Goal: Transaction & Acquisition: Purchase product/service

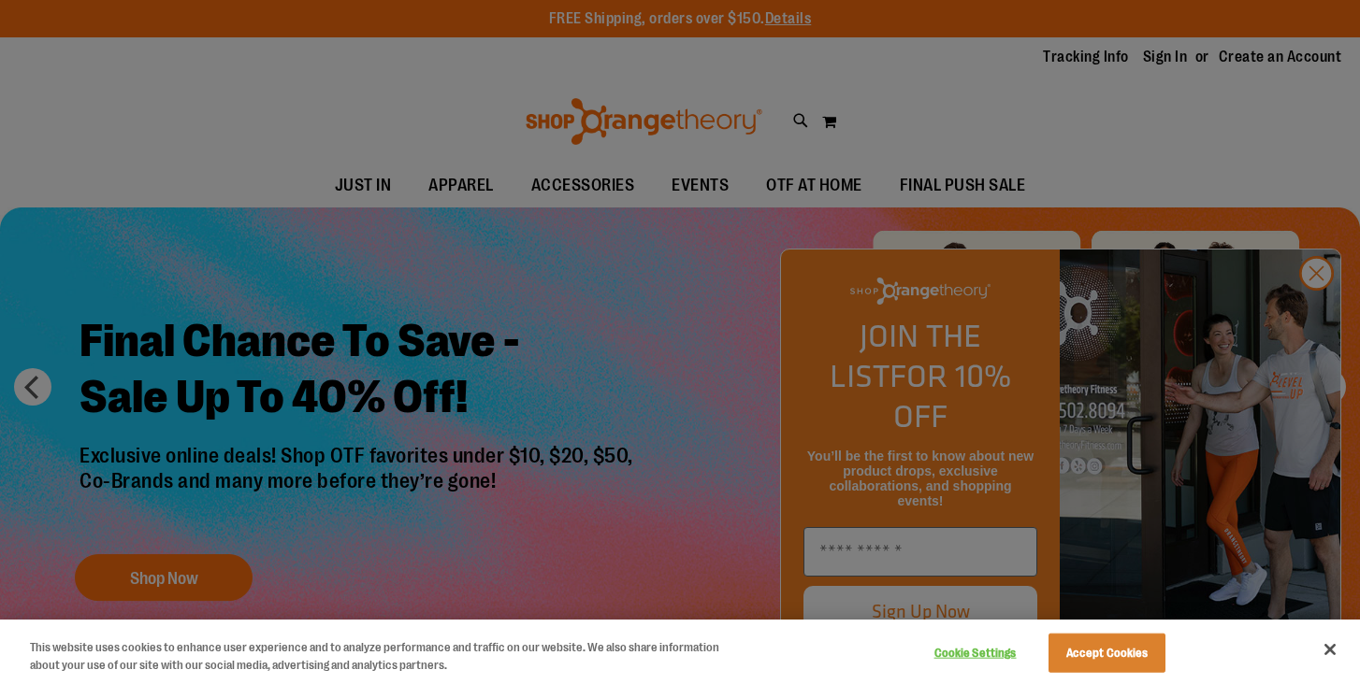
click at [1324, 646] on button "Close" at bounding box center [1329, 649] width 41 height 41
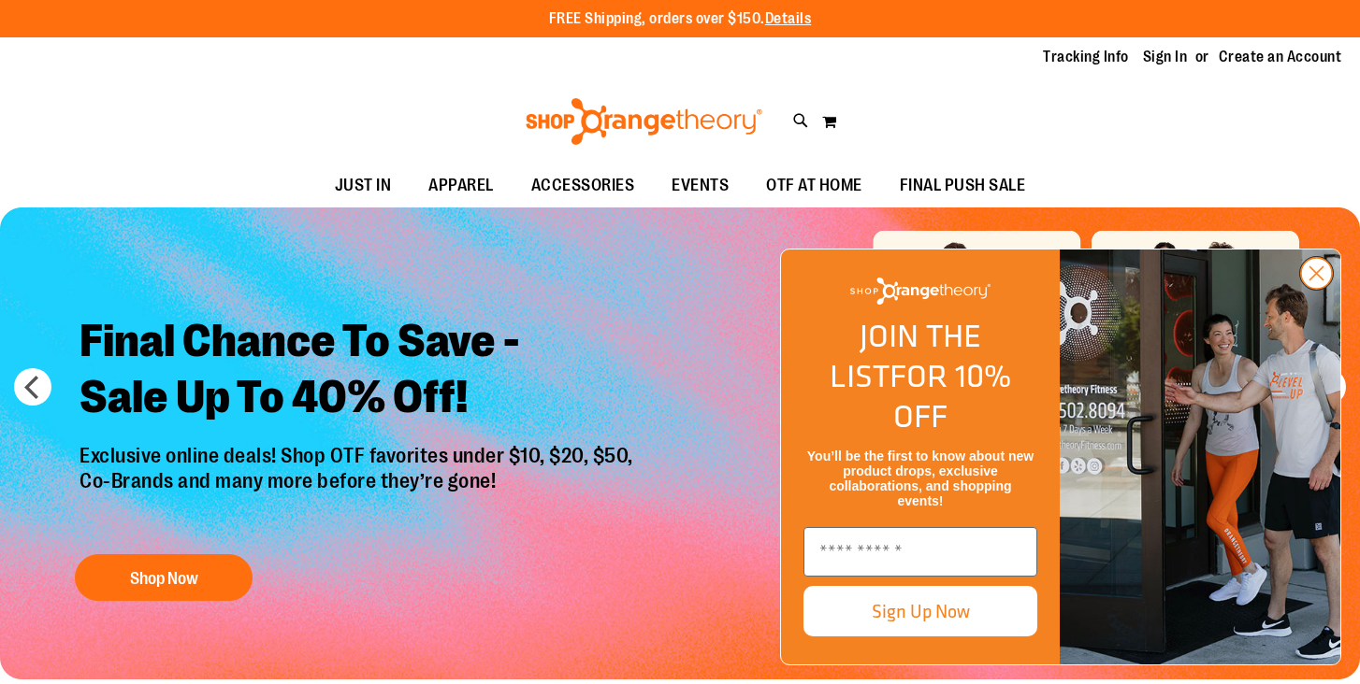
click at [1313, 289] on circle "Close dialog" at bounding box center [1316, 273] width 31 height 31
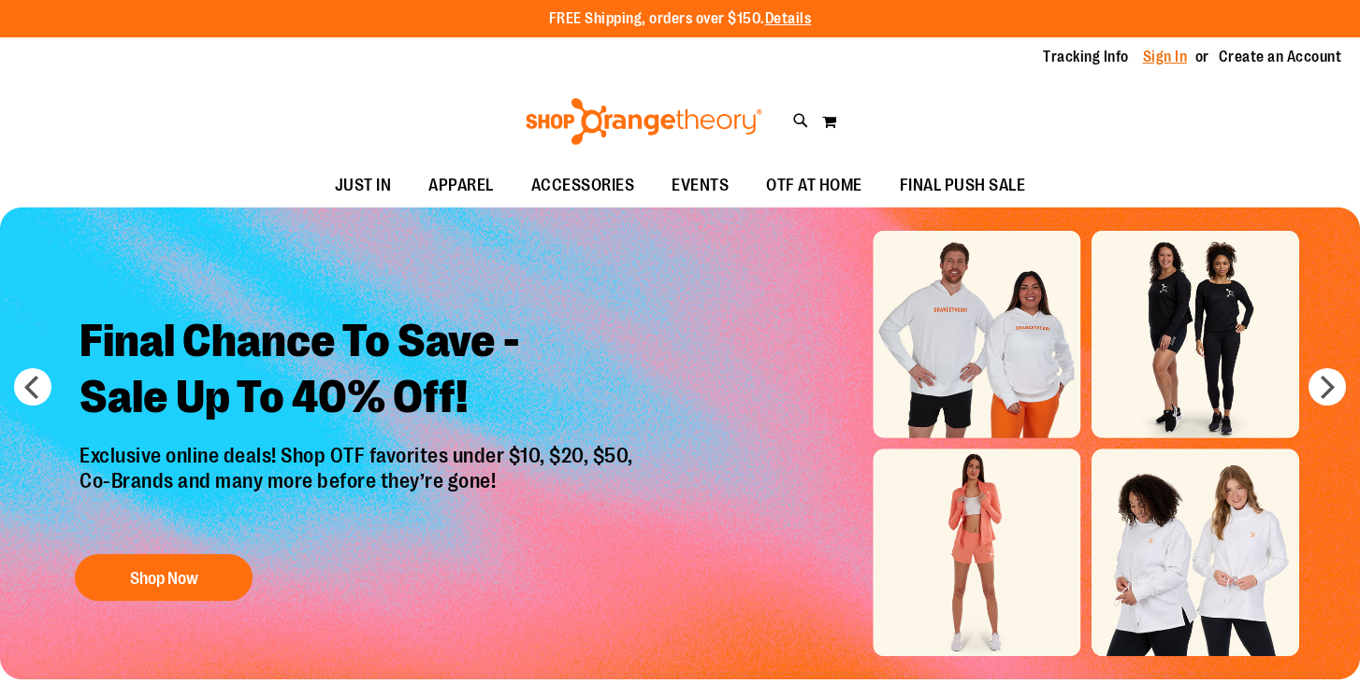
click at [1161, 60] on link "Sign In" at bounding box center [1165, 57] width 45 height 21
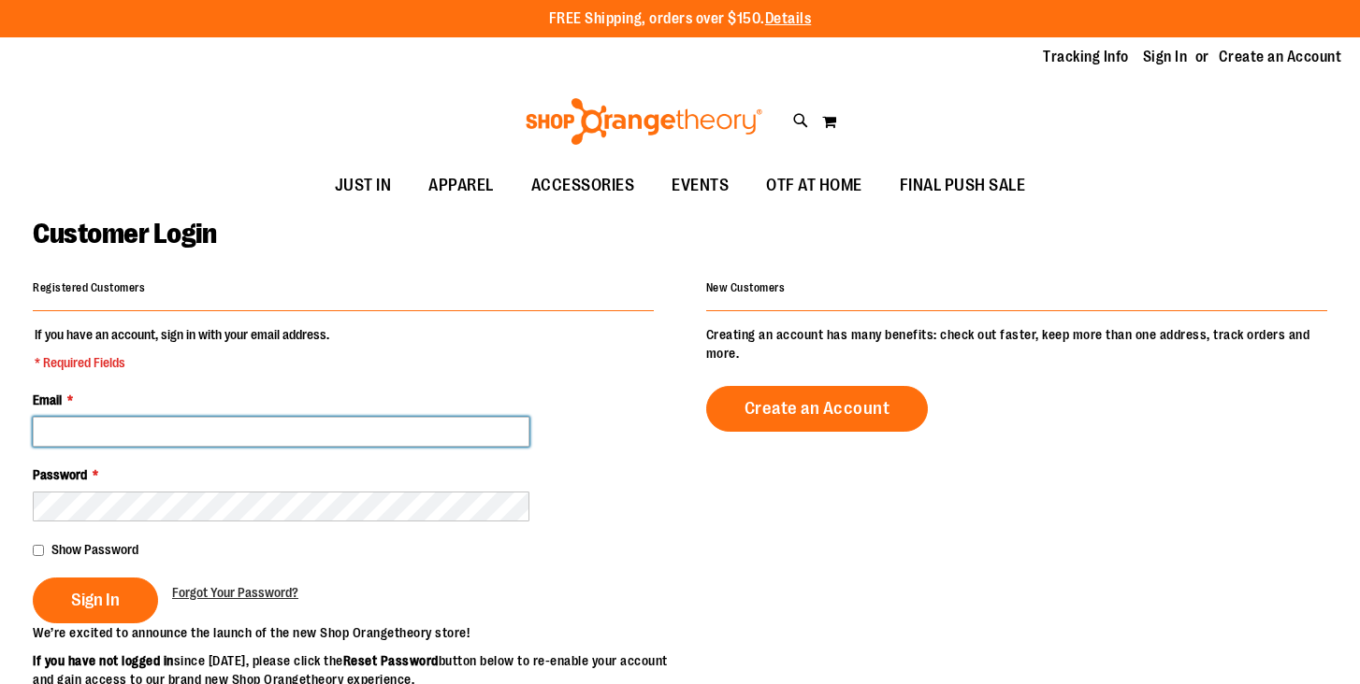
paste input "**********"
type input "**********"
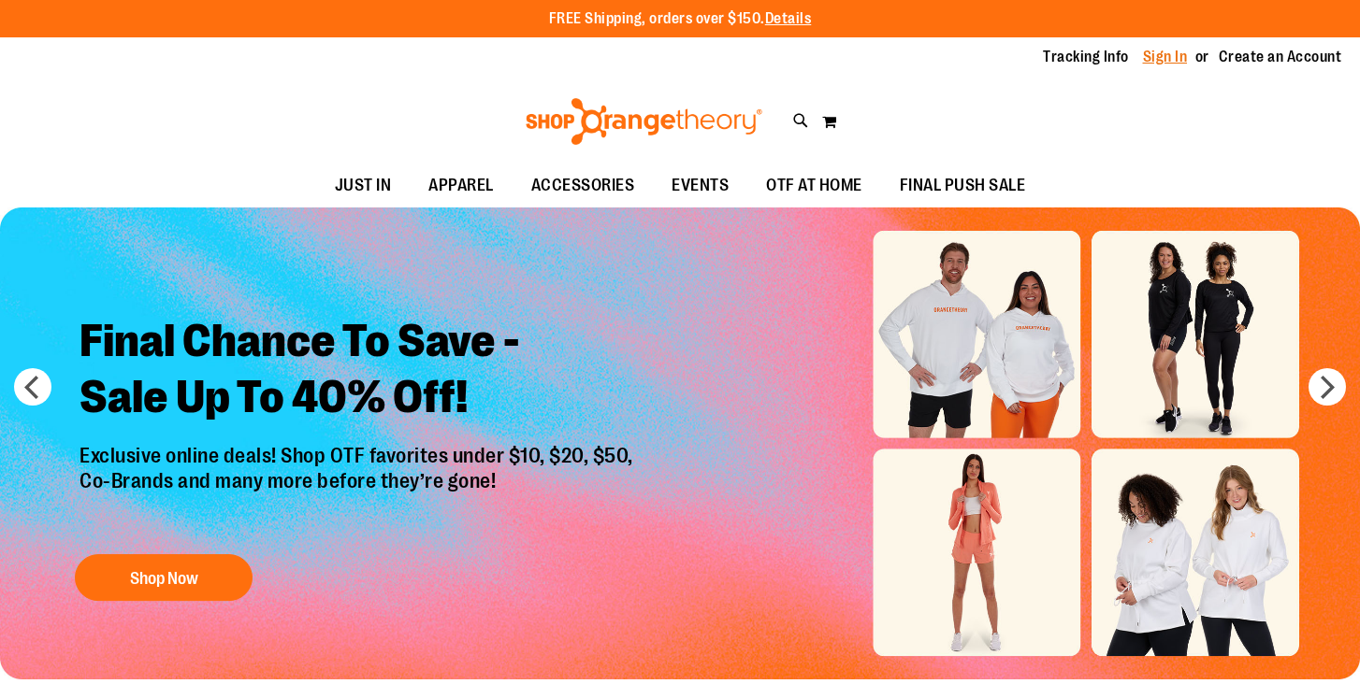
click at [1167, 55] on link "Sign In" at bounding box center [1165, 57] width 45 height 21
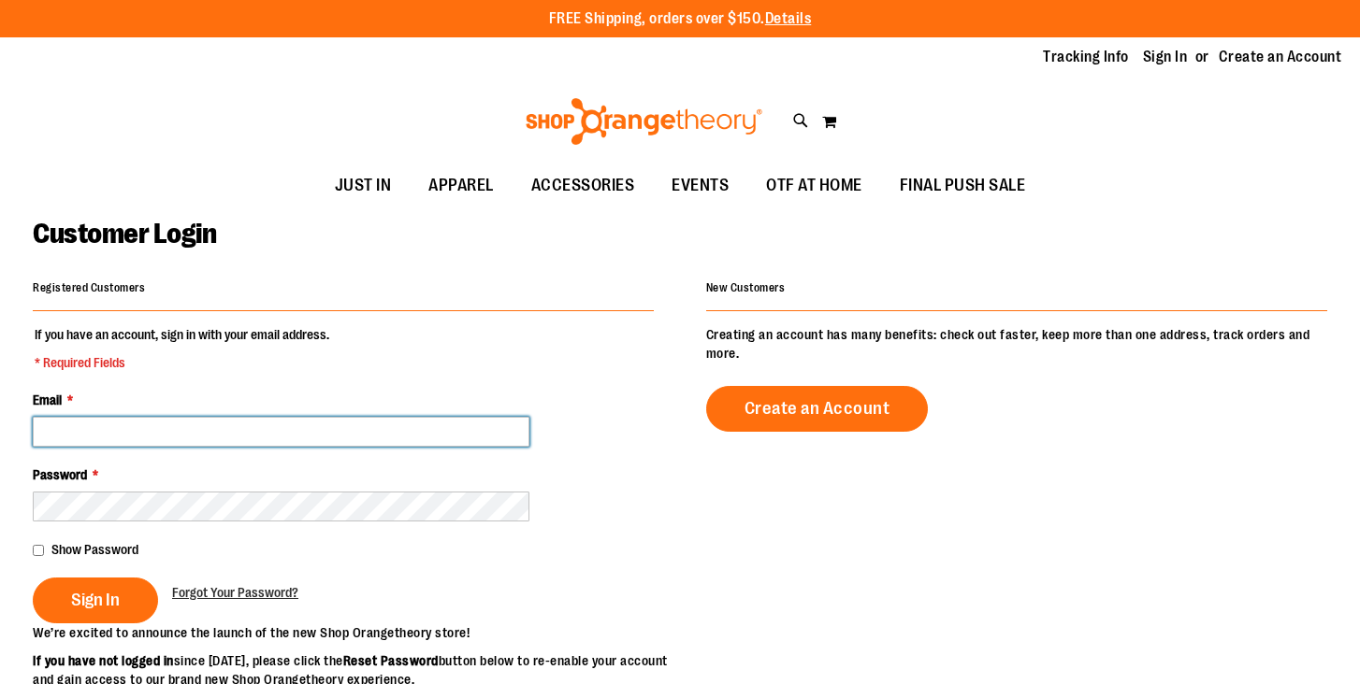
paste input "**********"
type input "**********"
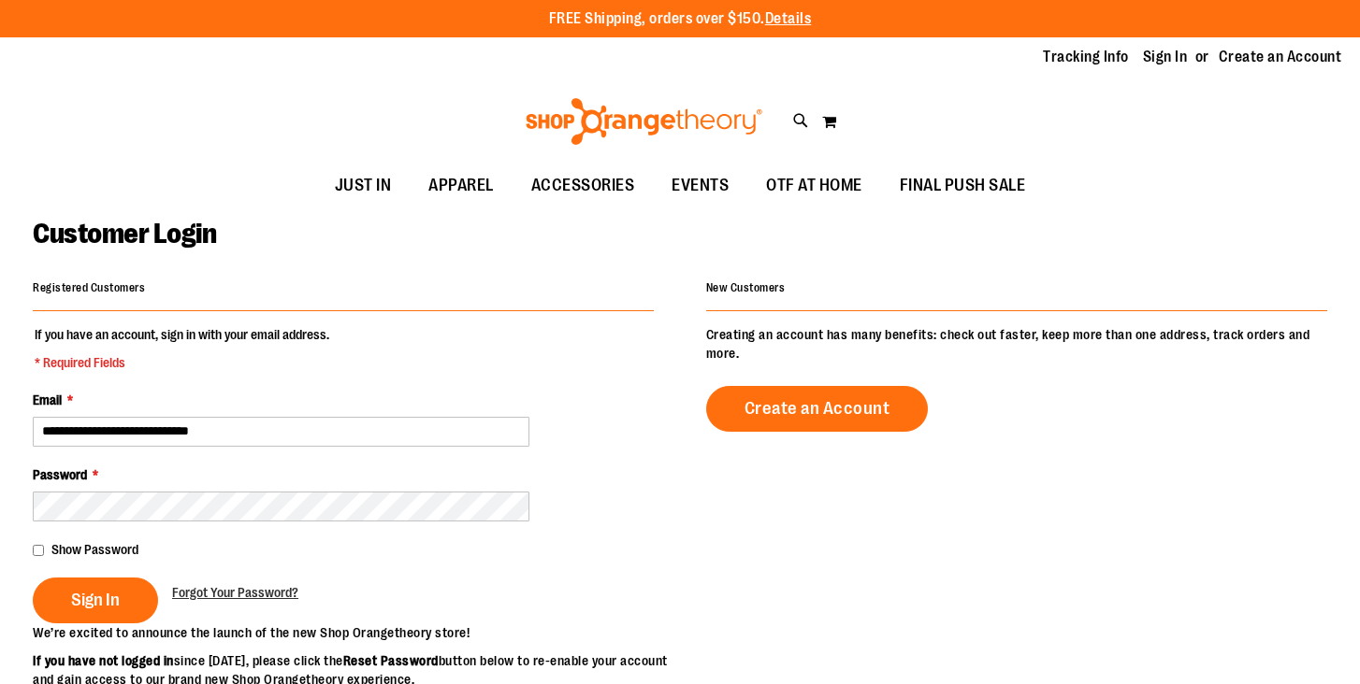
click at [274, 486] on div "Password *" at bounding box center [343, 494] width 621 height 56
click at [108, 601] on span "Sign In" at bounding box center [95, 600] width 49 height 21
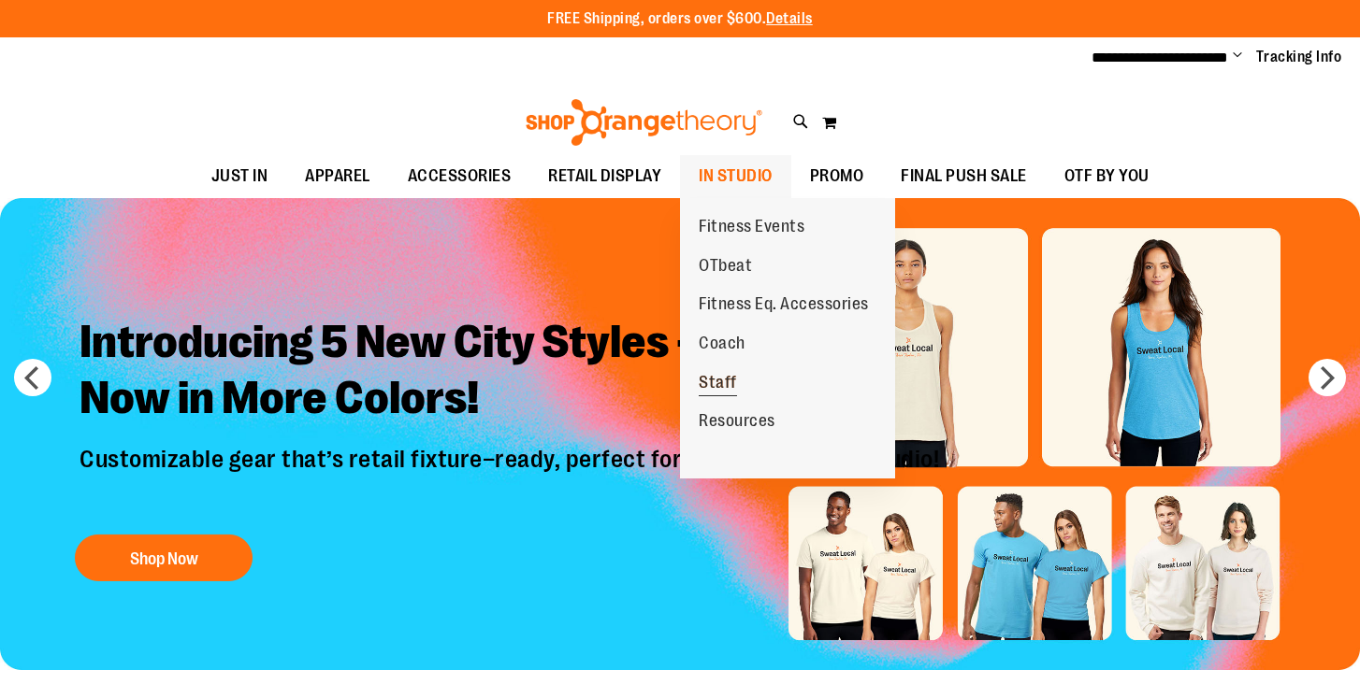
click at [717, 380] on span "Staff" at bounding box center [717, 384] width 38 height 23
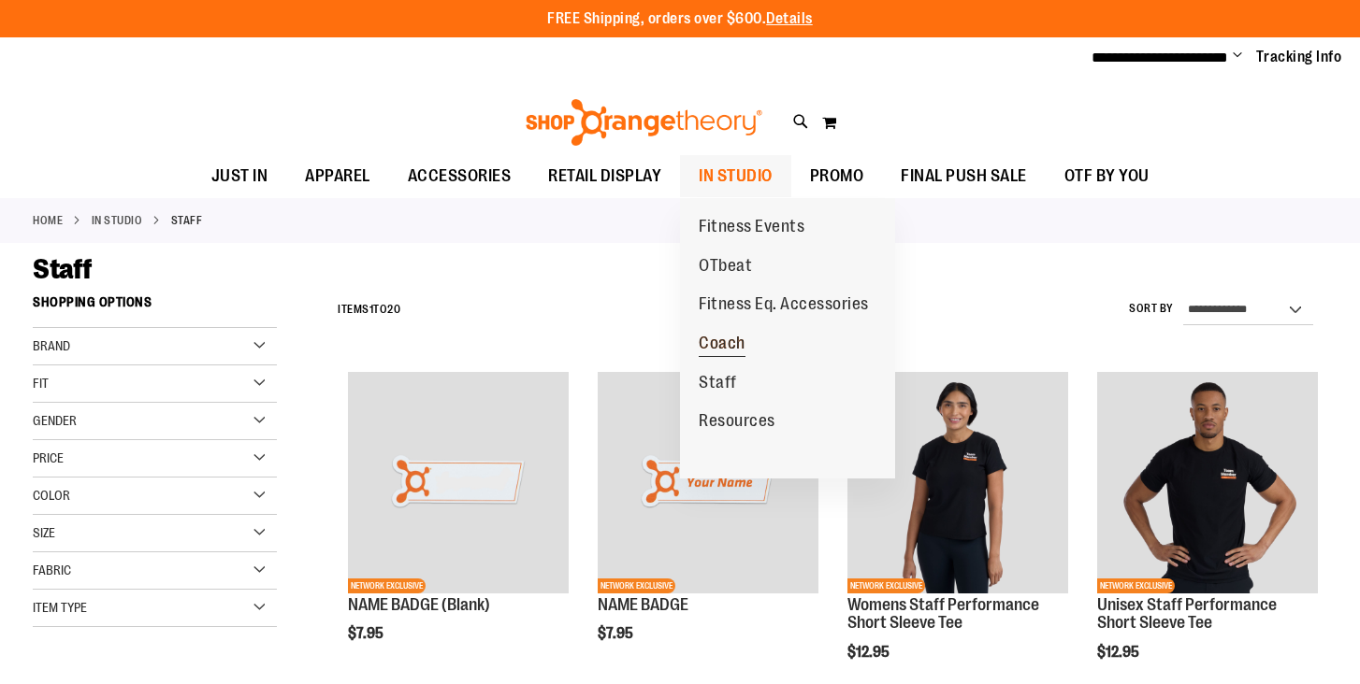
click at [714, 334] on span "Coach" at bounding box center [721, 345] width 47 height 23
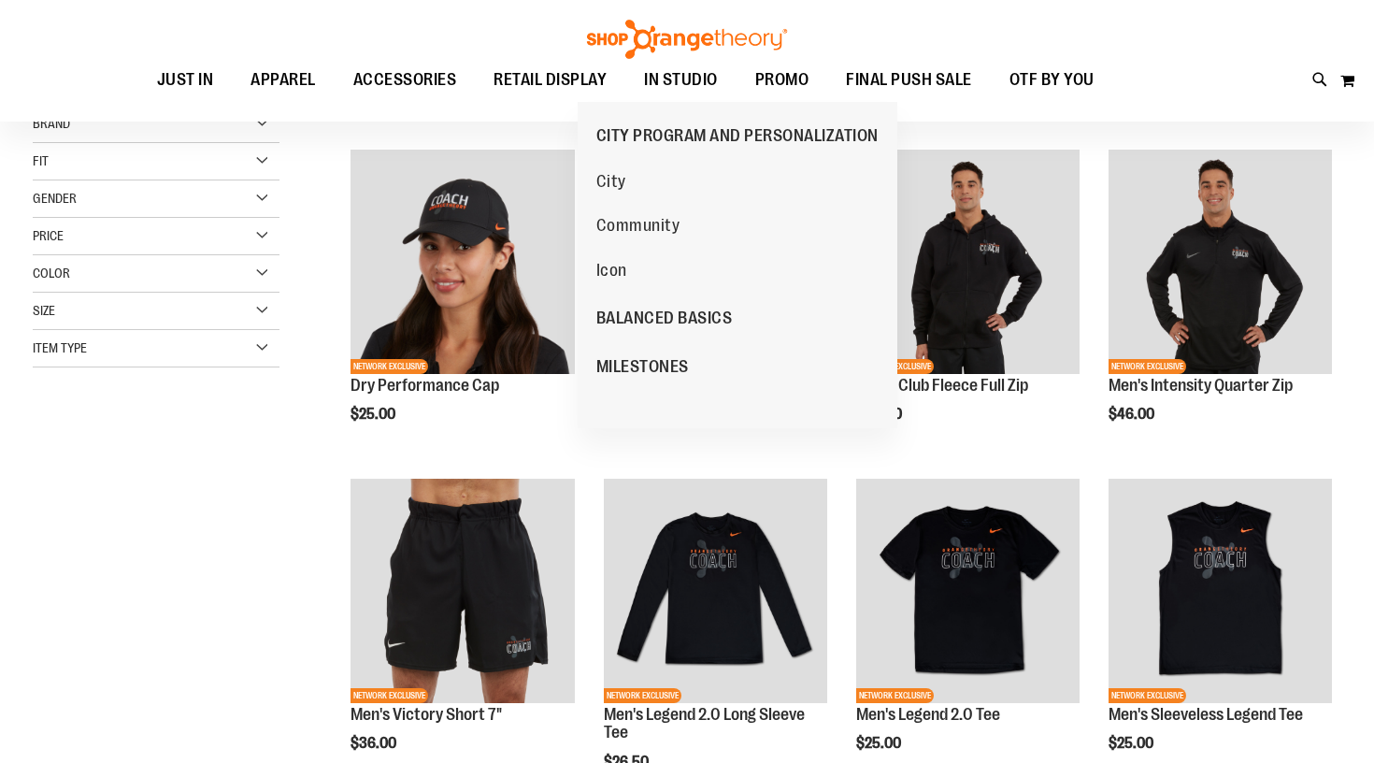
scroll to position [223, 0]
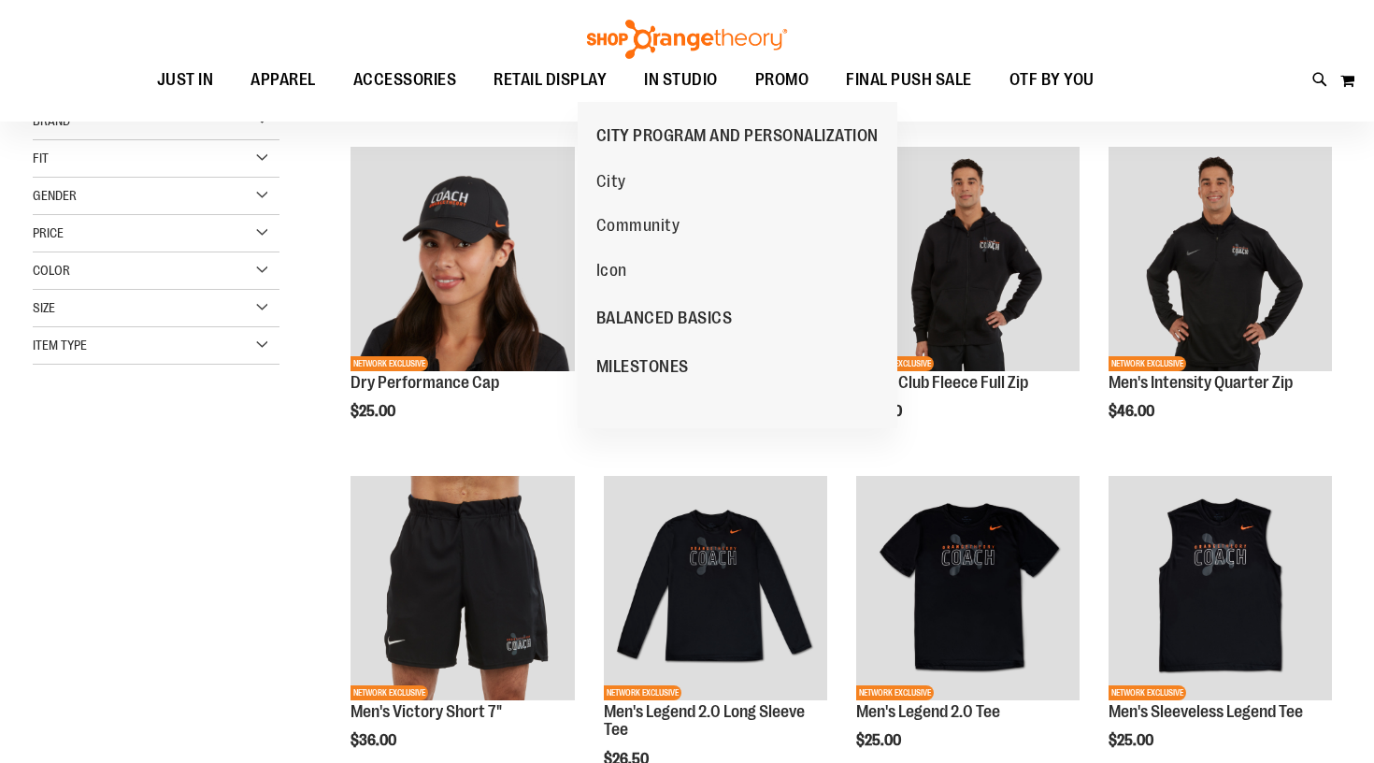
click at [233, 540] on div "**********" at bounding box center [687, 649] width 1309 height 1176
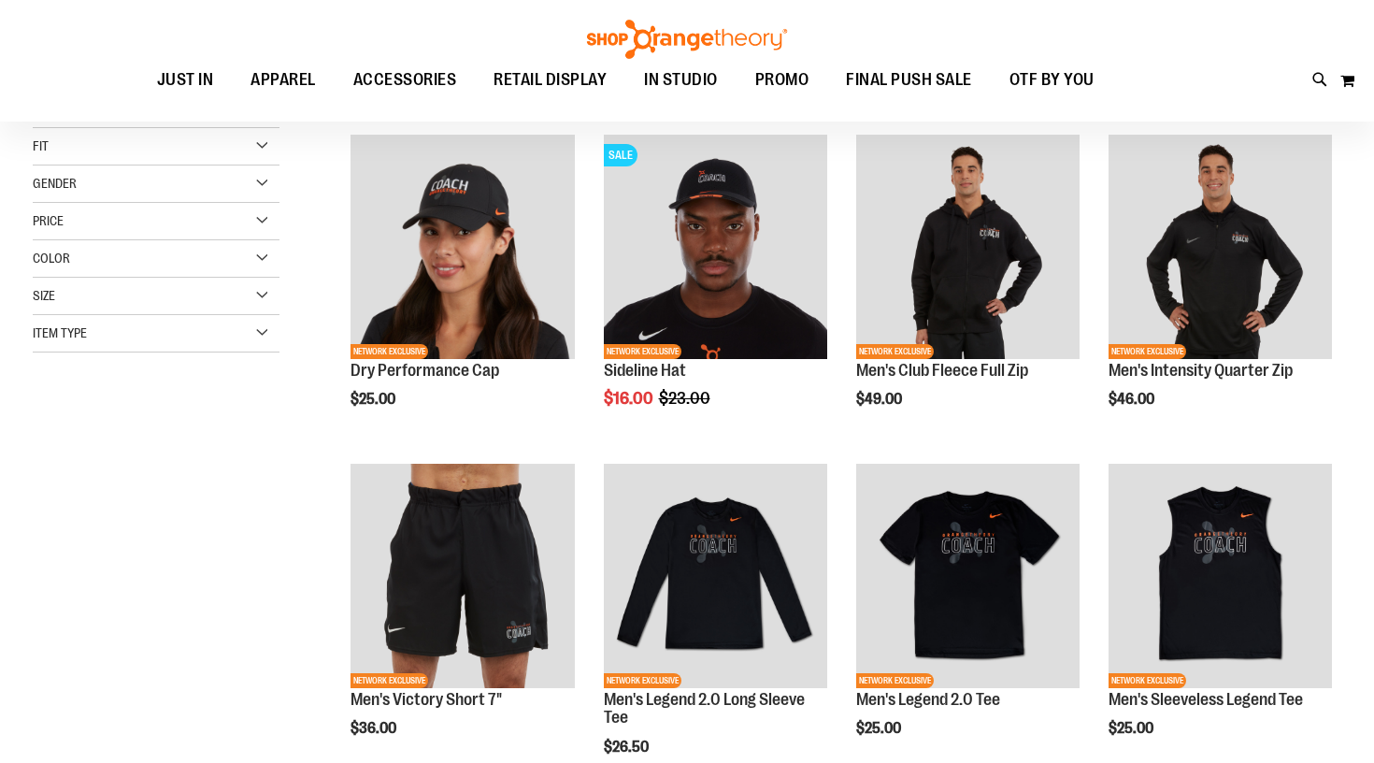
scroll to position [235, 0]
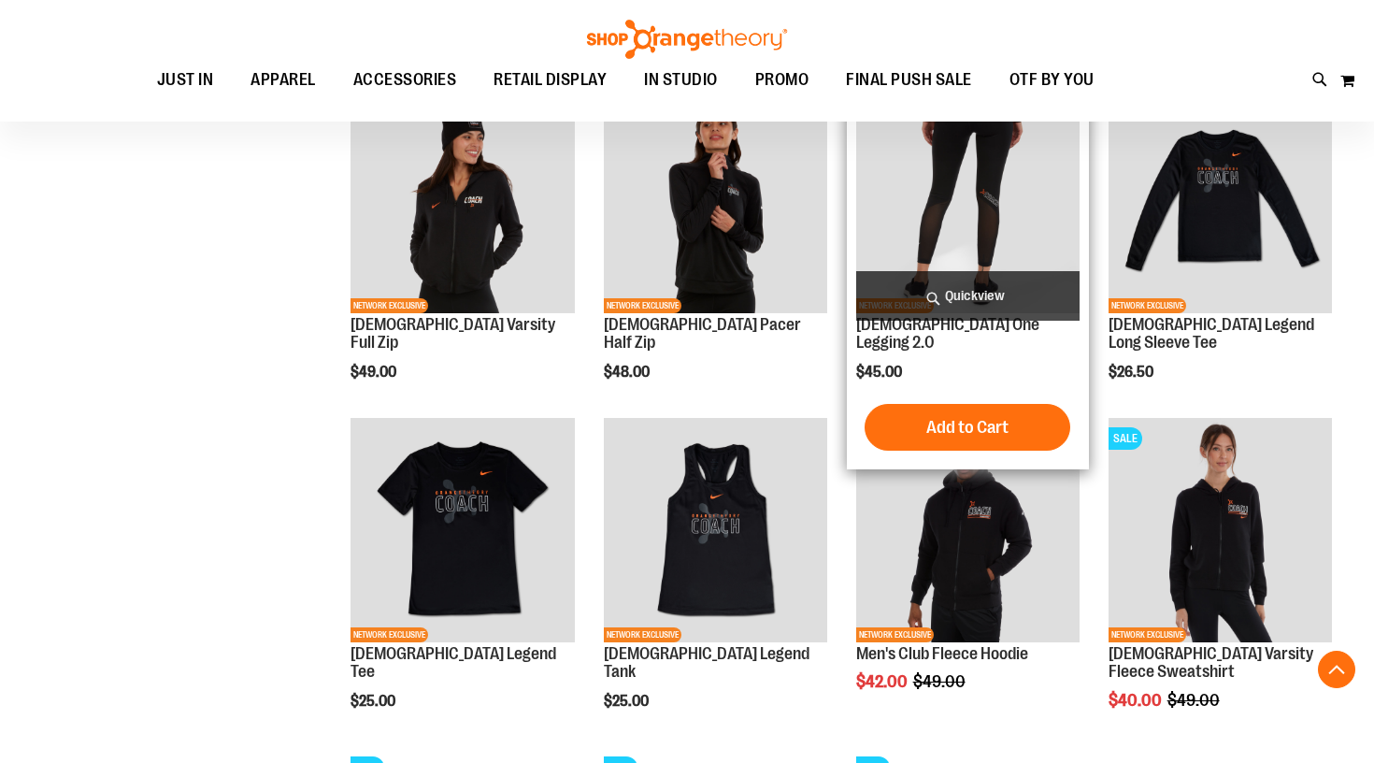
scroll to position [942, 0]
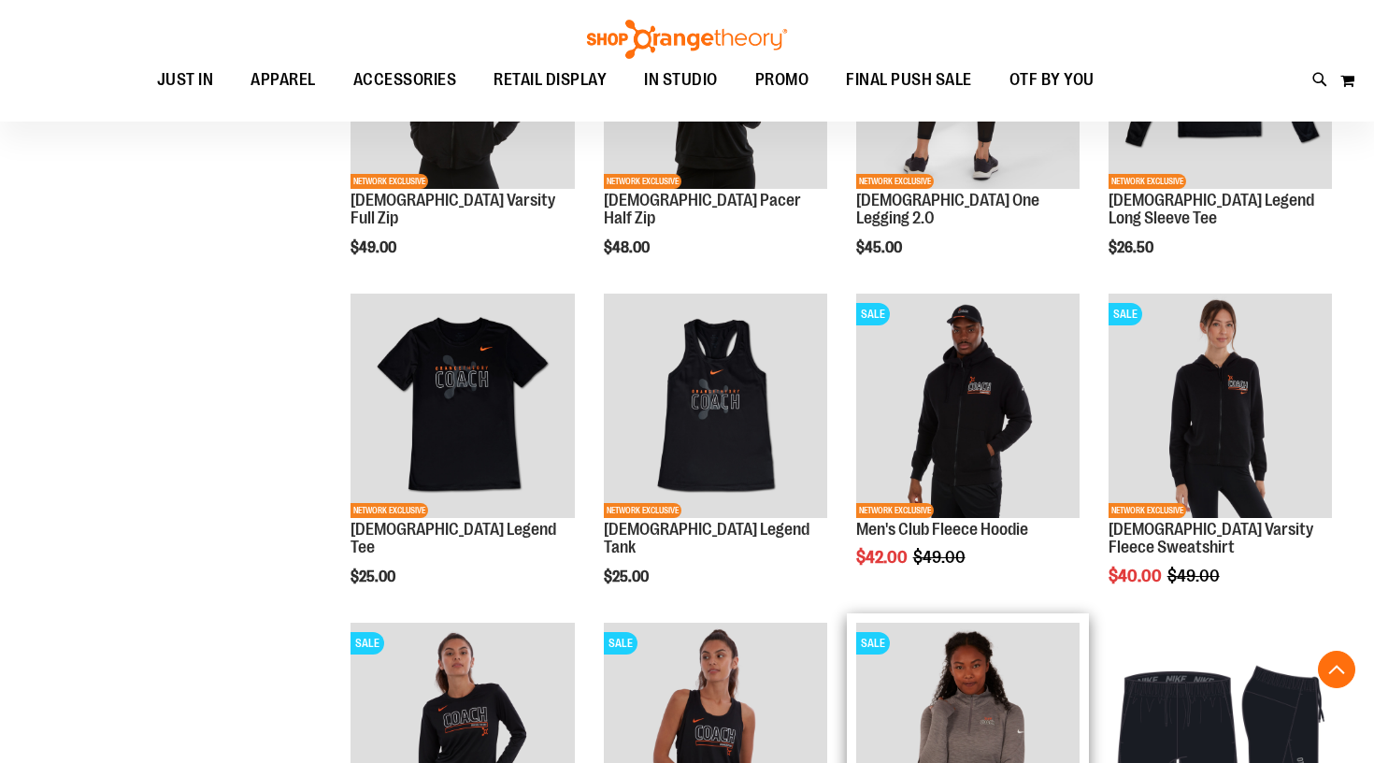
scroll to position [1062, 0]
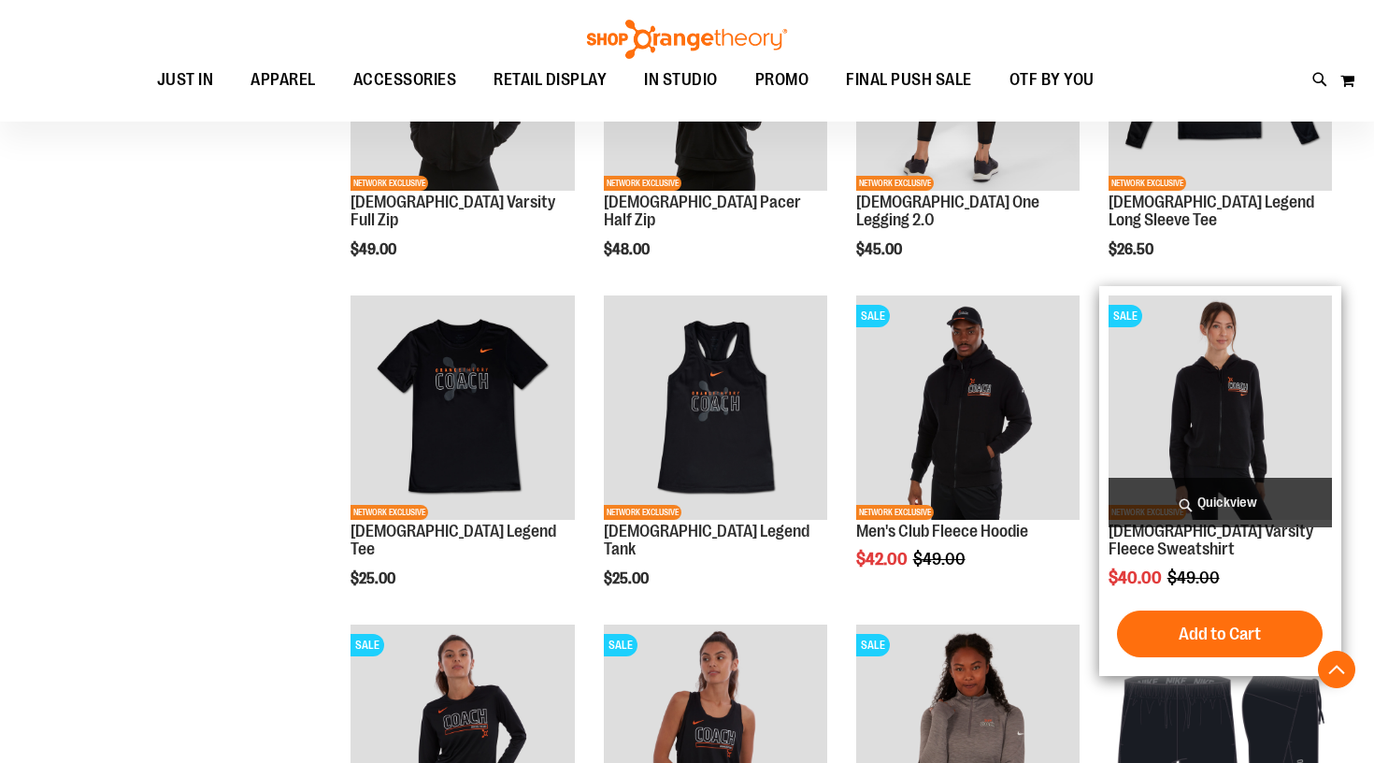
click at [1238, 434] on img "product" at bounding box center [1220, 406] width 223 height 223
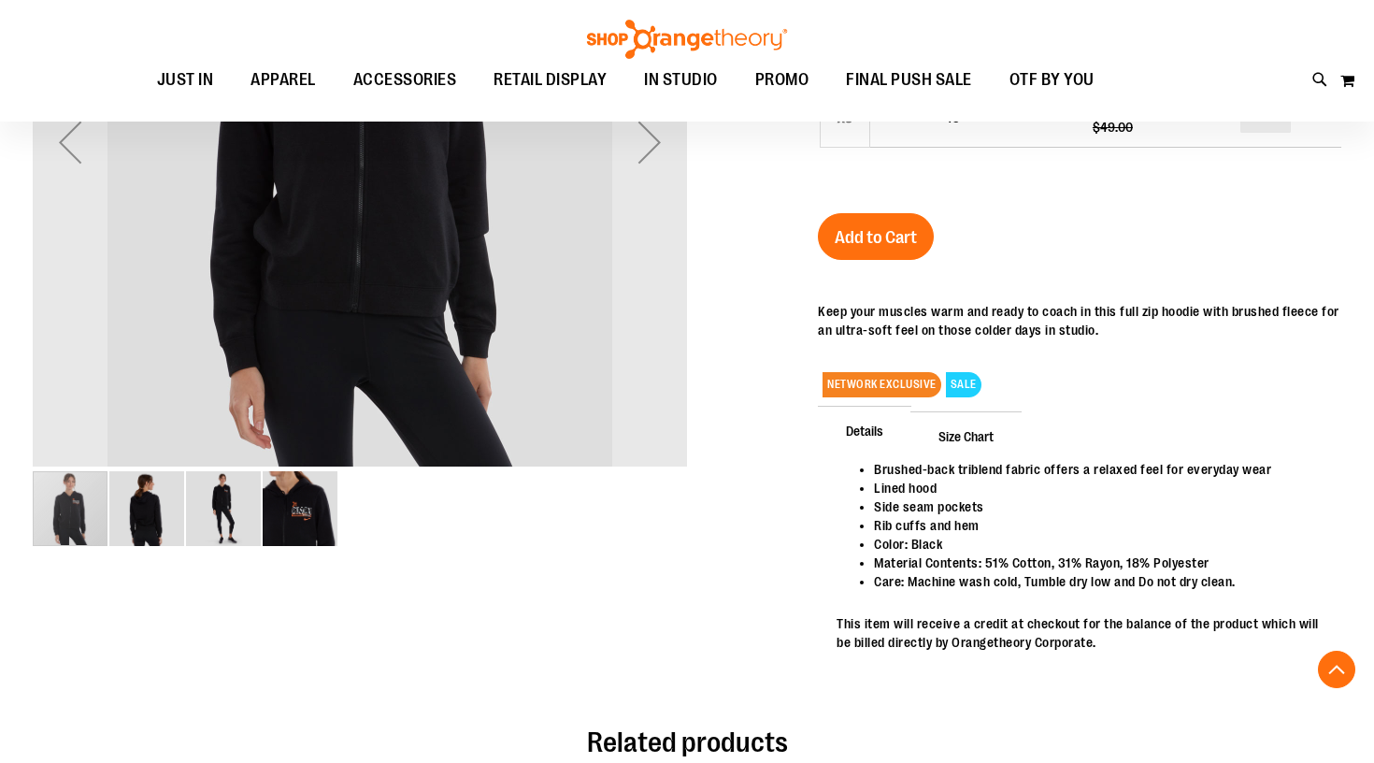
scroll to position [471, 0]
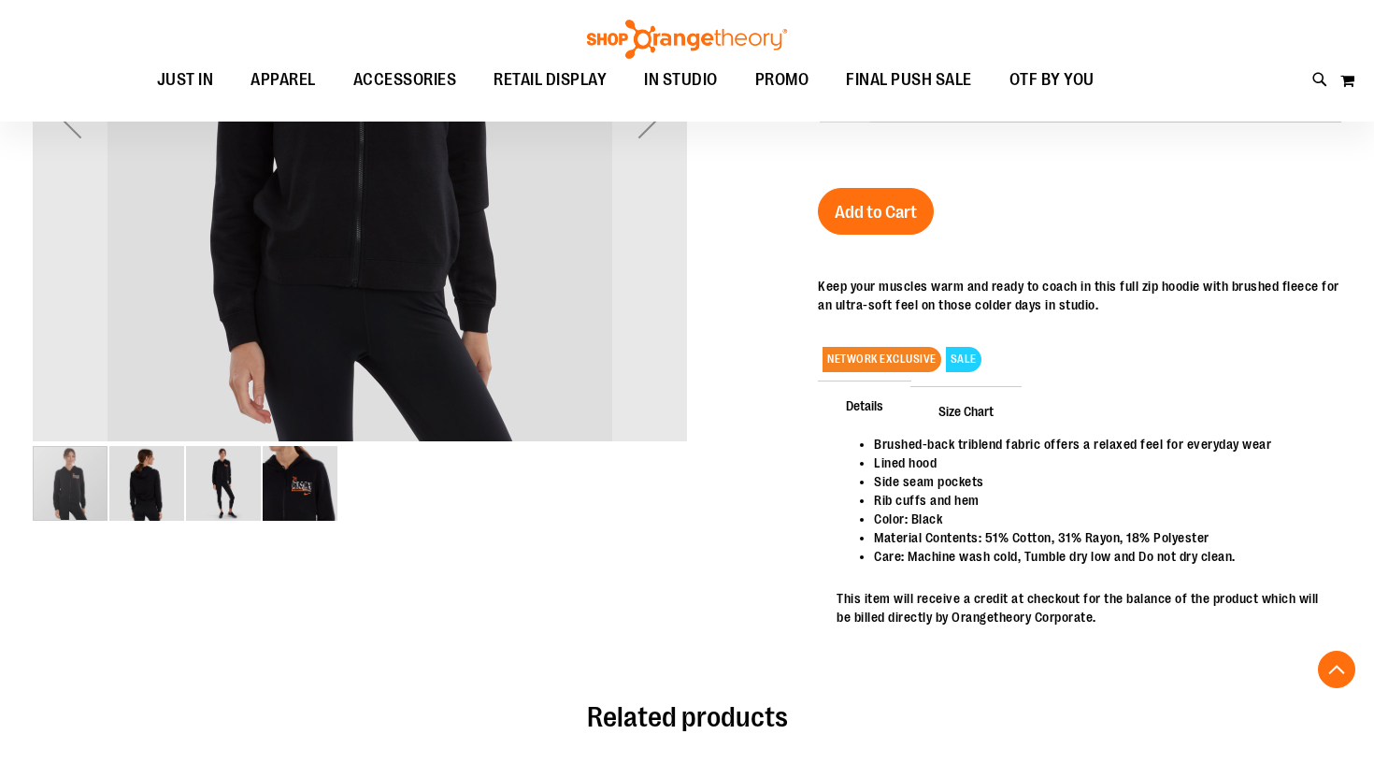
click at [145, 477] on img "image 2 of 4" at bounding box center [146, 483] width 75 height 75
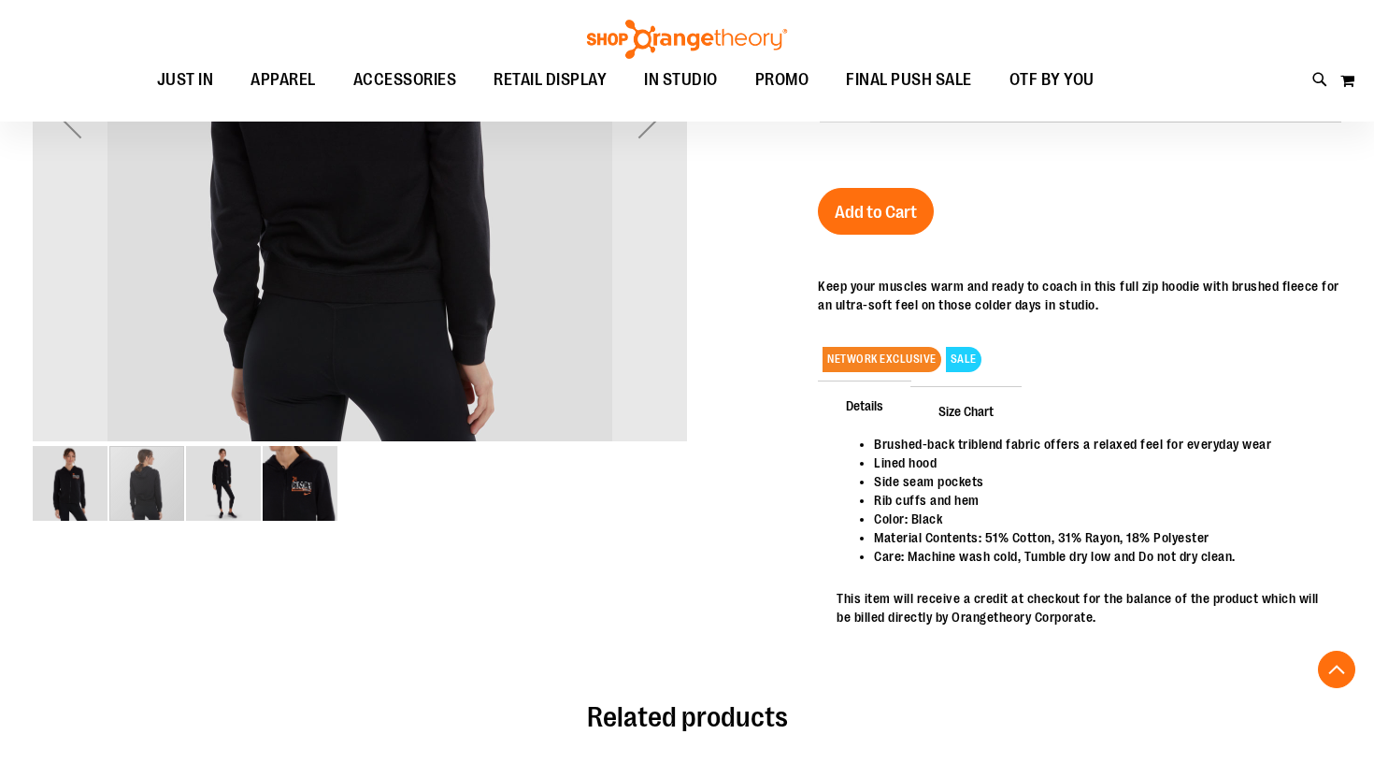
click at [212, 497] on img "image 3 of 4" at bounding box center [223, 483] width 75 height 75
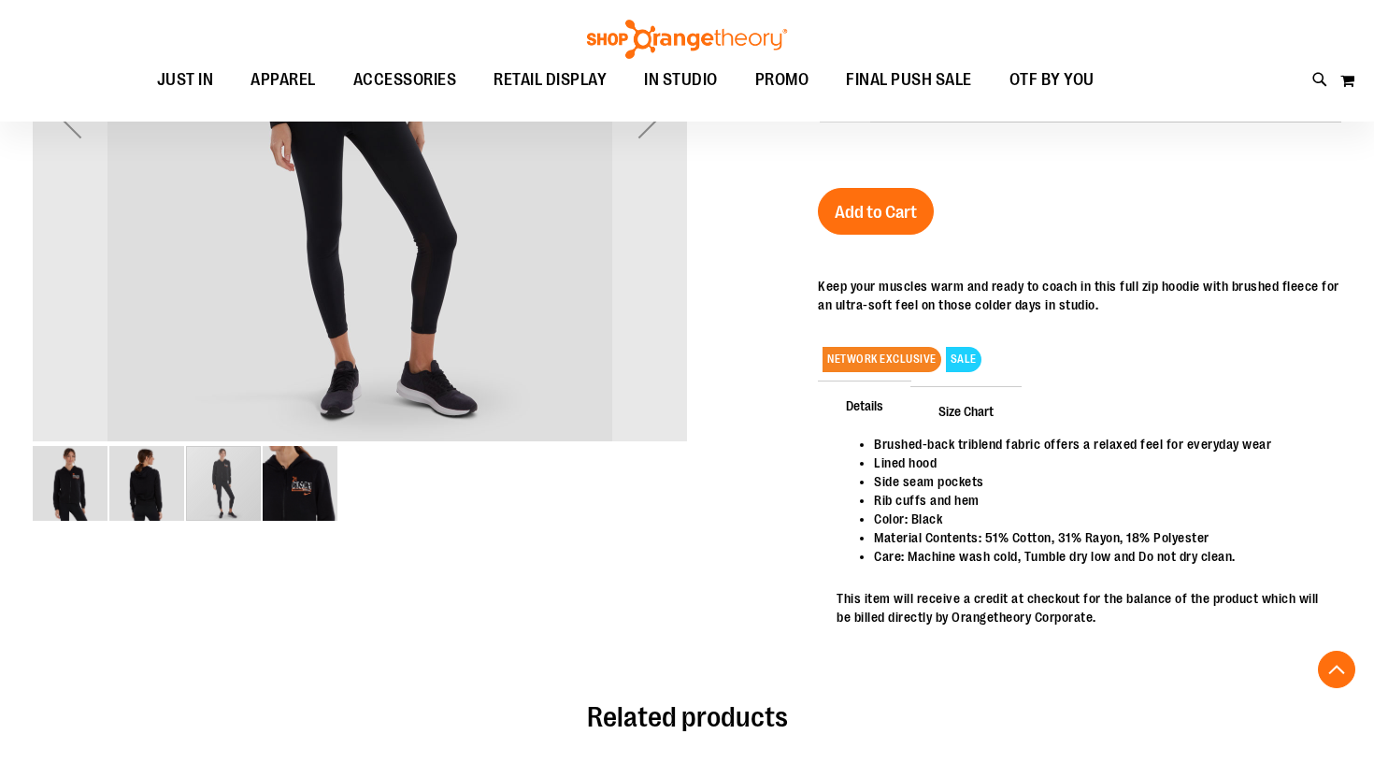
click at [291, 490] on img "image 4 of 4" at bounding box center [300, 483] width 75 height 75
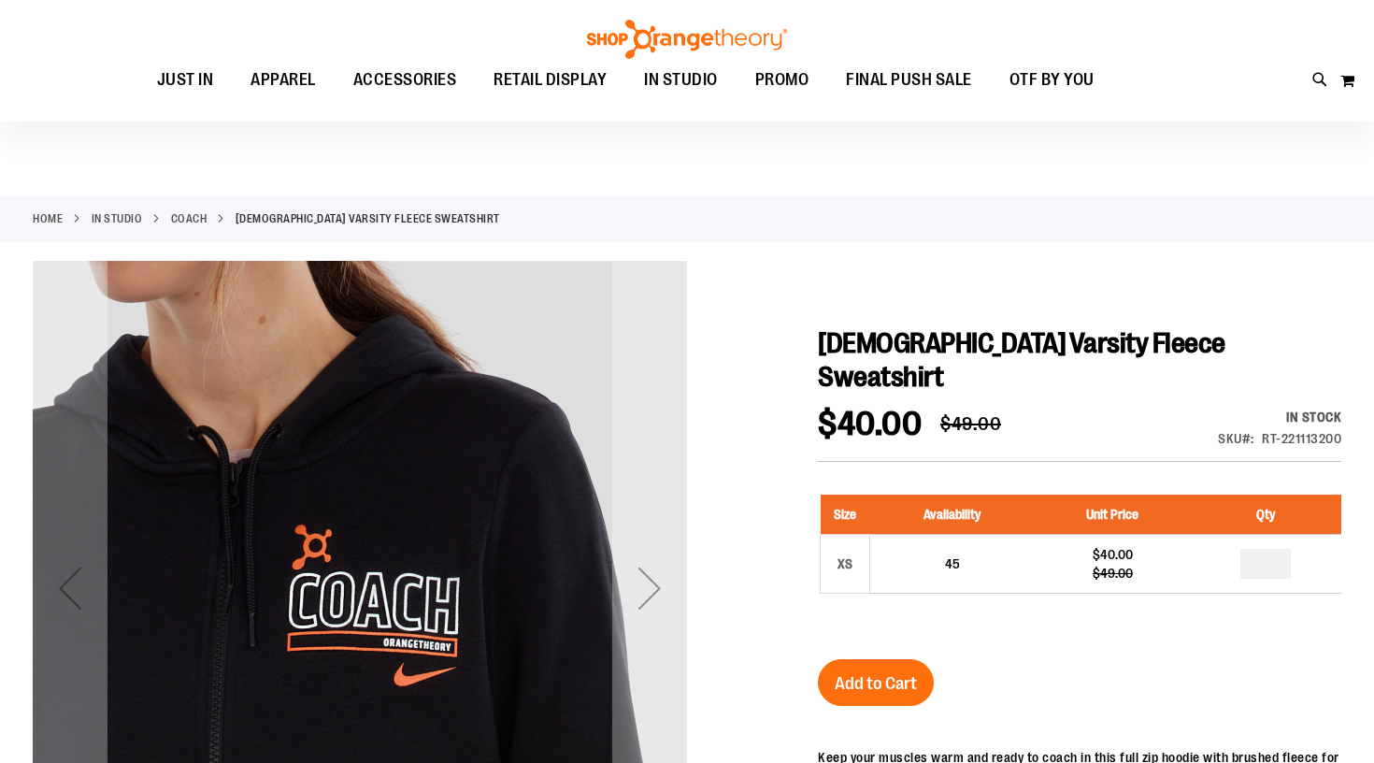
scroll to position [0, 0]
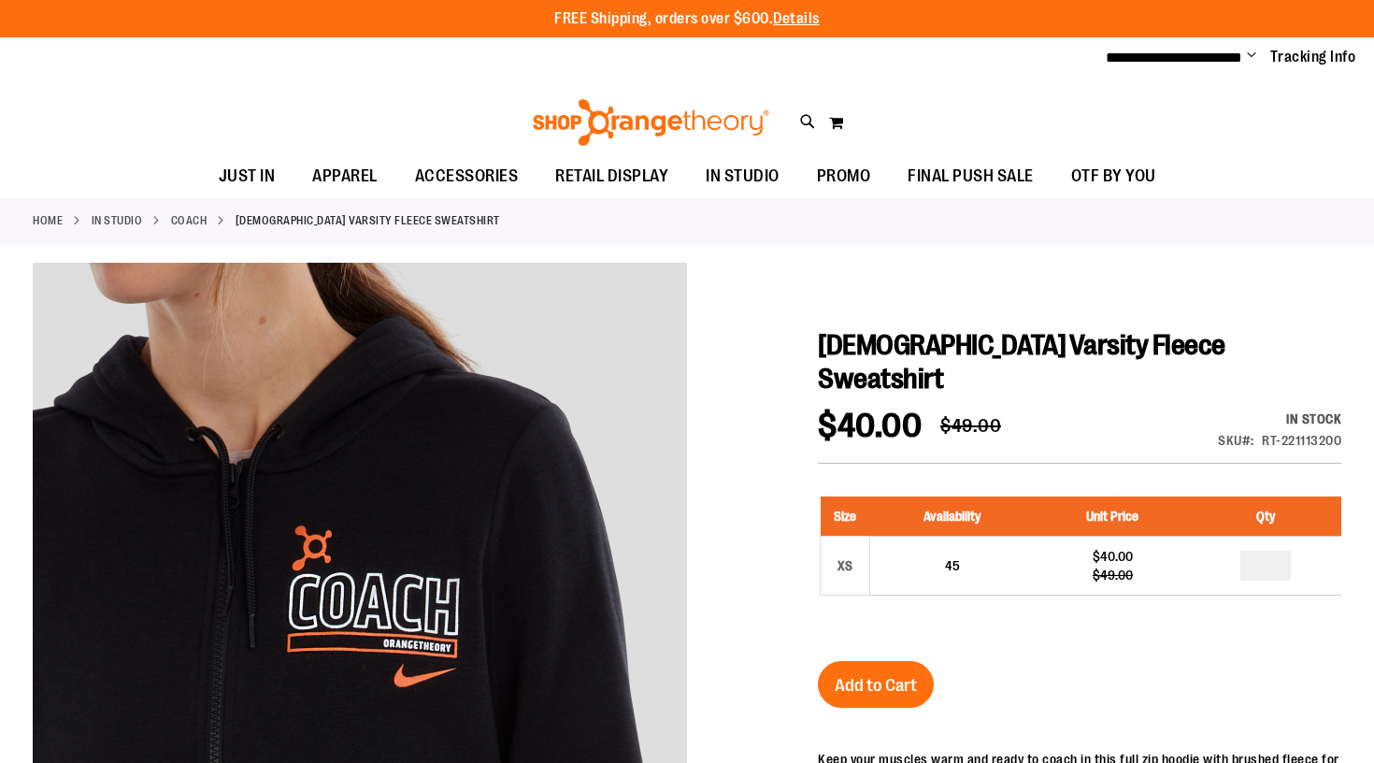
click at [192, 220] on link "Coach" at bounding box center [189, 220] width 36 height 17
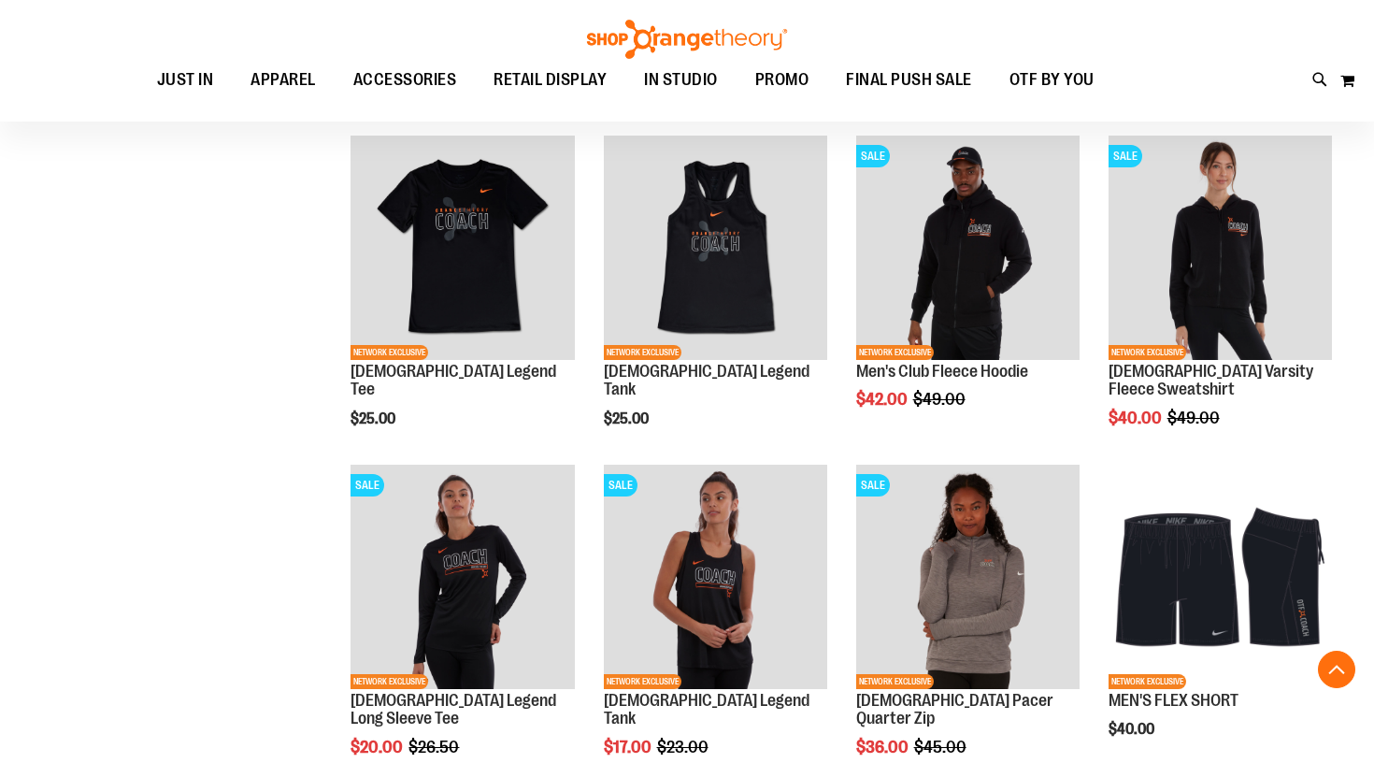
scroll to position [1221, 0]
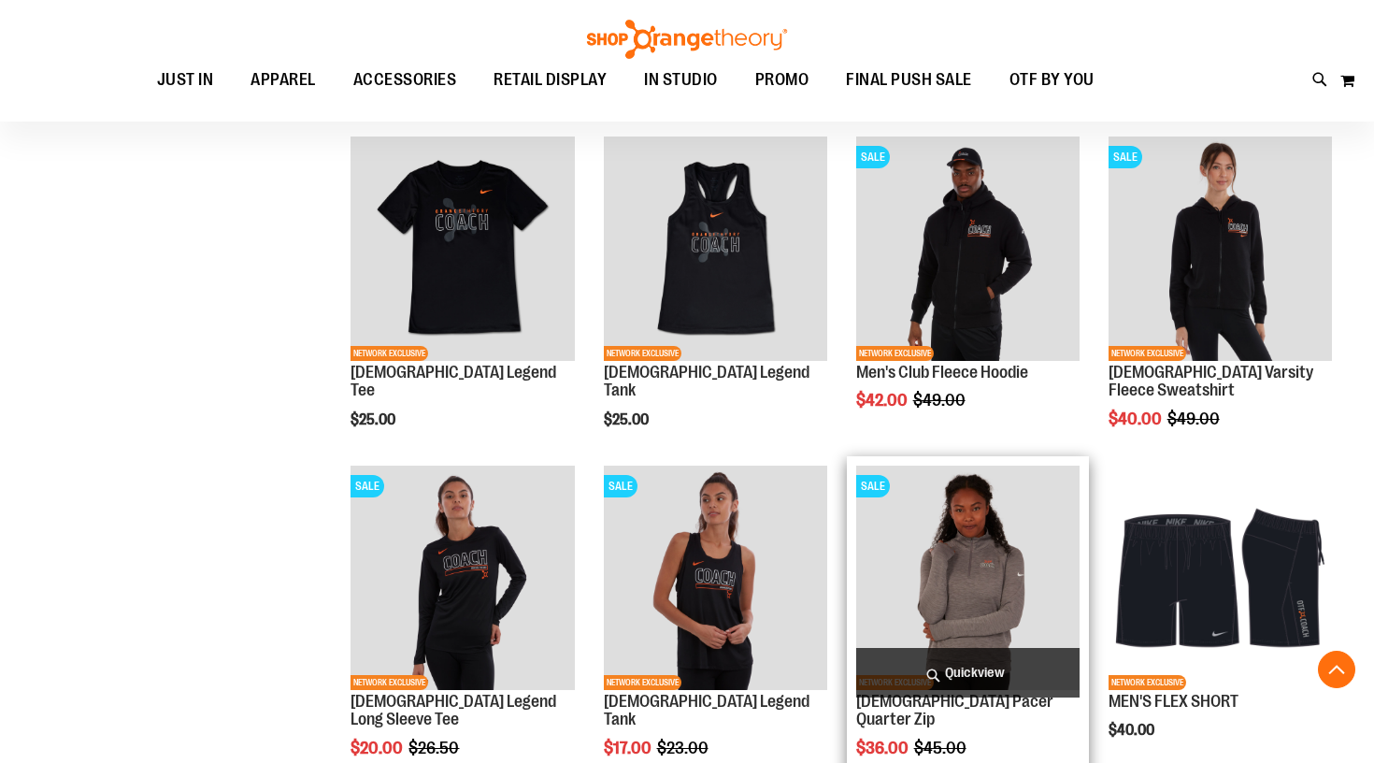
click at [984, 562] on img "product" at bounding box center [967, 577] width 223 height 223
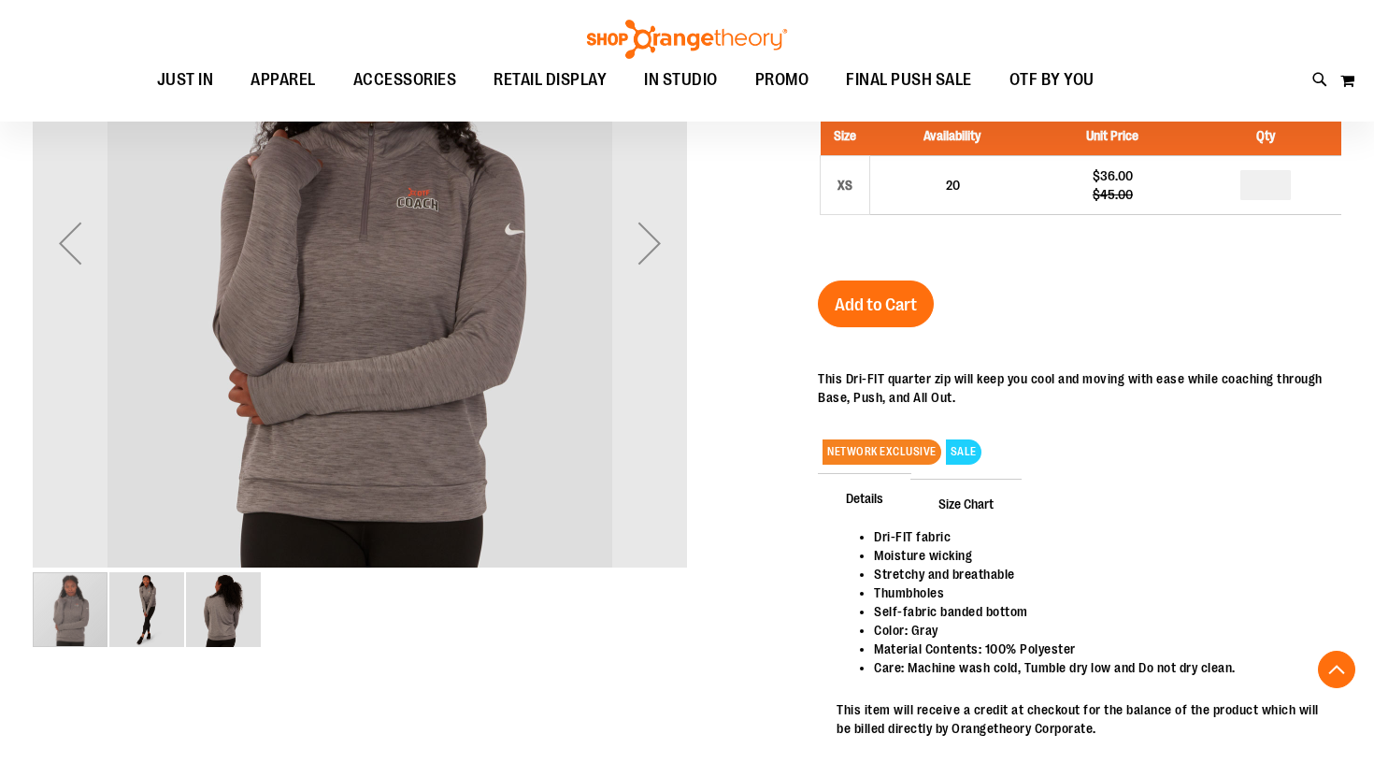
scroll to position [346, 0]
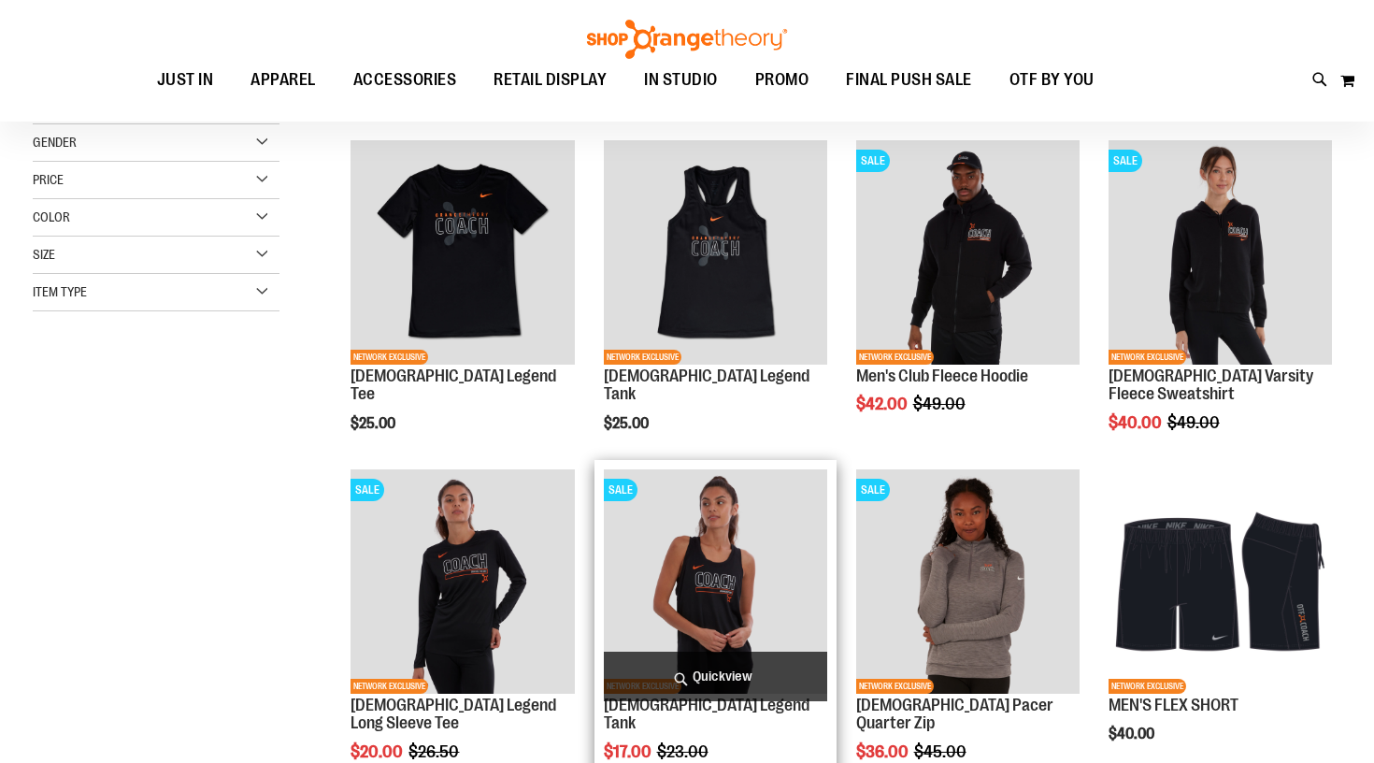
scroll to position [79, 0]
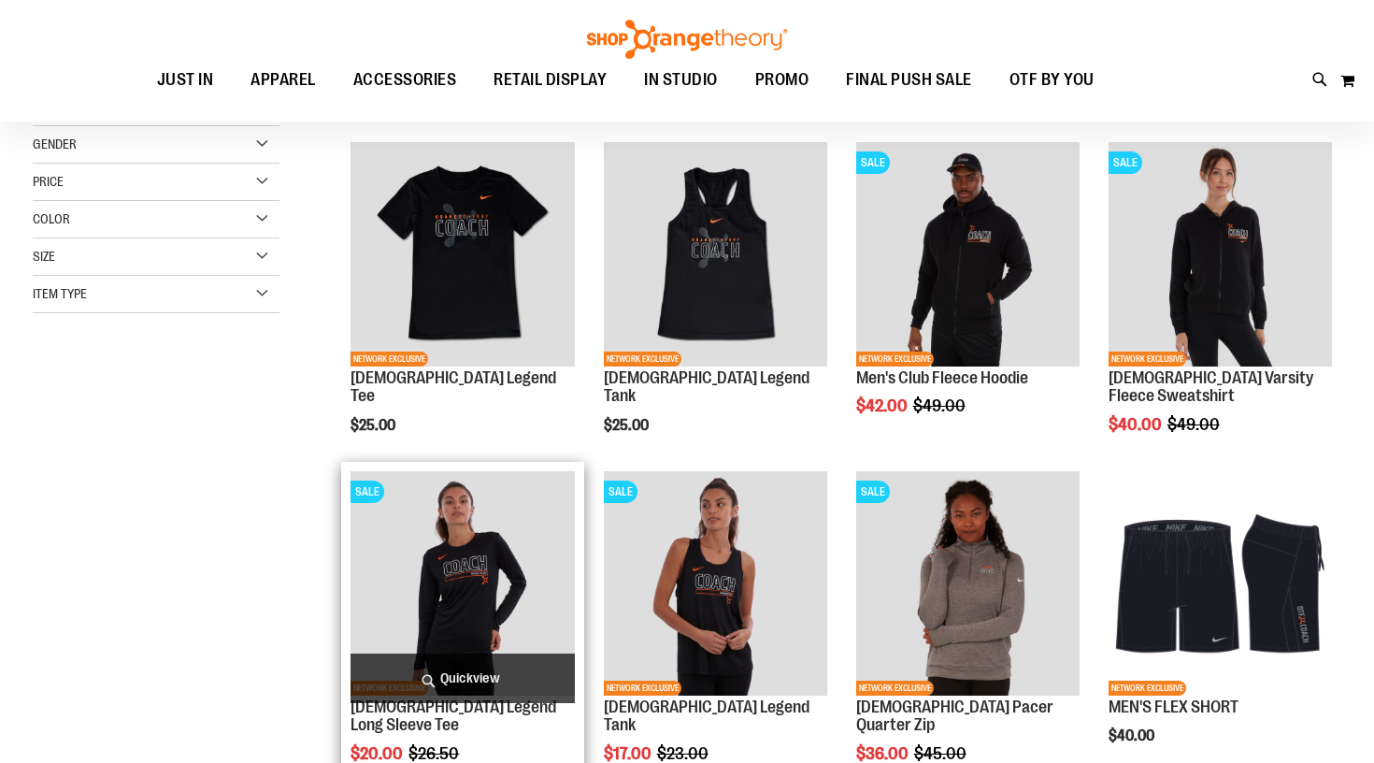
click at [473, 569] on img "product" at bounding box center [462, 582] width 223 height 223
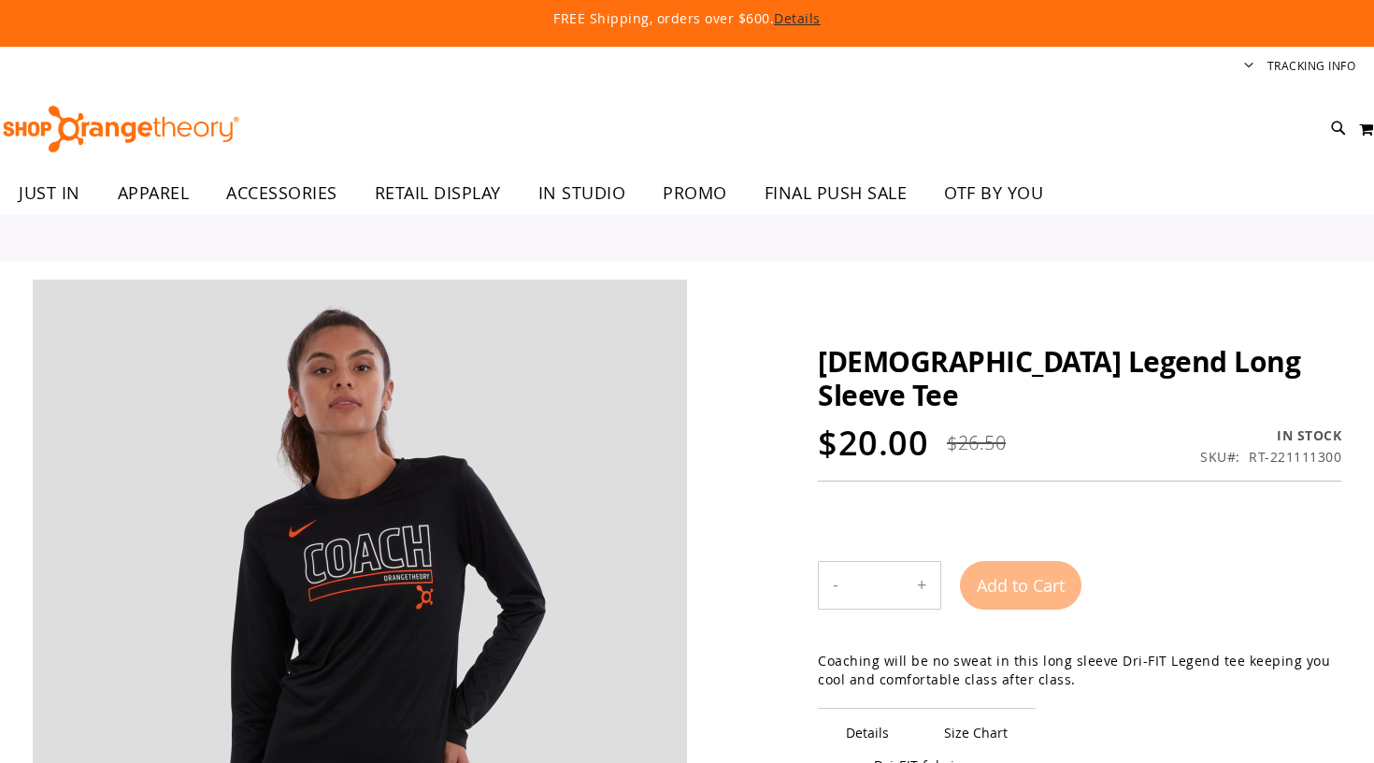
click at [485, 582] on img at bounding box center [360, 607] width 655 height 655
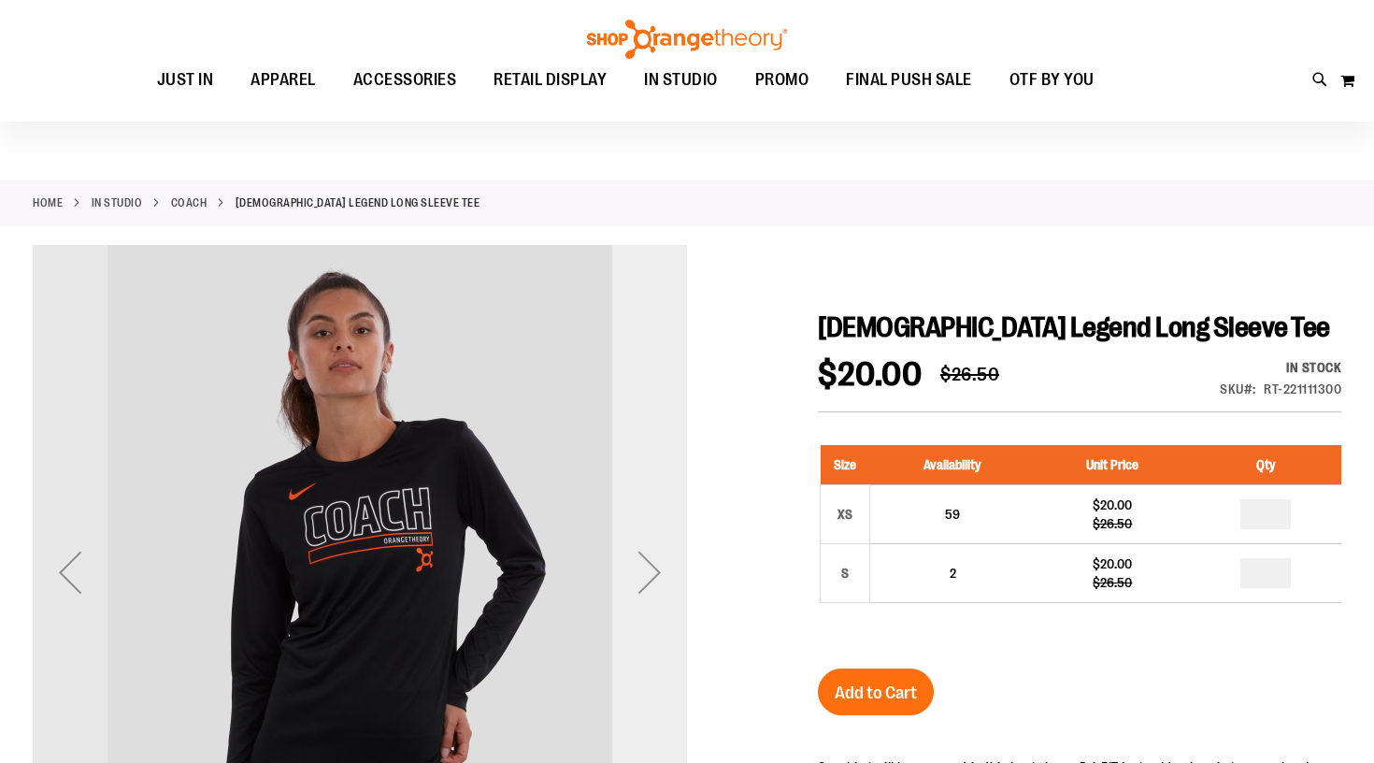
scroll to position [17, 0]
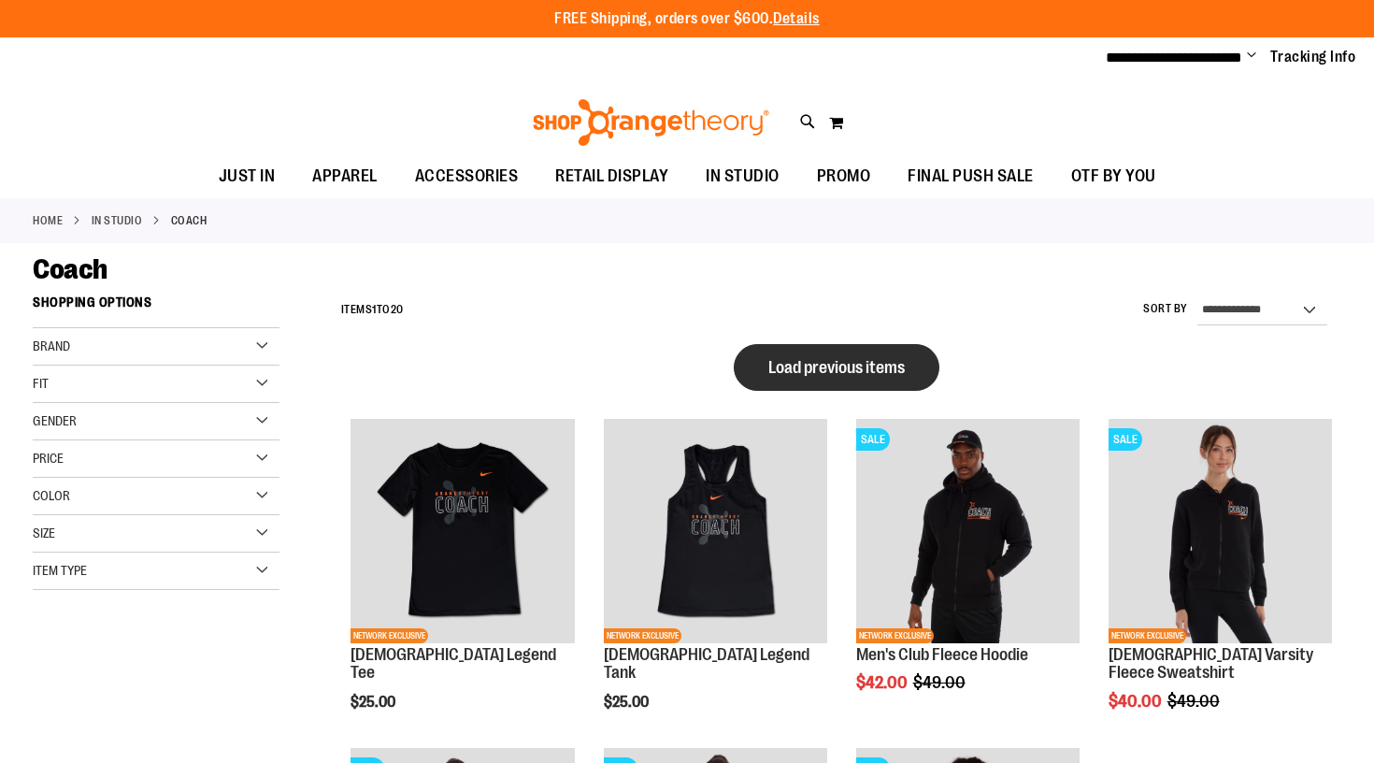
click at [865, 363] on span "Load previous items" at bounding box center [837, 367] width 137 height 19
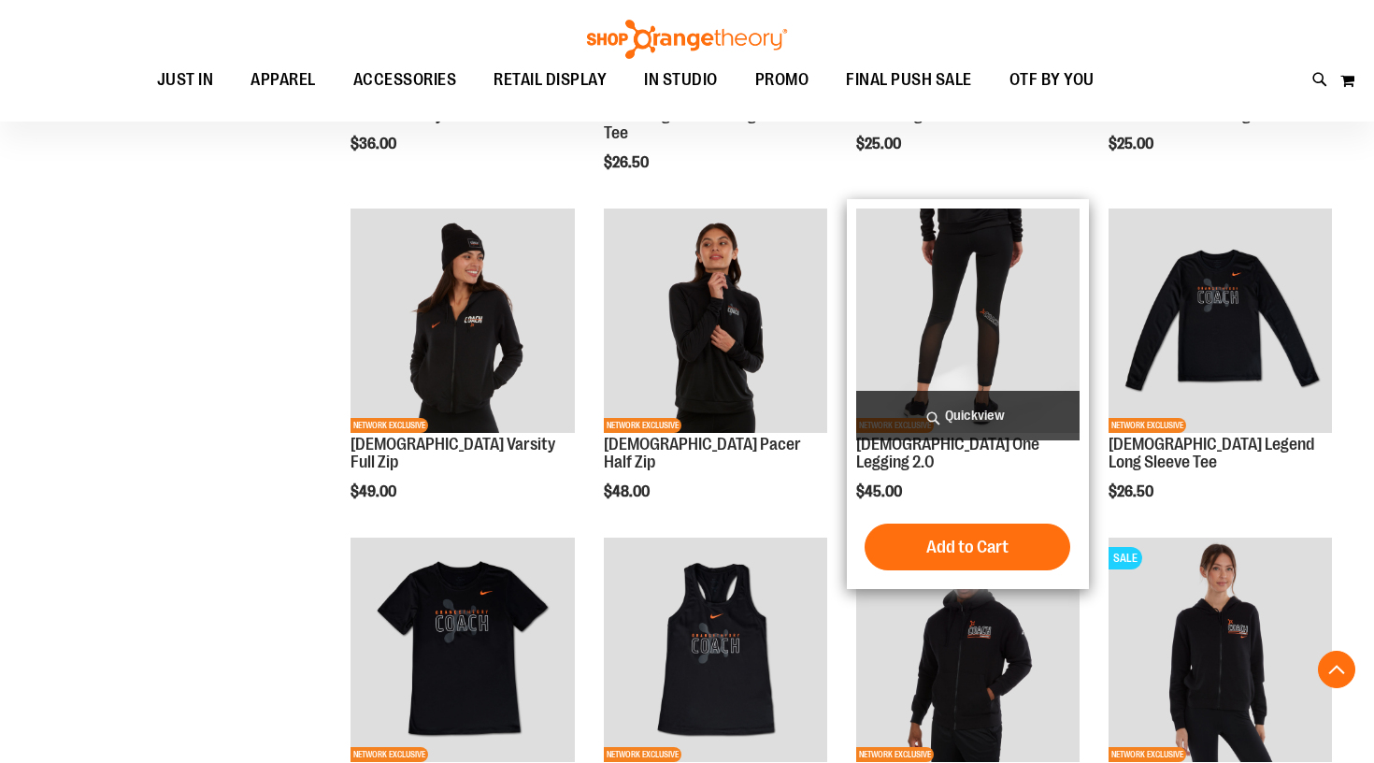
scroll to position [626, 0]
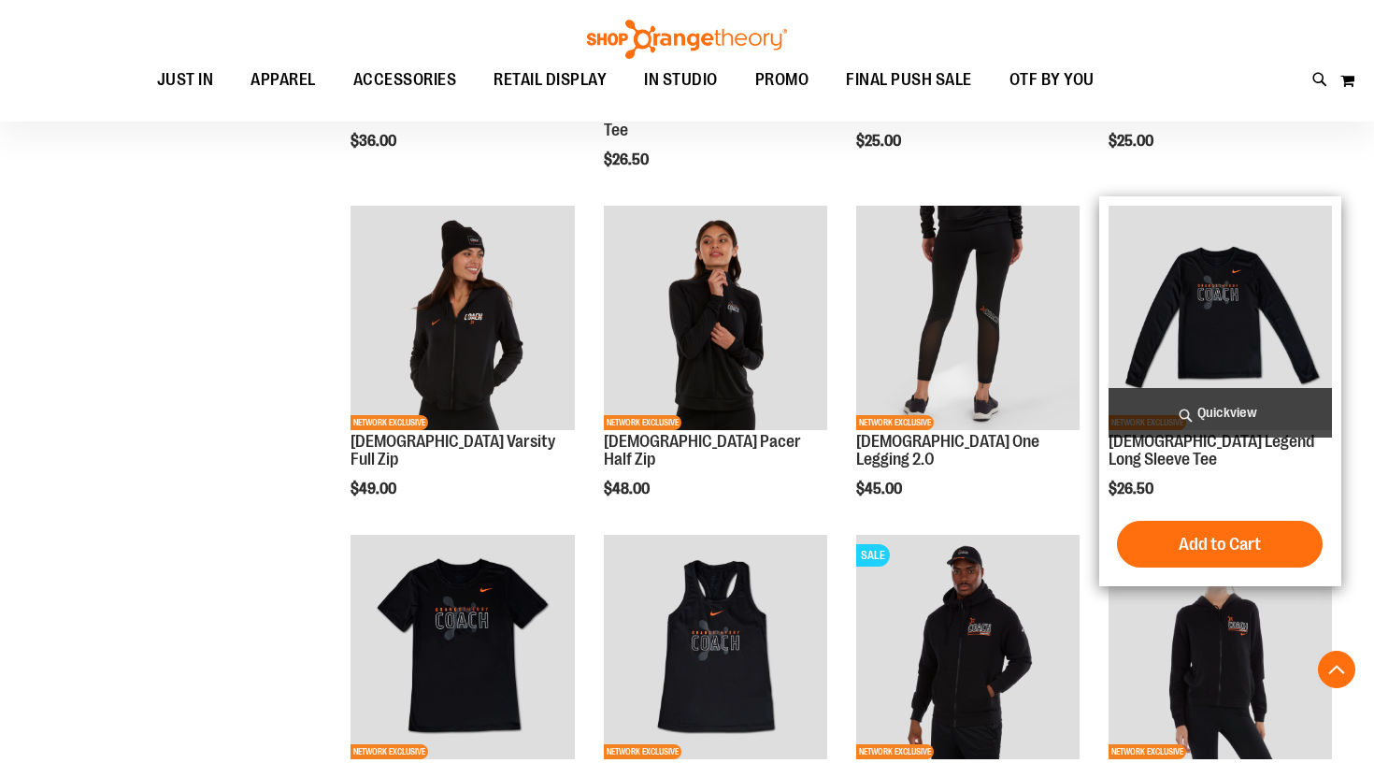
click at [1251, 338] on img "product" at bounding box center [1220, 317] width 223 height 223
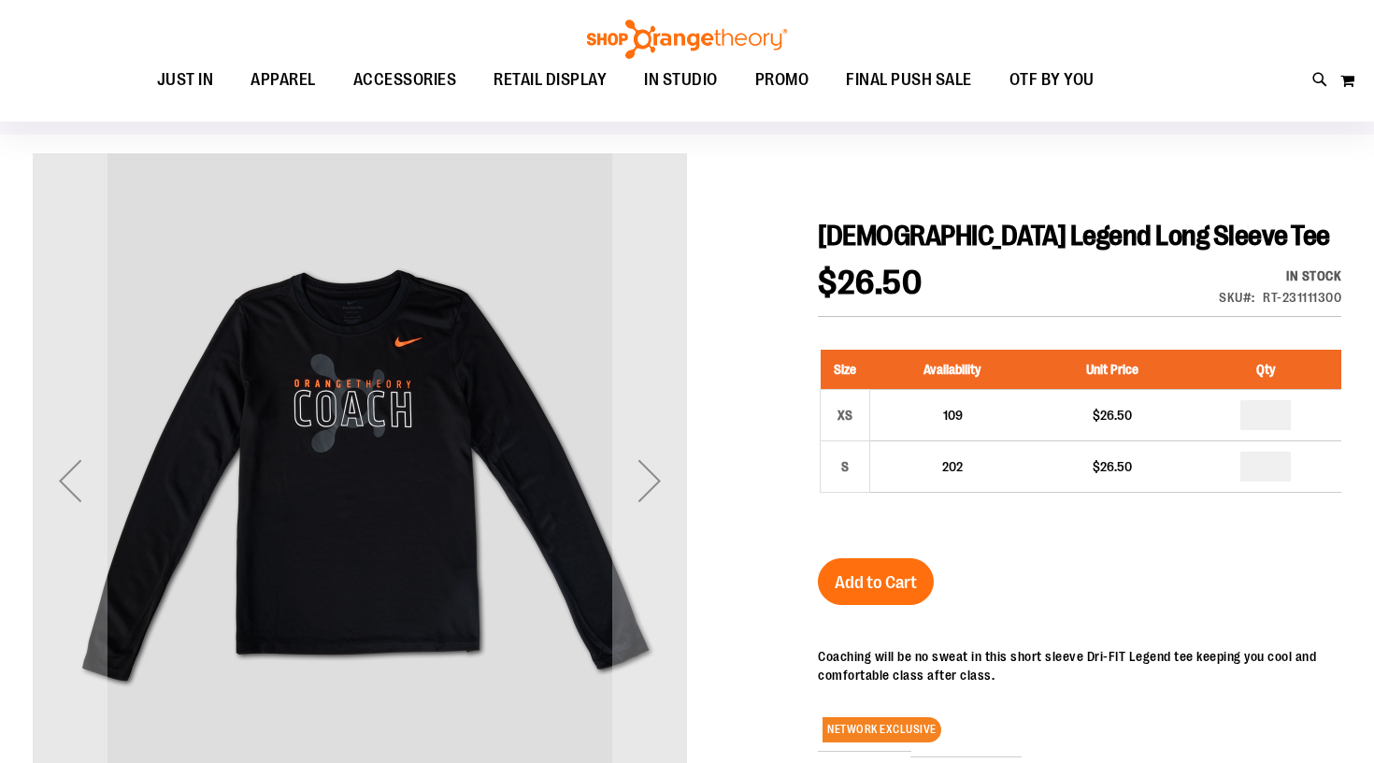
scroll to position [86, 0]
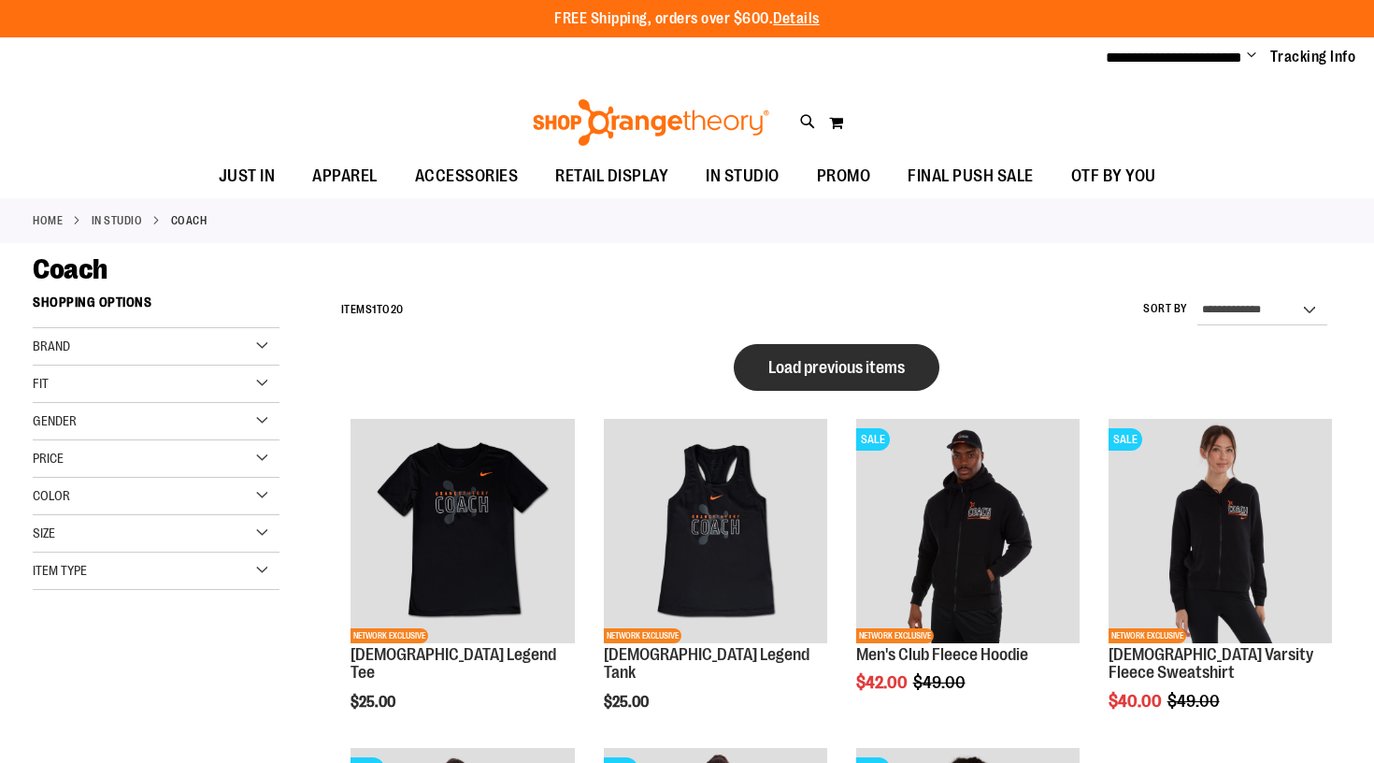
click at [813, 359] on span "Load previous items" at bounding box center [837, 367] width 137 height 19
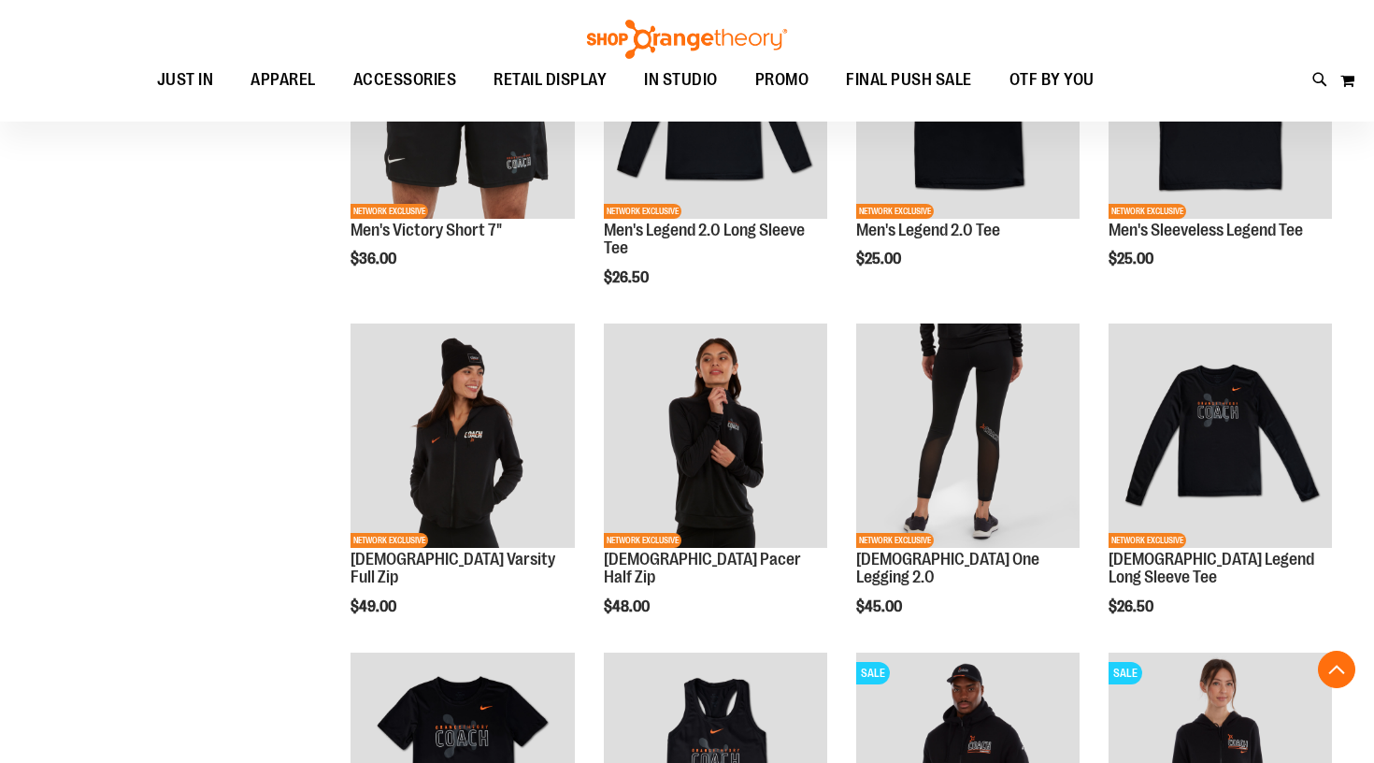
scroll to position [520, 0]
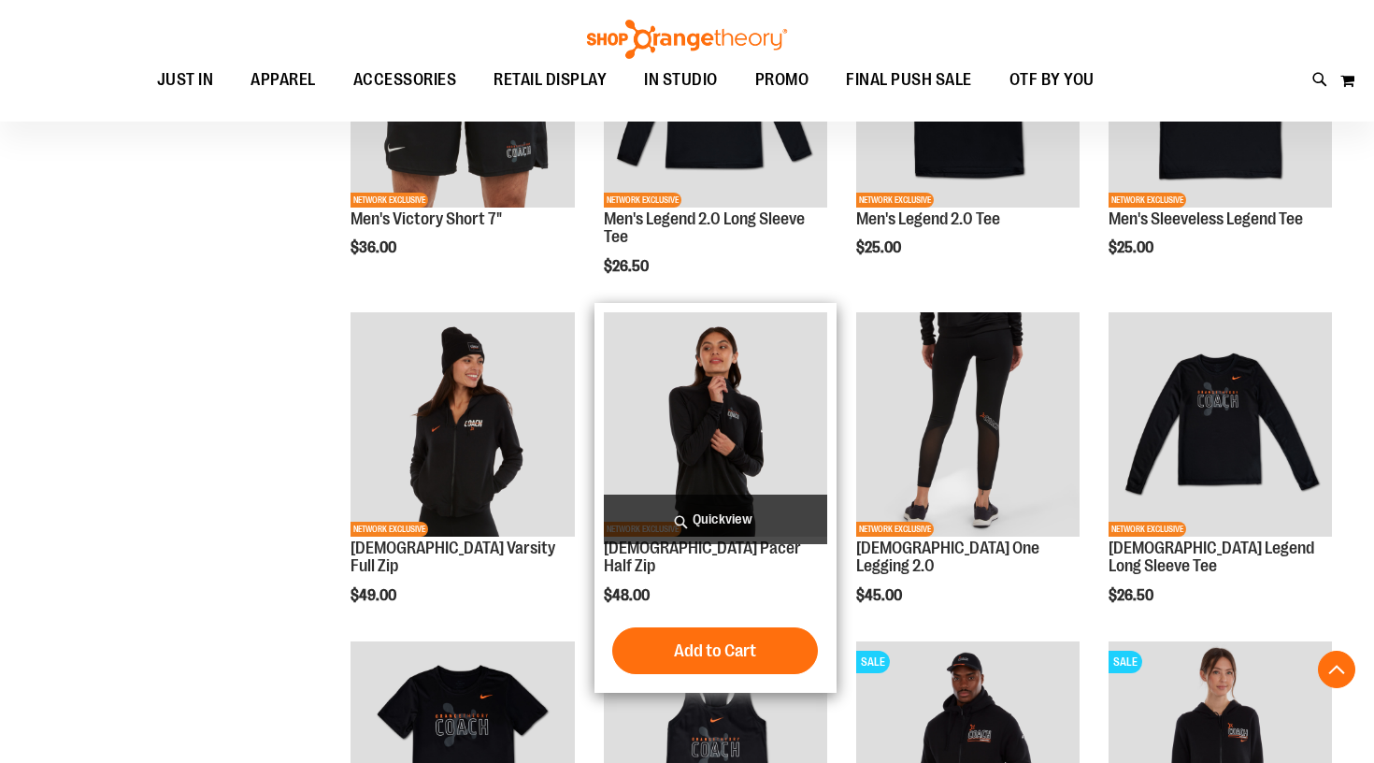
click at [707, 464] on img "product" at bounding box center [715, 423] width 223 height 223
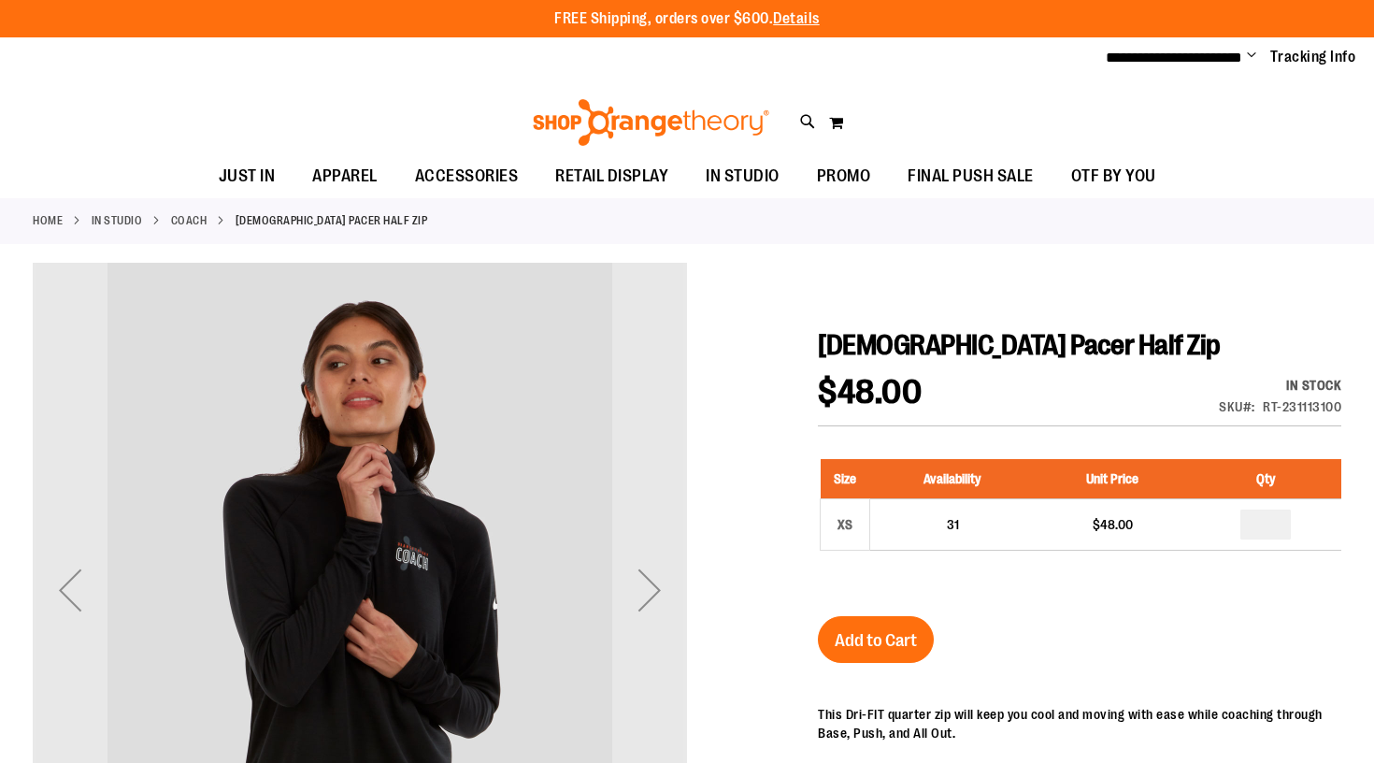
scroll to position [19, 0]
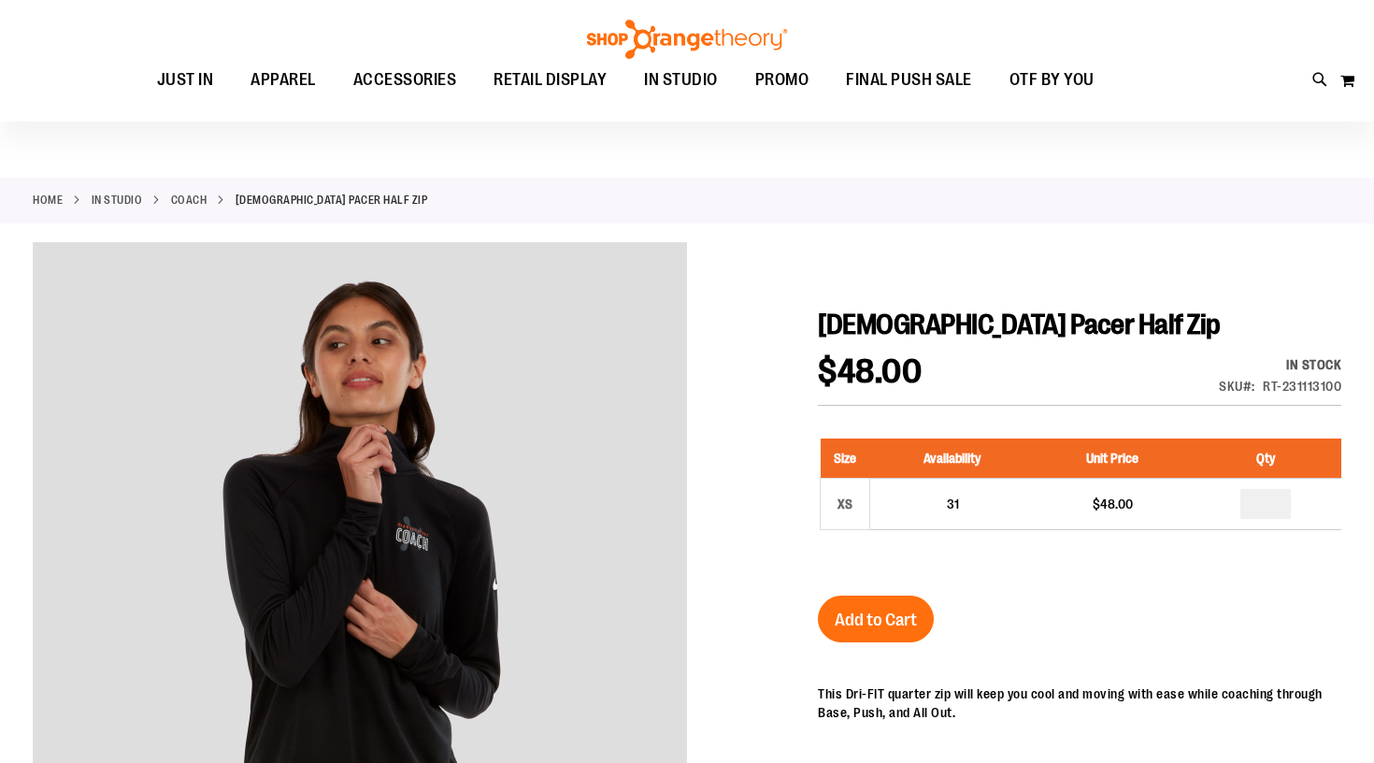
click at [195, 200] on link "Coach" at bounding box center [189, 200] width 36 height 17
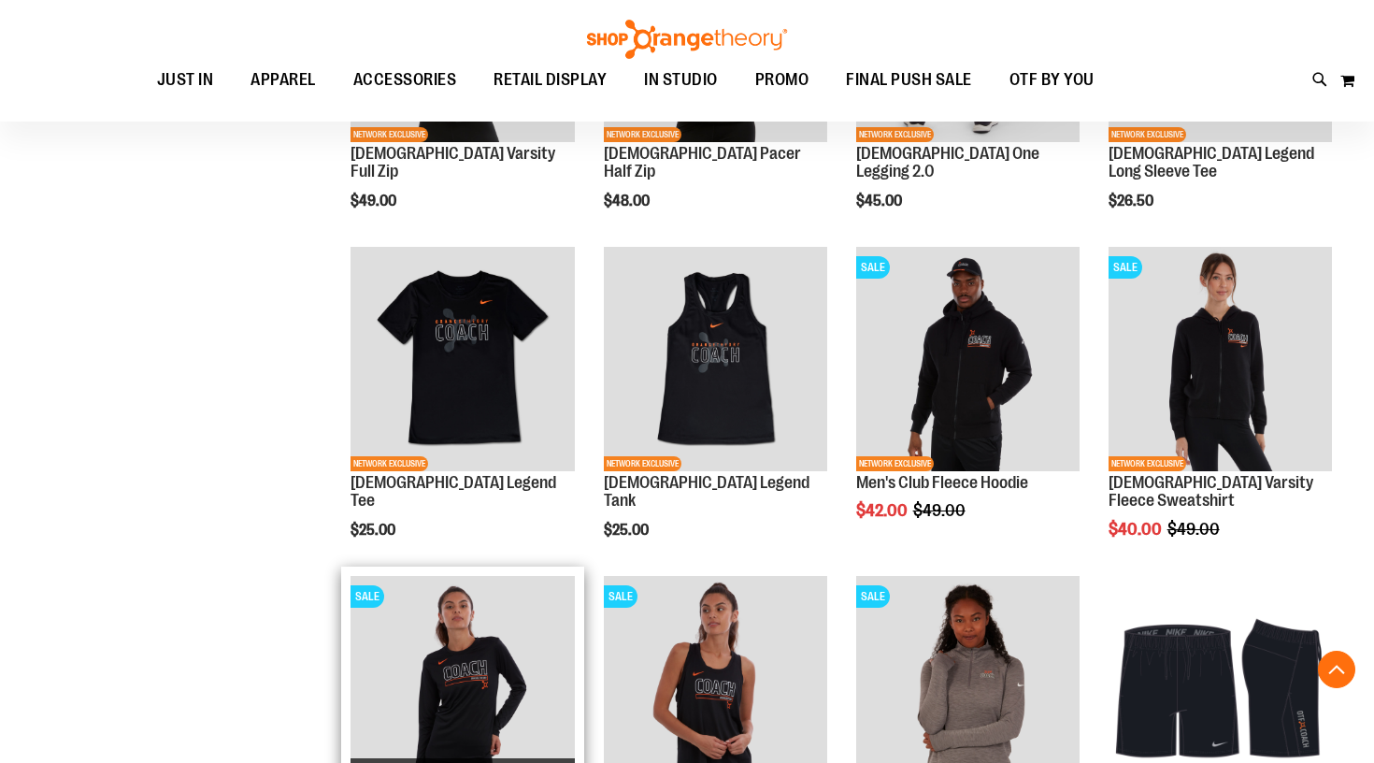
scroll to position [1106, 0]
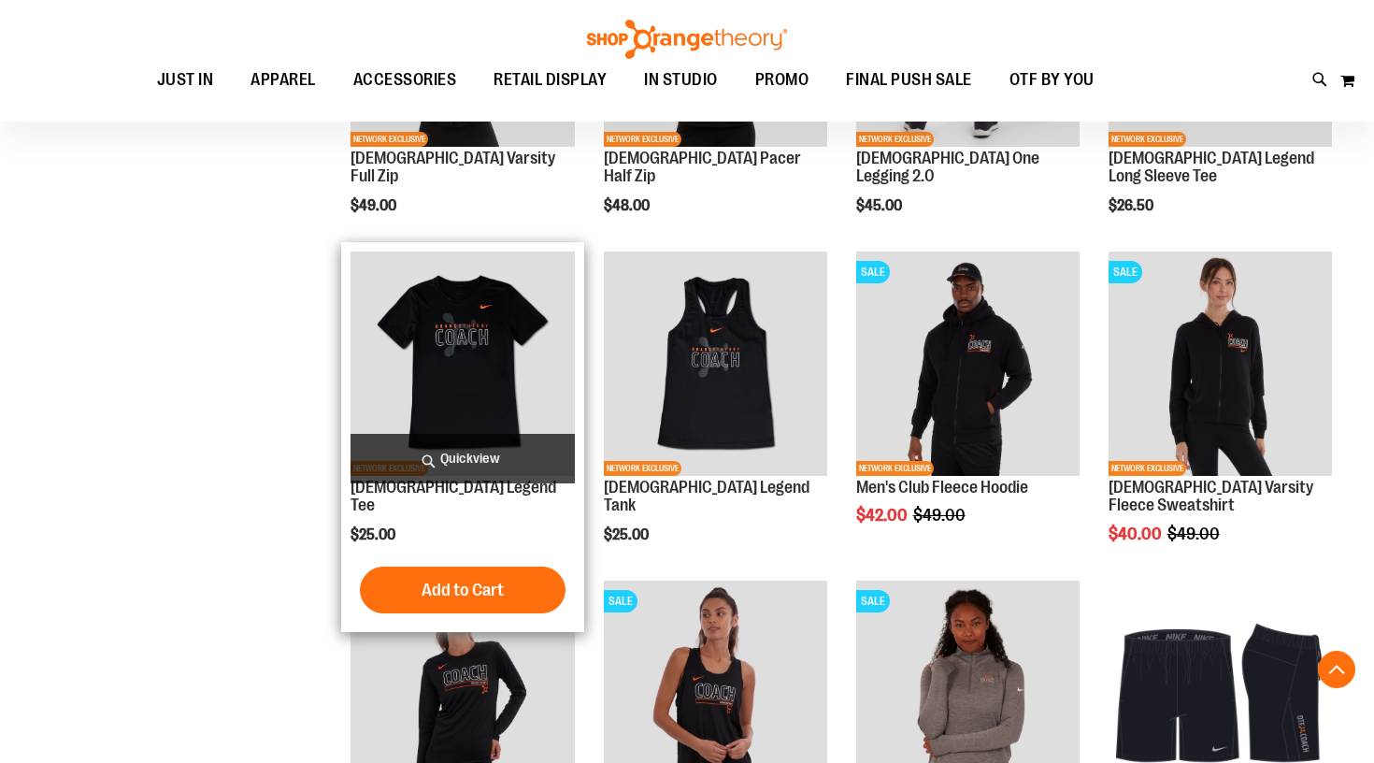
click at [489, 370] on img "product" at bounding box center [462, 363] width 223 height 223
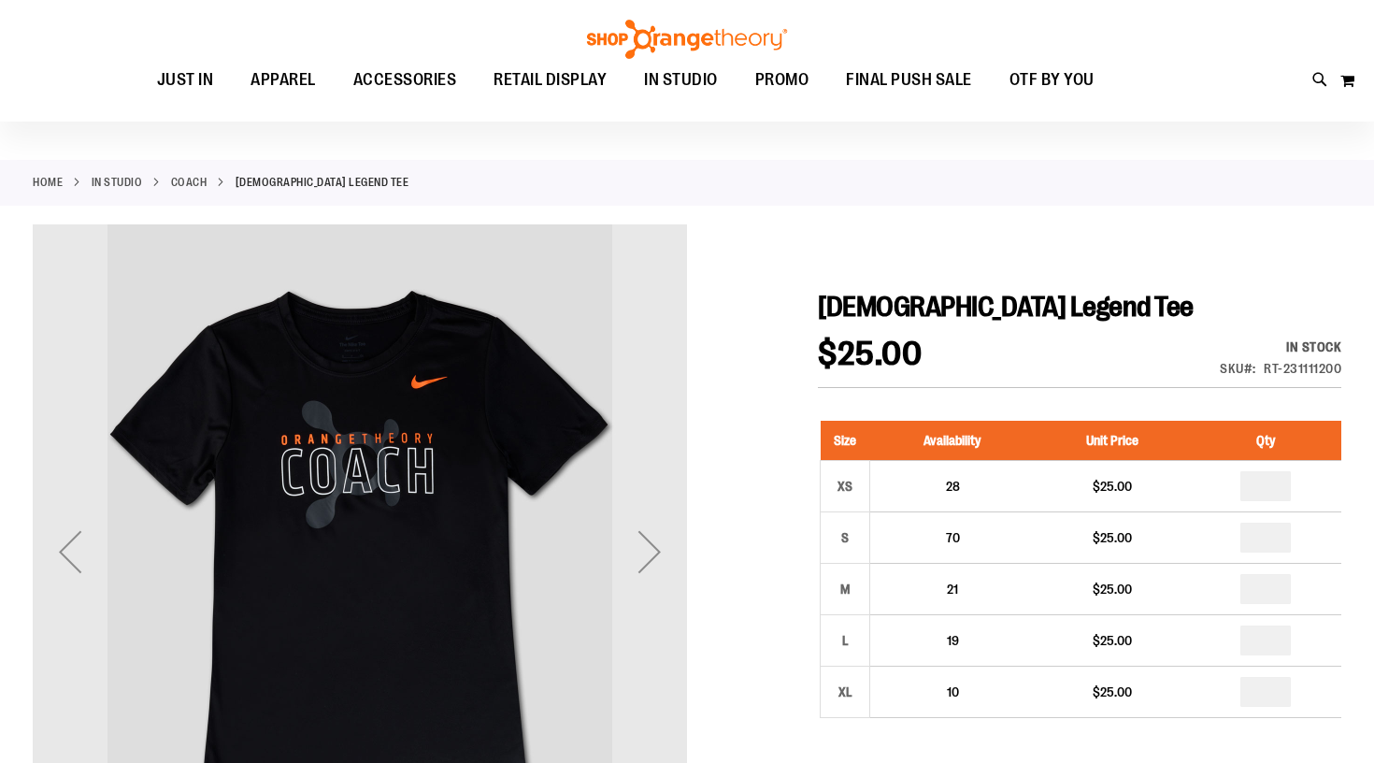
scroll to position [64, 0]
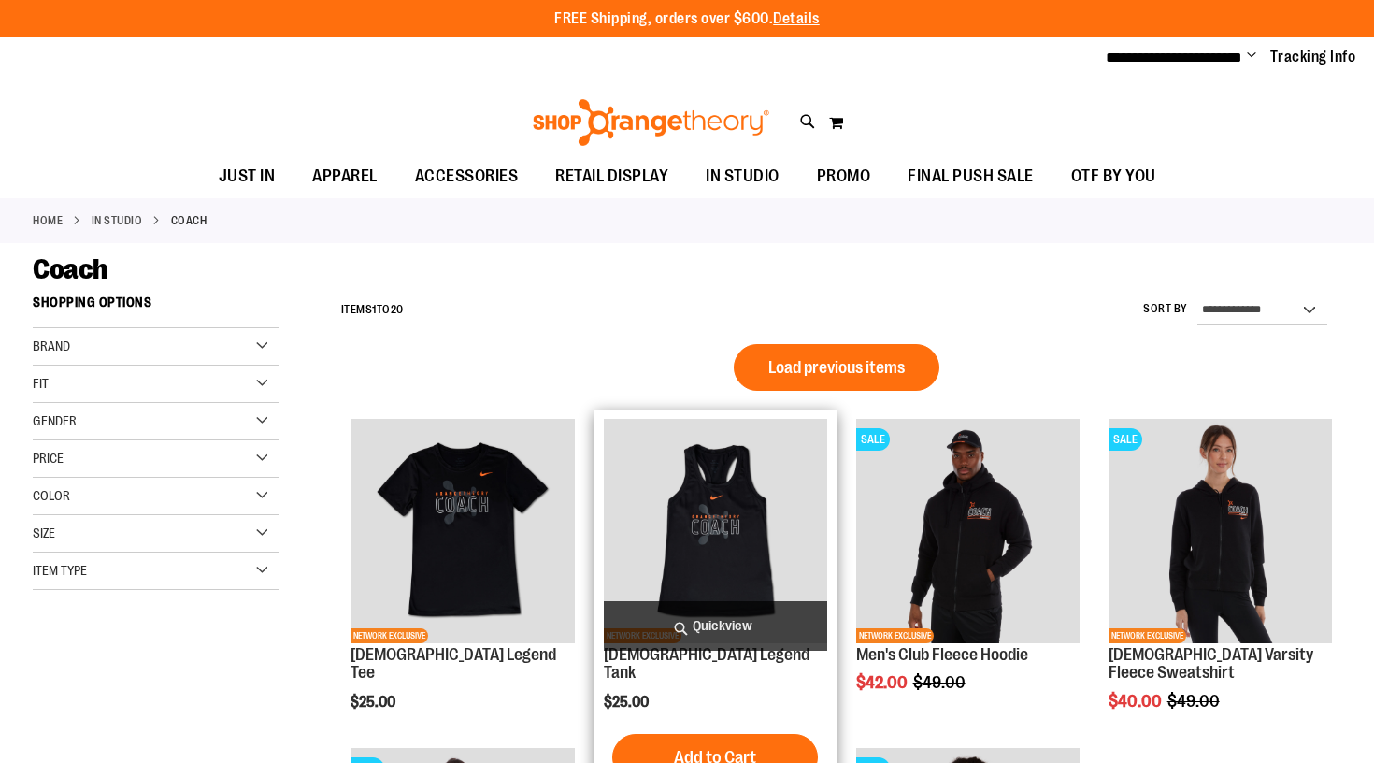
click at [727, 525] on img "product" at bounding box center [715, 530] width 223 height 223
click at [746, 568] on img "product" at bounding box center [715, 530] width 223 height 223
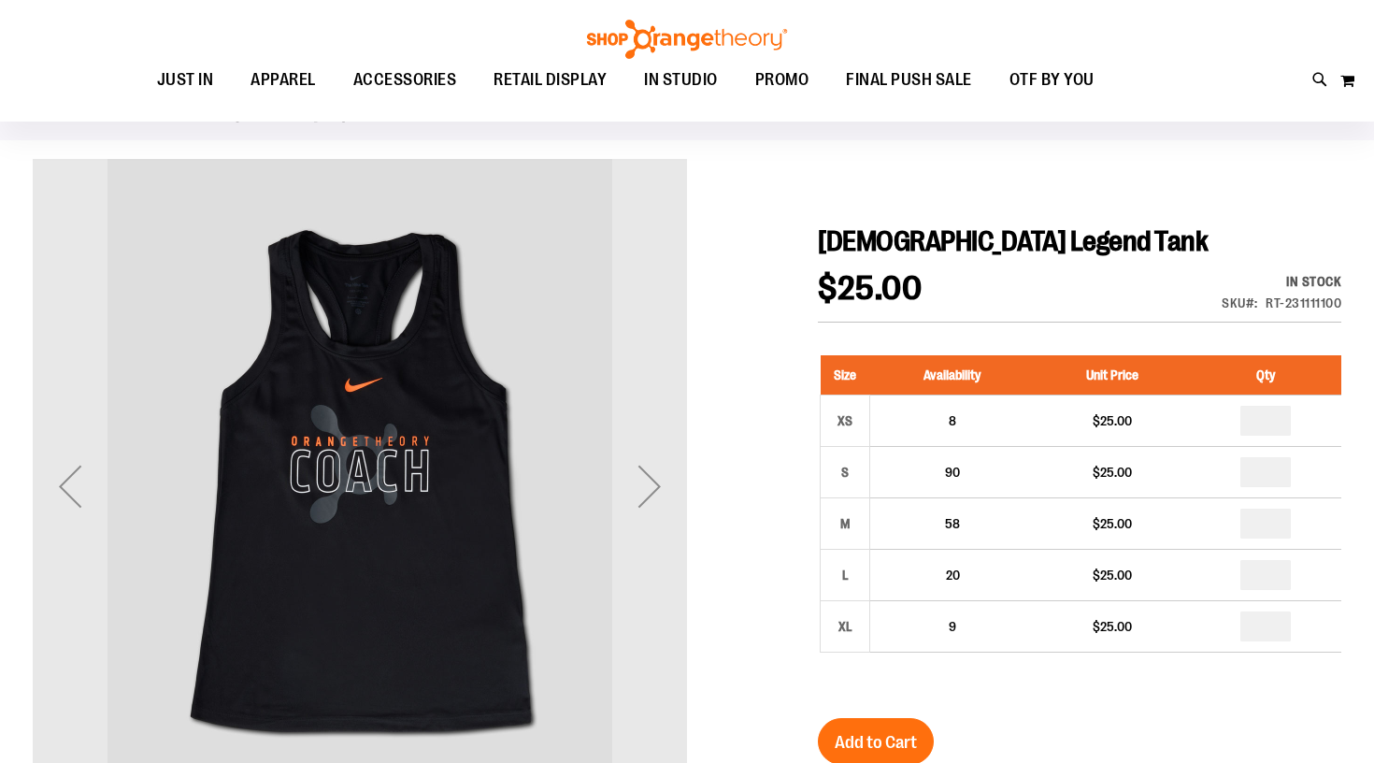
scroll to position [104, 0]
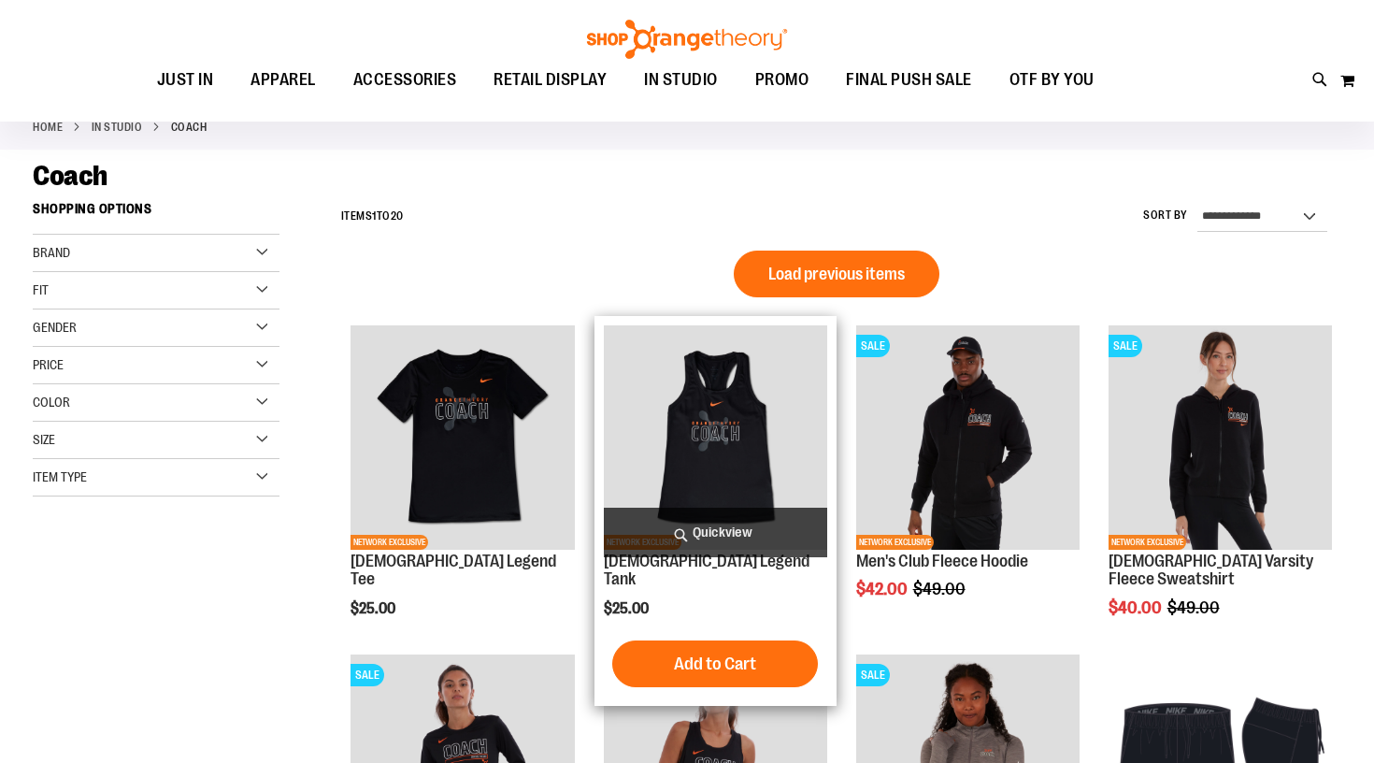
scroll to position [94, 0]
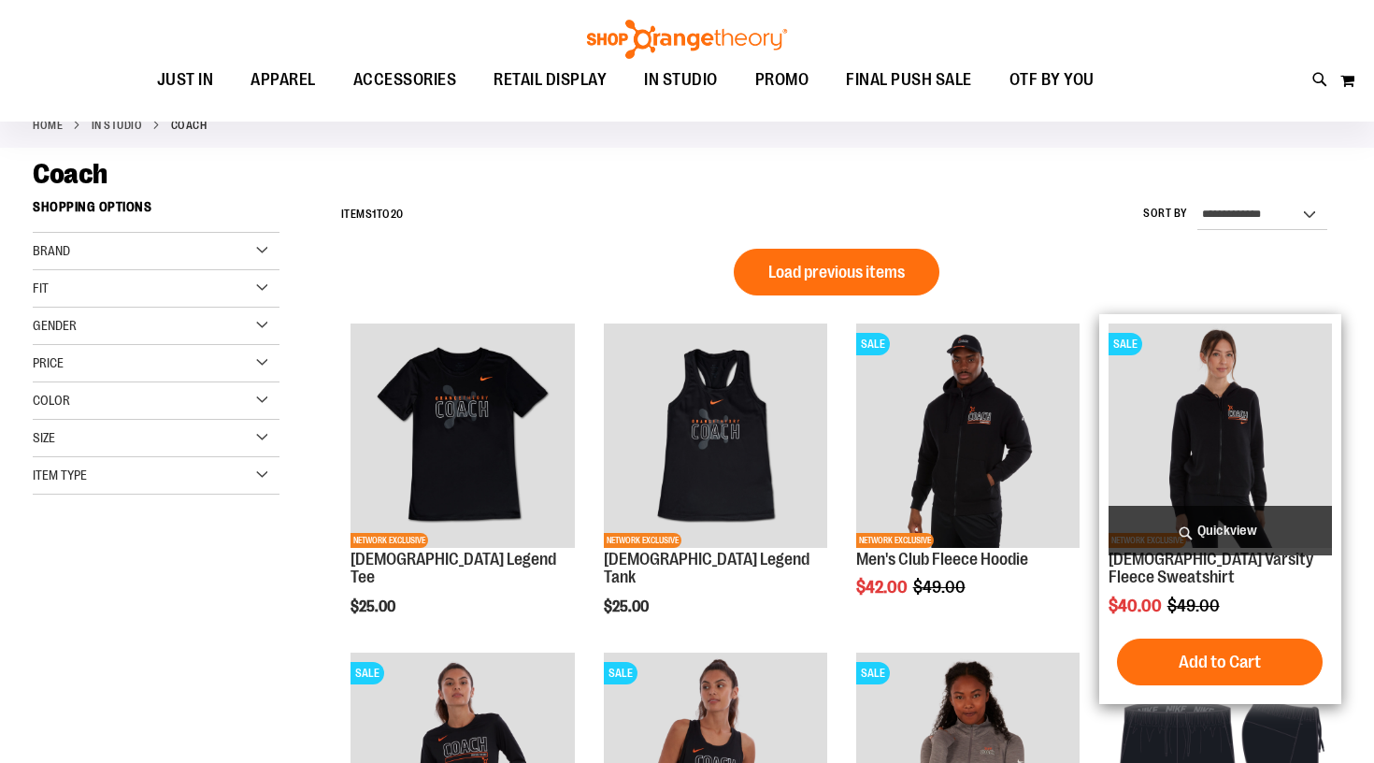
click at [1193, 431] on img "product" at bounding box center [1220, 435] width 223 height 223
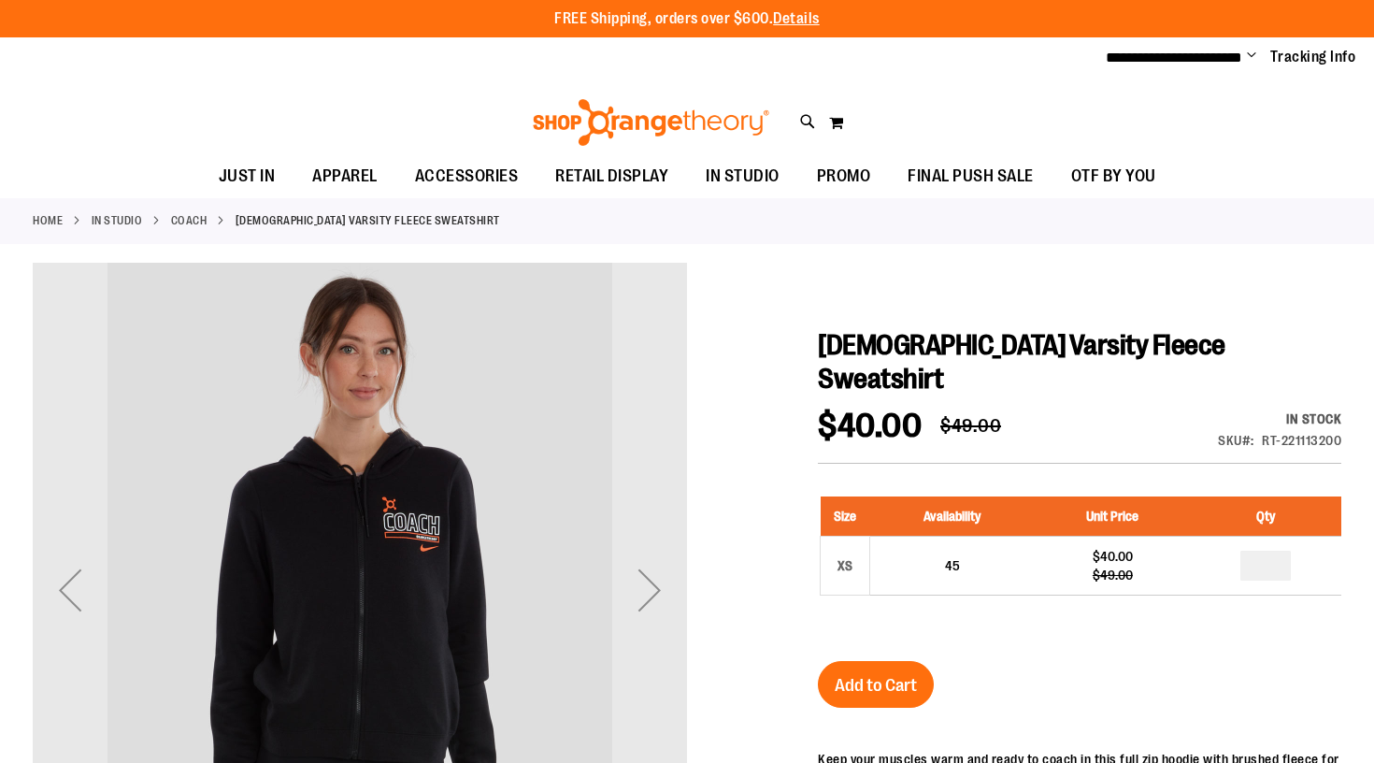
click at [180, 223] on link "Coach" at bounding box center [189, 220] width 36 height 17
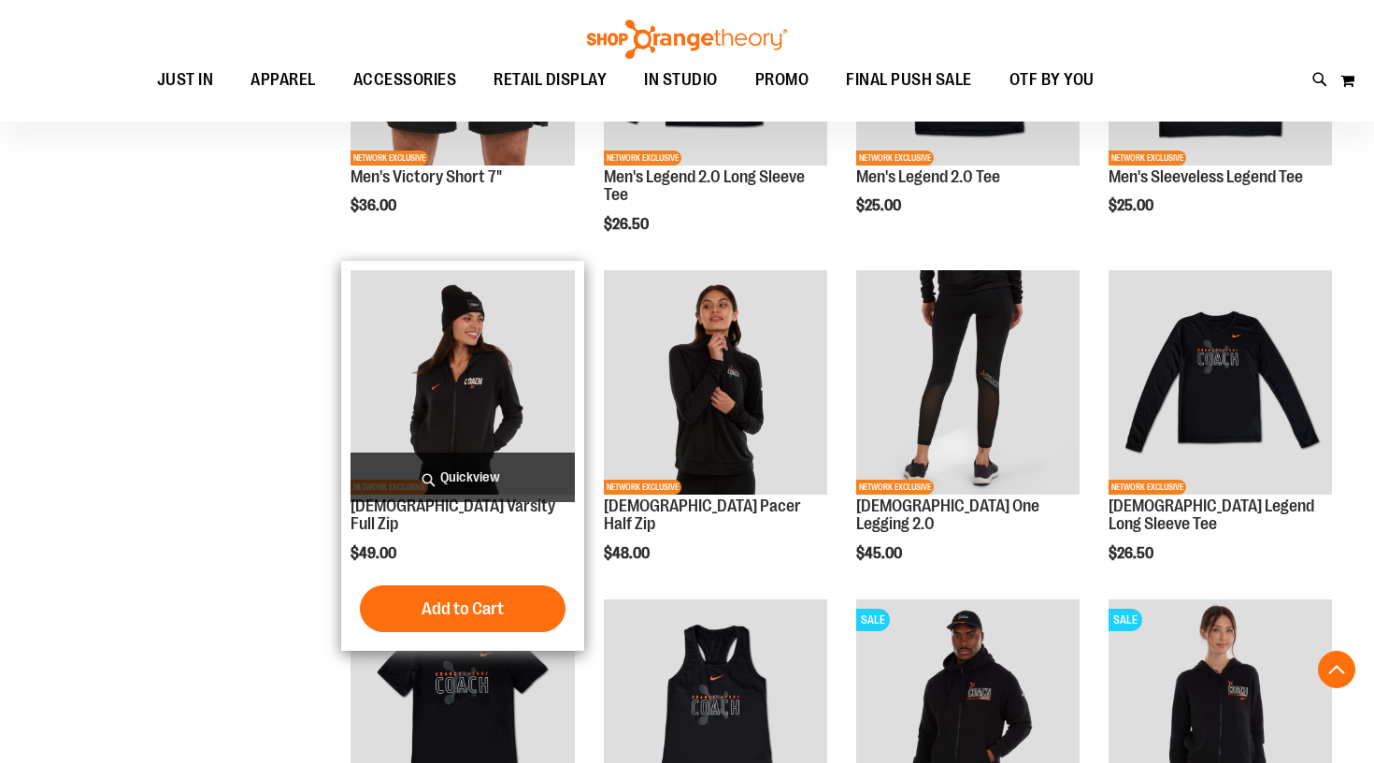
scroll to position [760, 0]
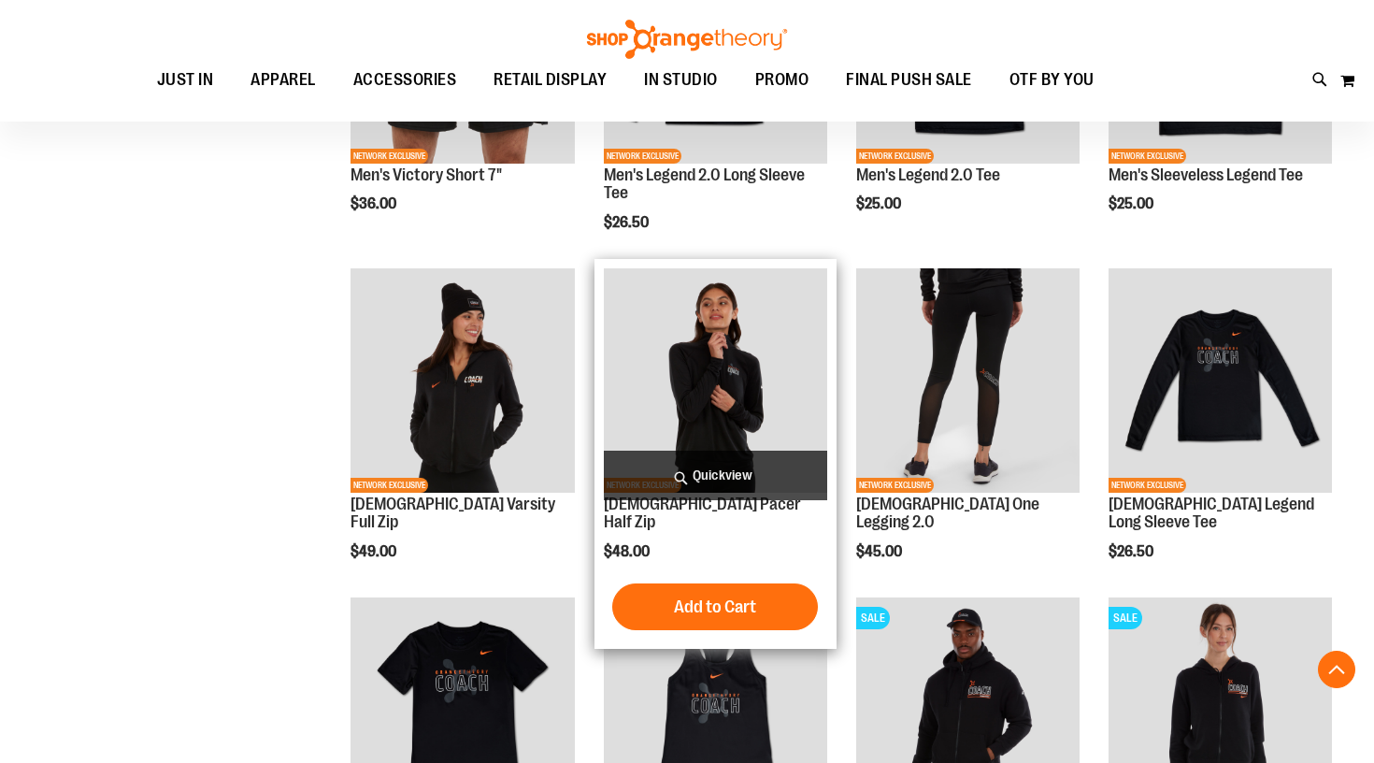
click at [759, 399] on img "product" at bounding box center [715, 379] width 223 height 223
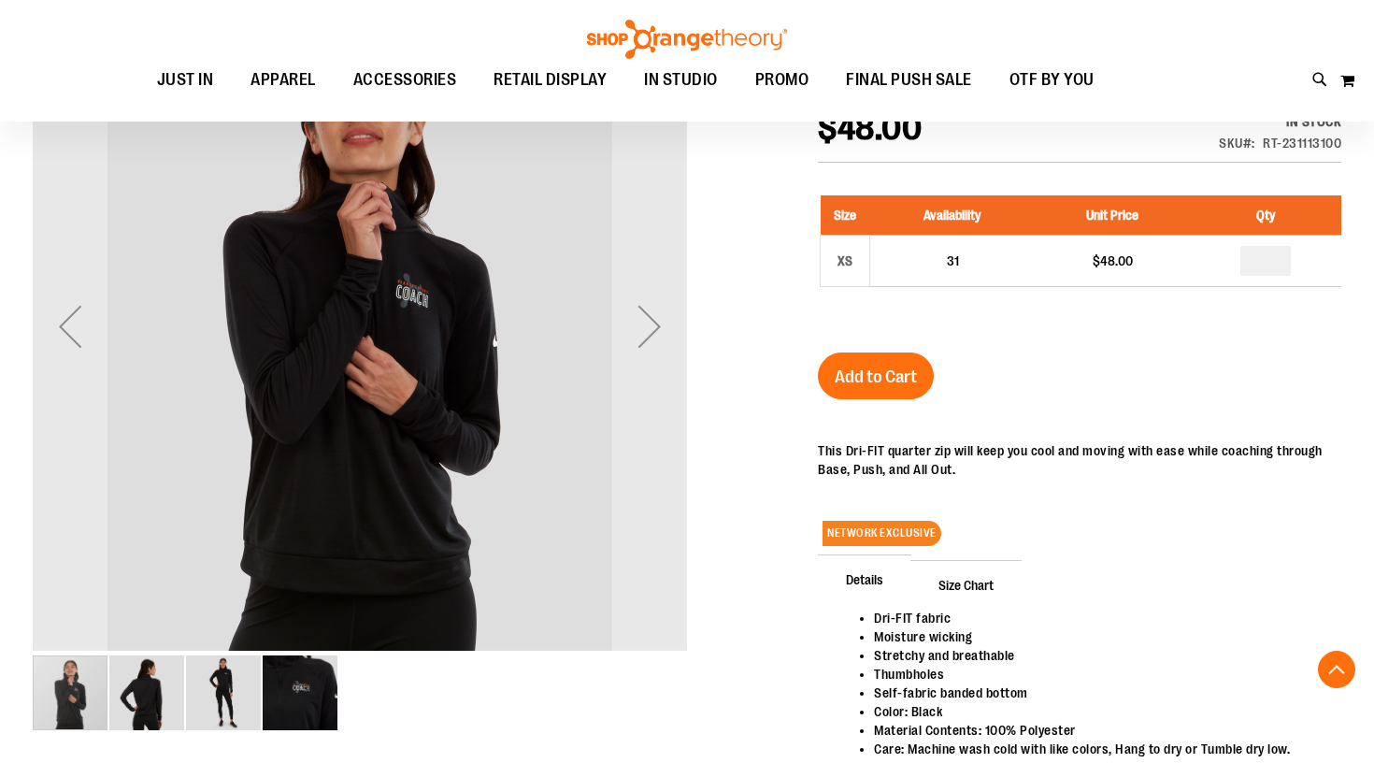
scroll to position [150, 0]
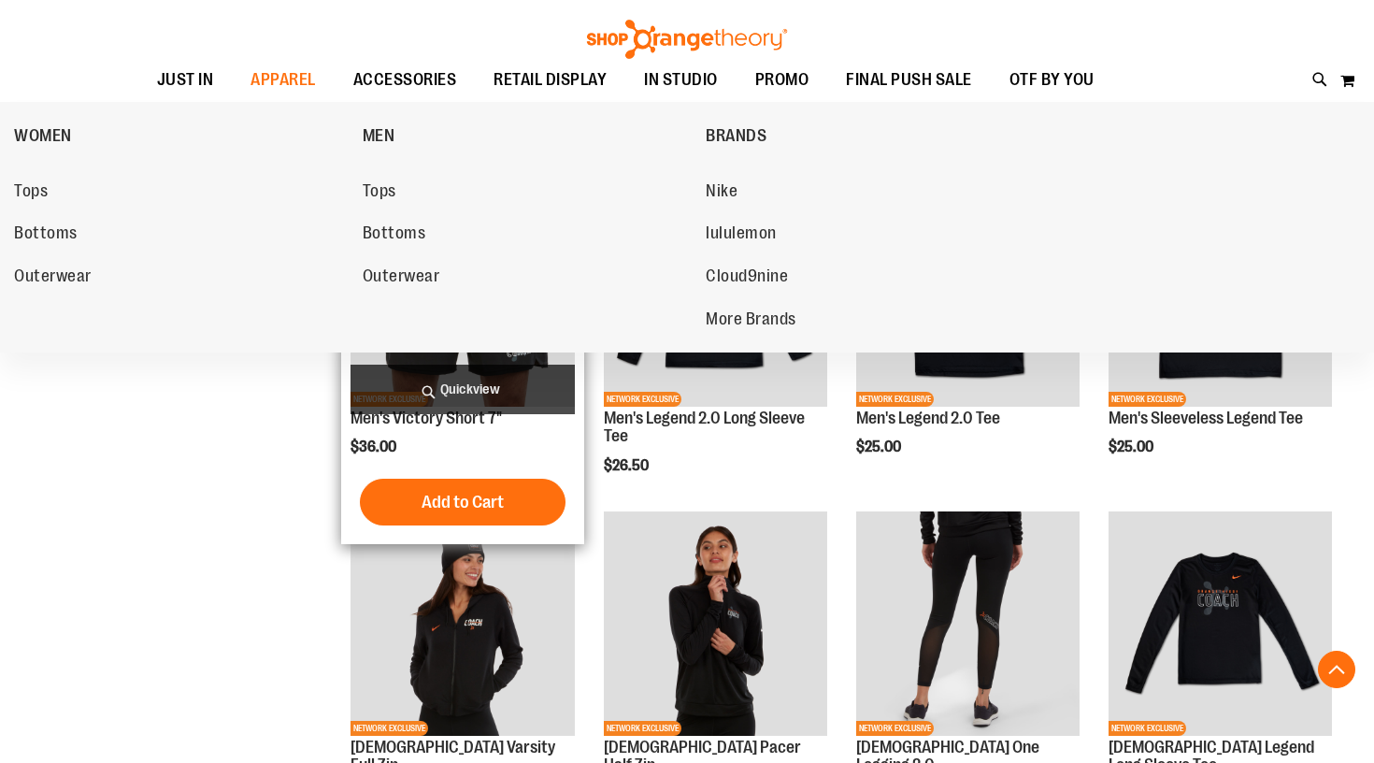
scroll to position [544, 0]
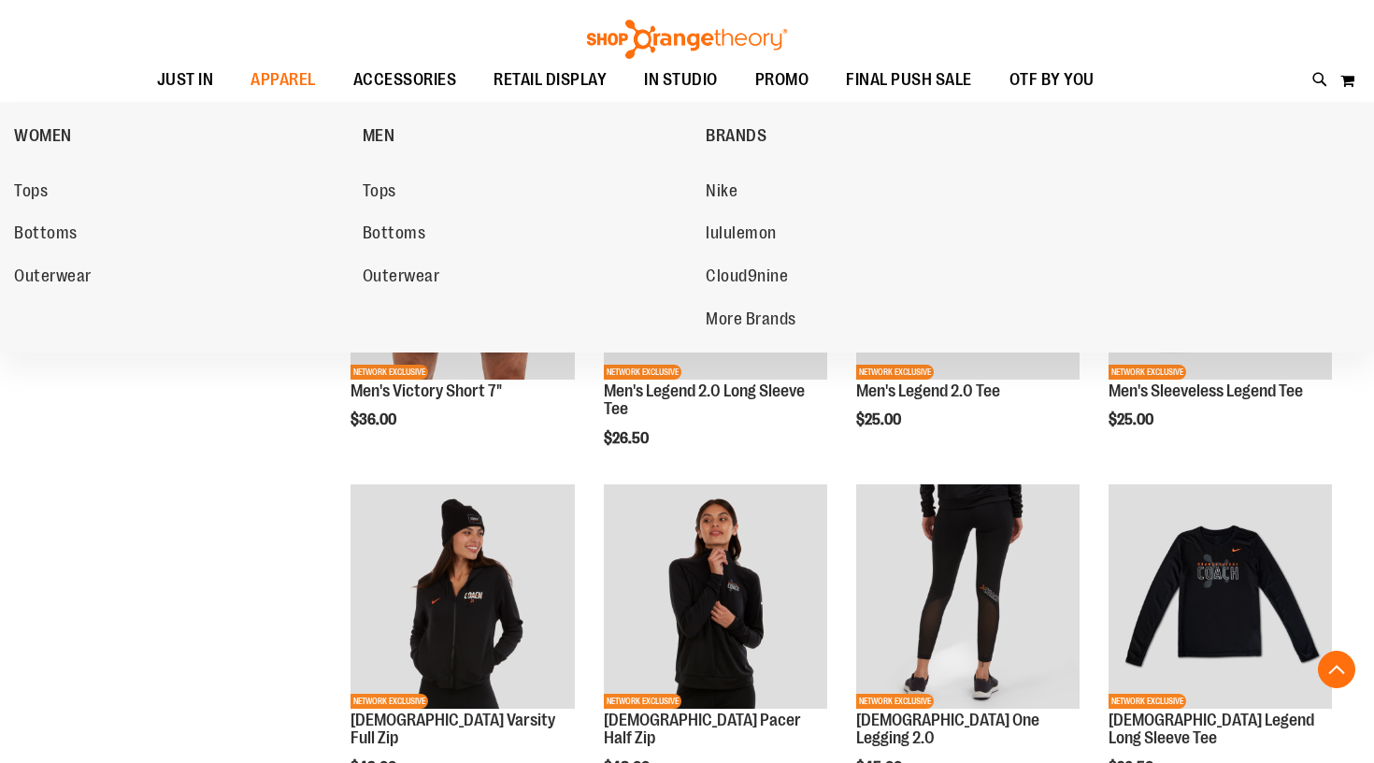
click at [257, 541] on div "**********" at bounding box center [687, 657] width 1309 height 1834
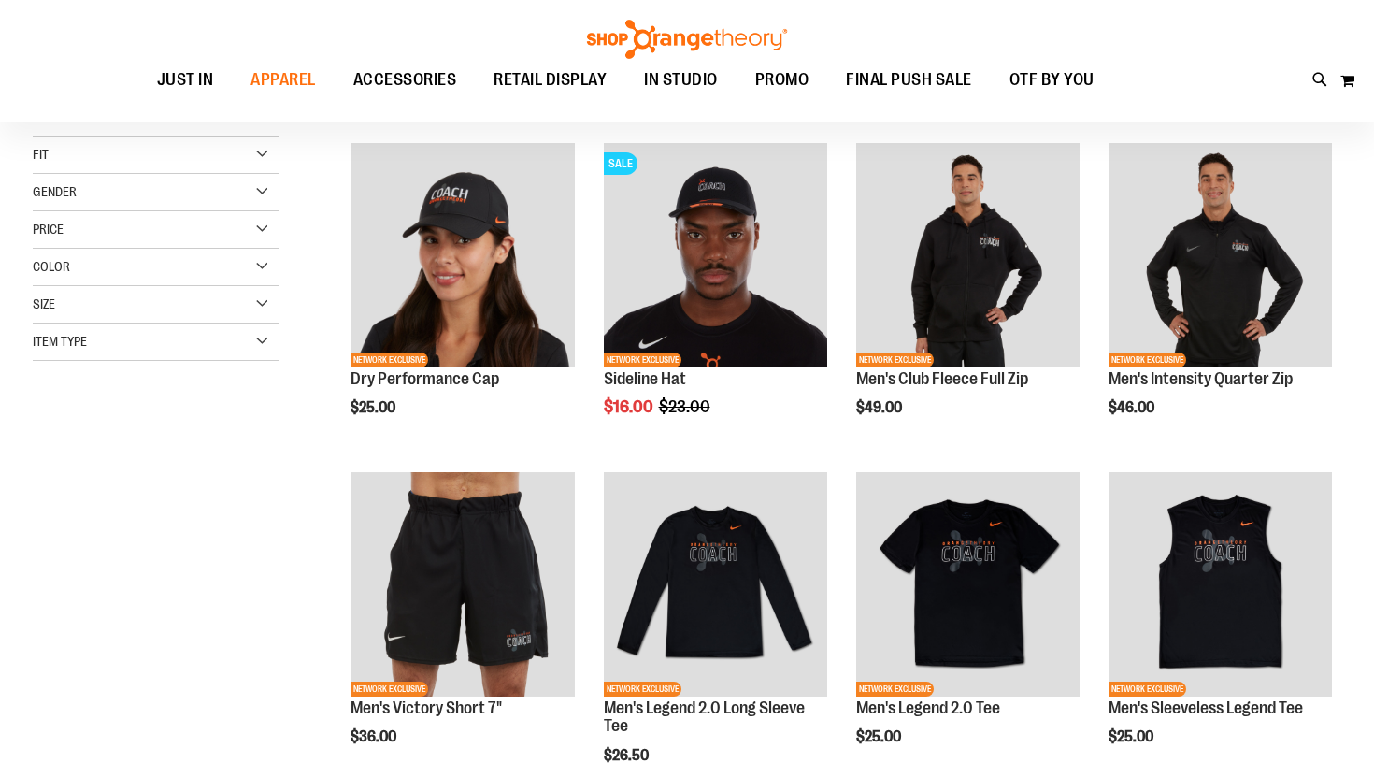
scroll to position [231, 0]
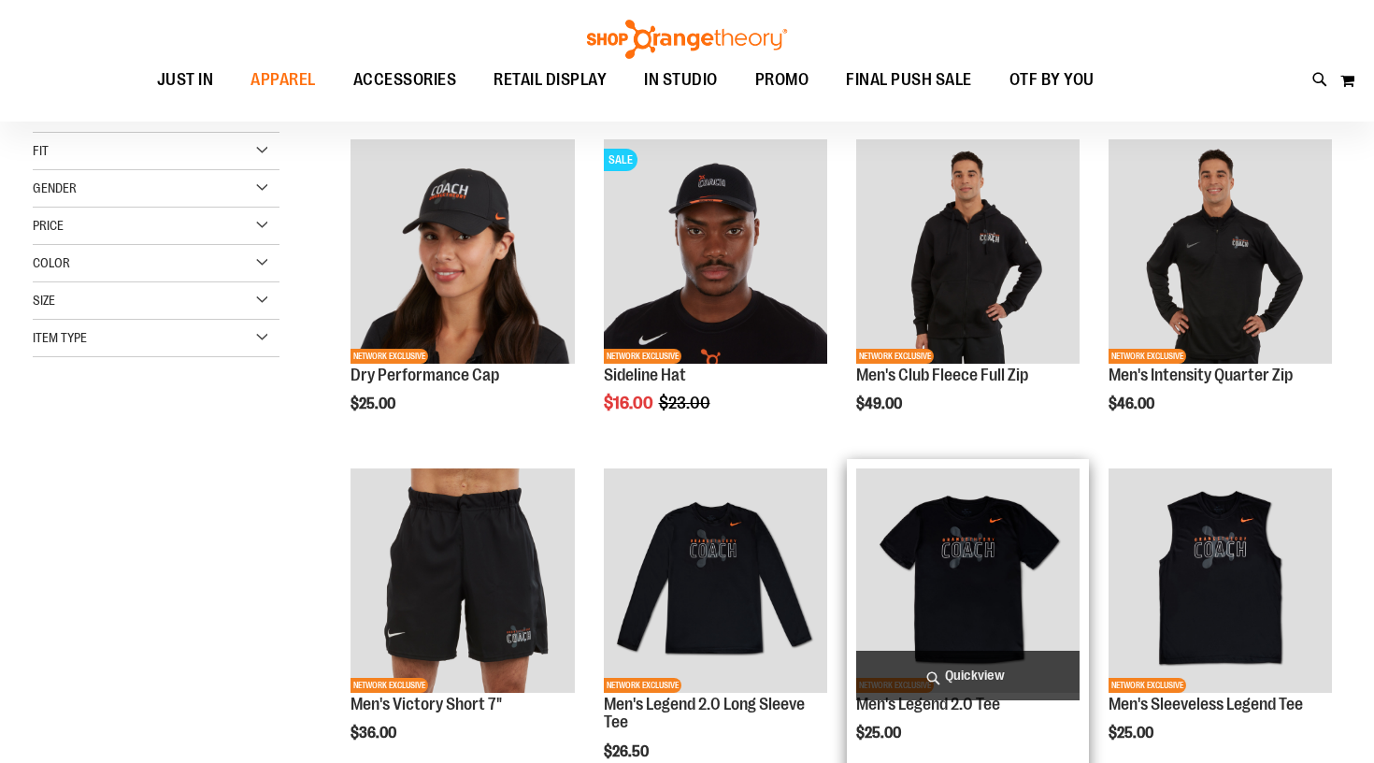
click at [942, 559] on img "product" at bounding box center [967, 579] width 223 height 223
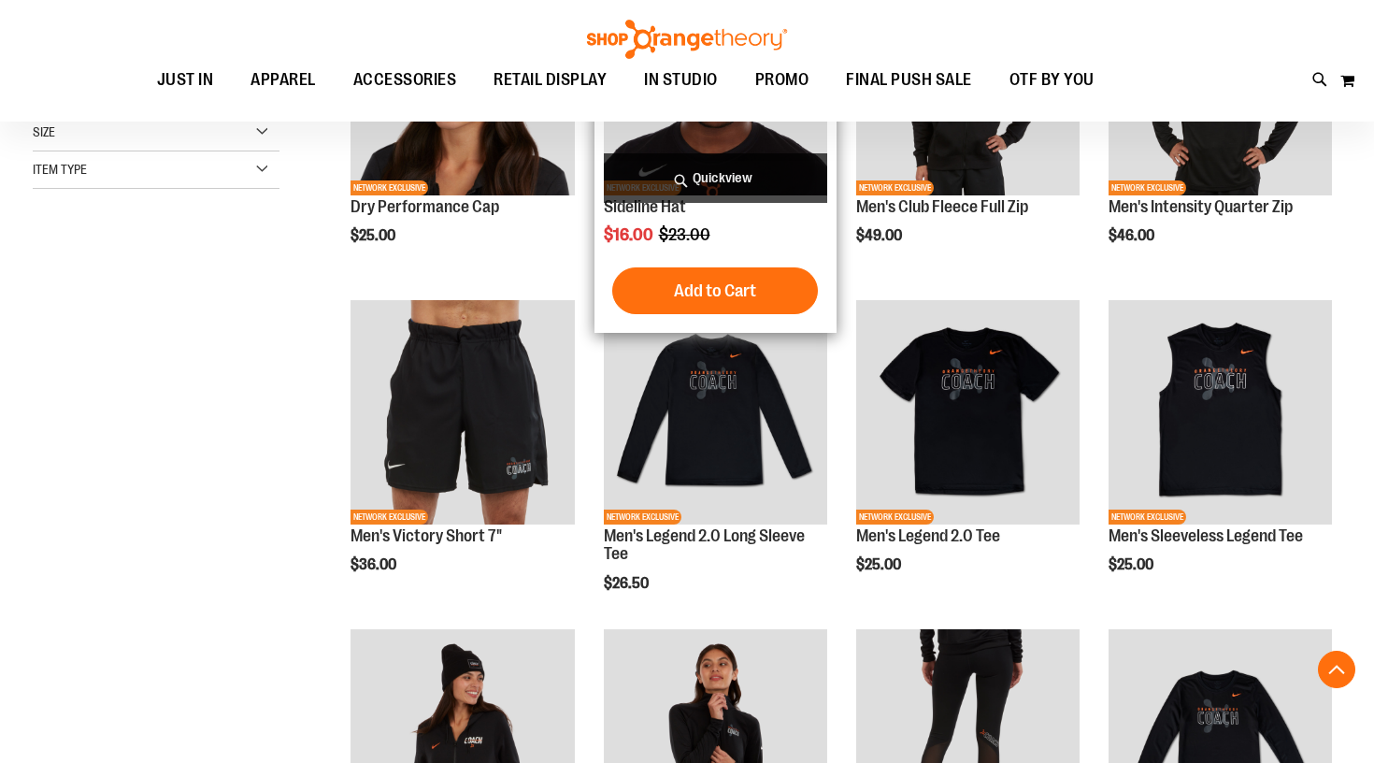
scroll to position [401, 0]
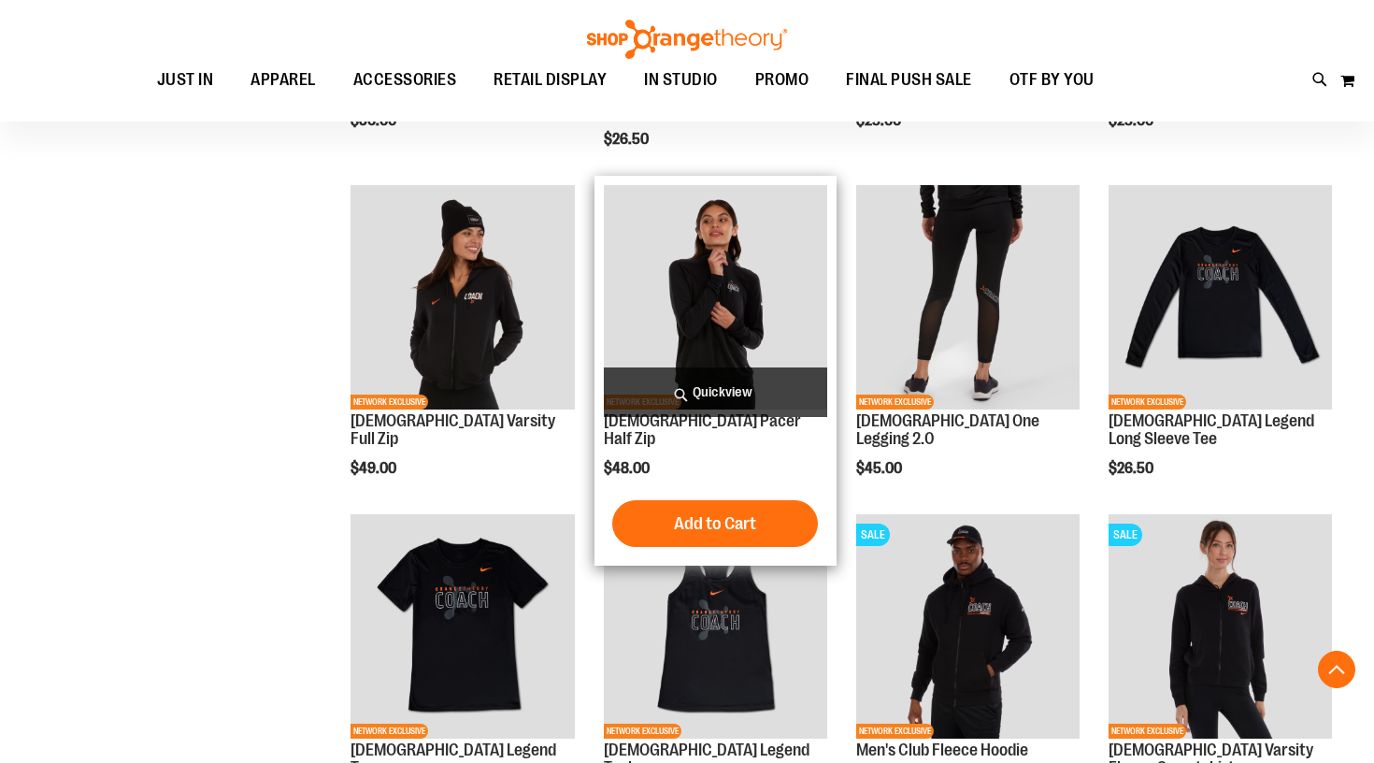
scroll to position [845, 0]
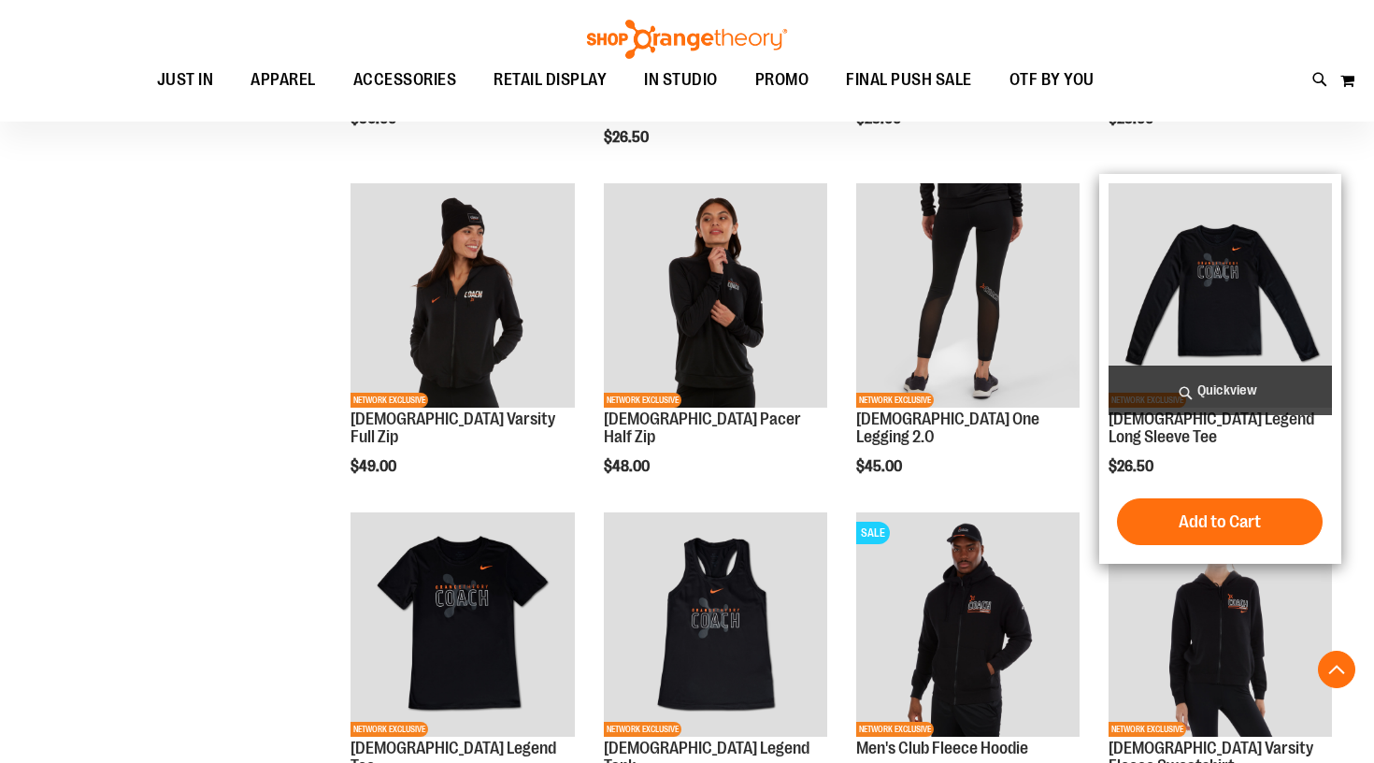
click at [1217, 309] on img "product" at bounding box center [1220, 294] width 223 height 223
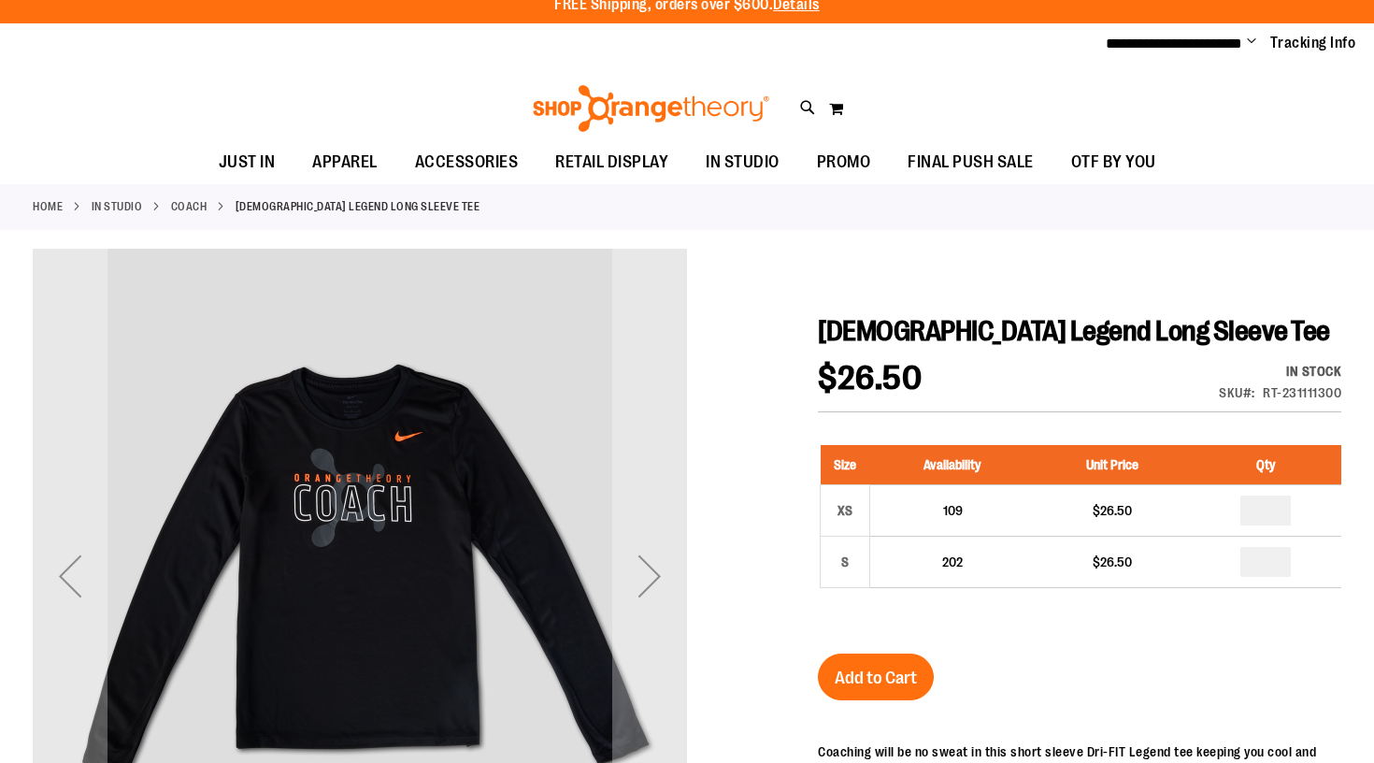
scroll to position [15, 0]
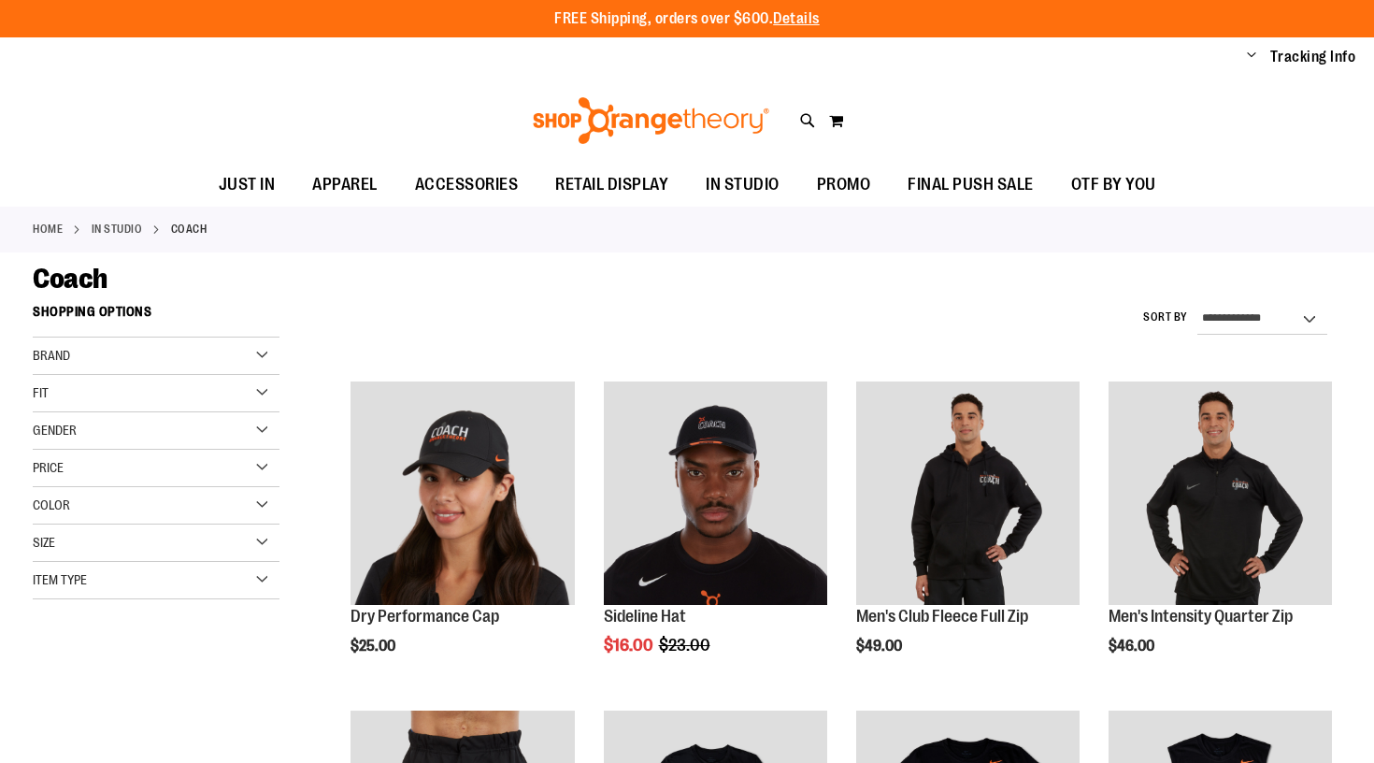
scroll to position [845, 0]
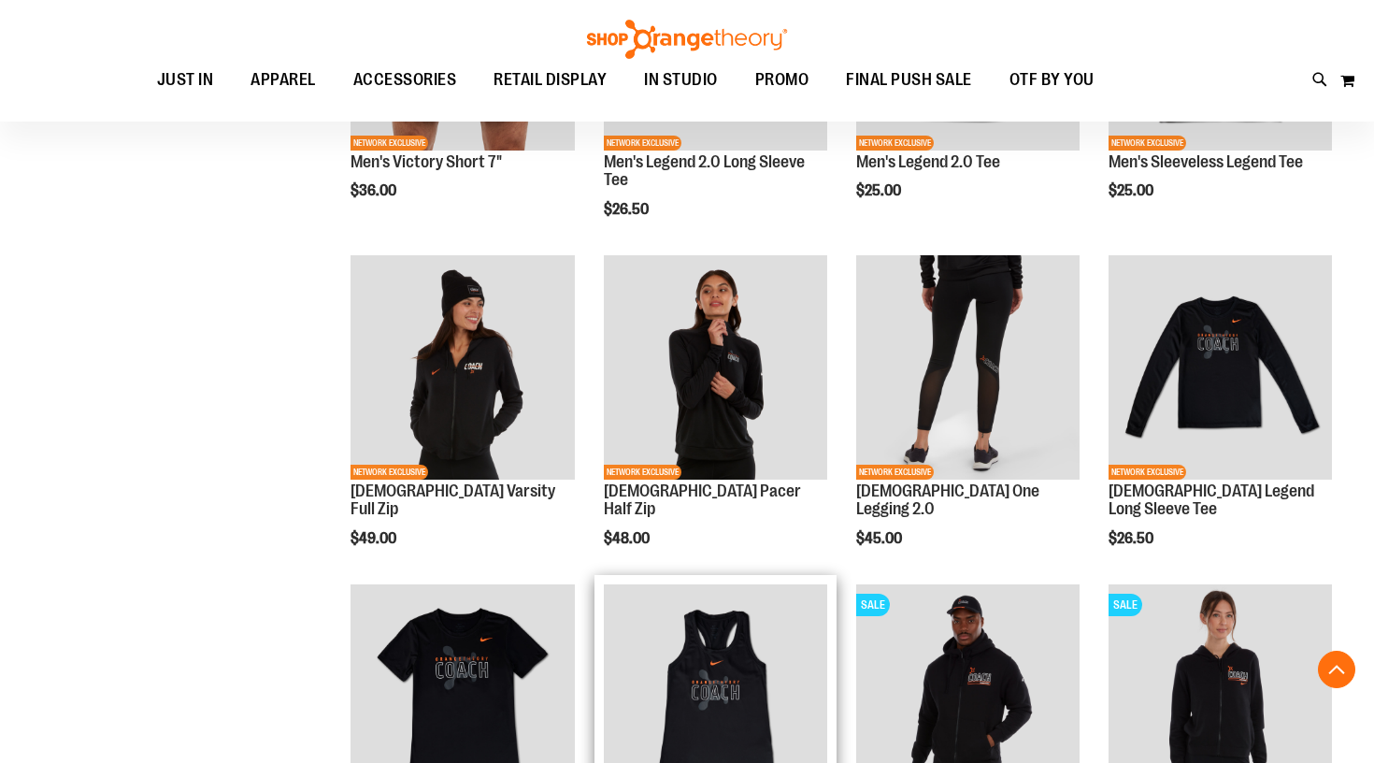
scroll to position [574, 0]
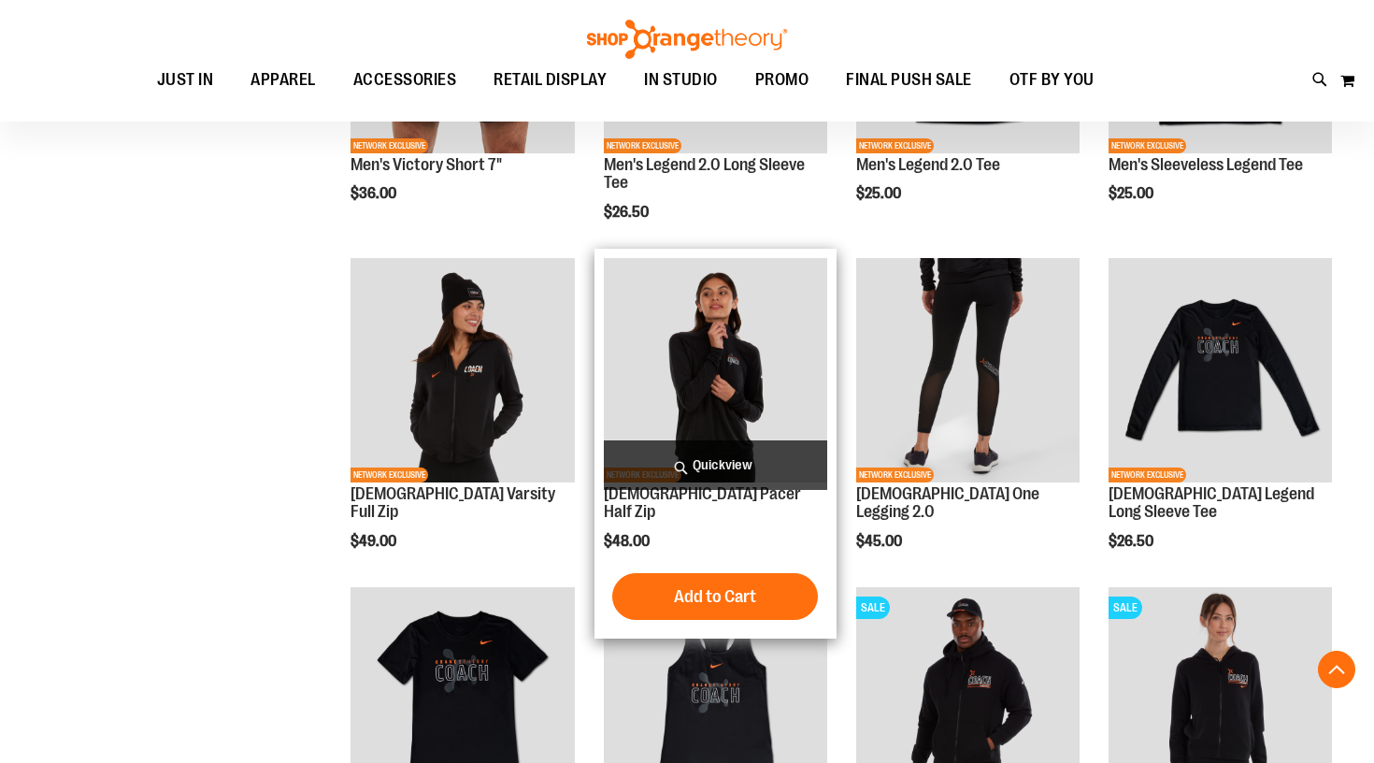
click at [695, 380] on img "product" at bounding box center [715, 369] width 223 height 223
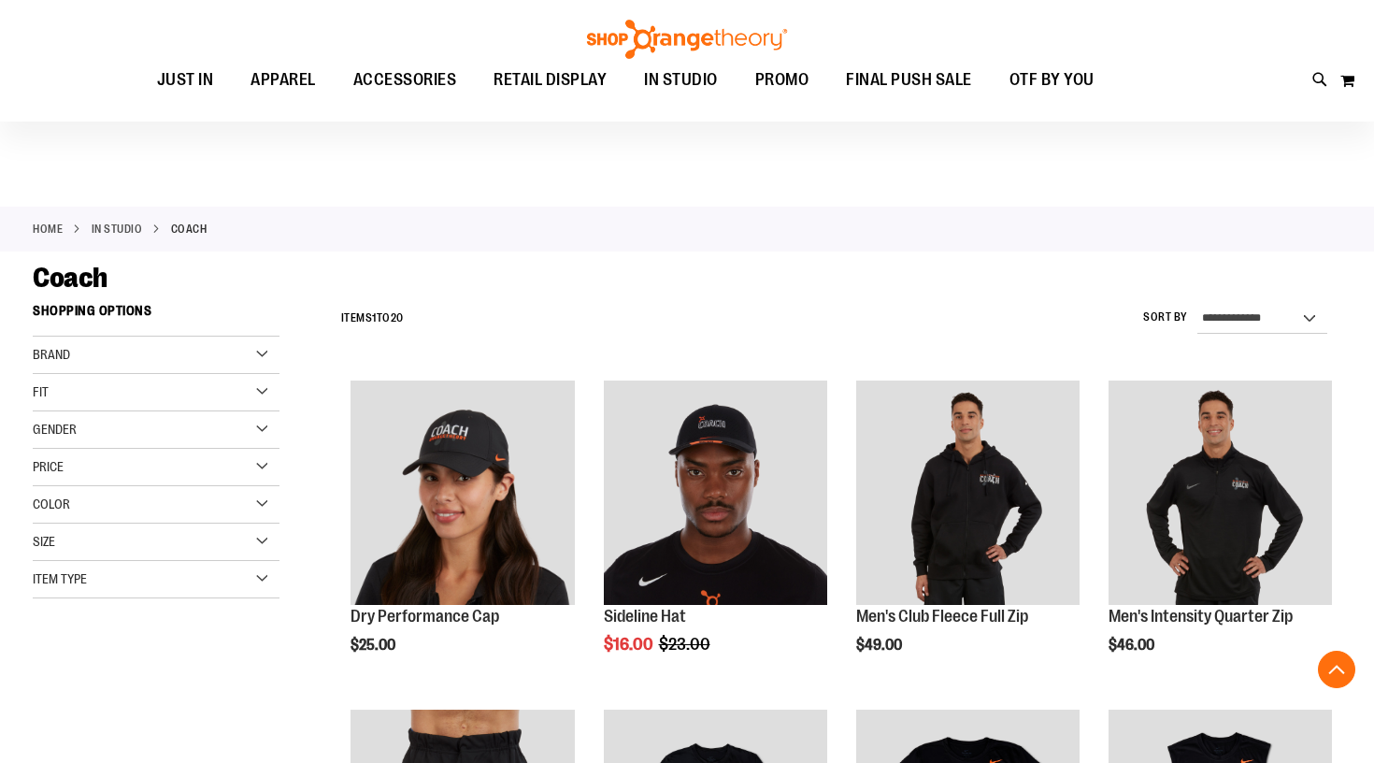
scroll to position [574, 0]
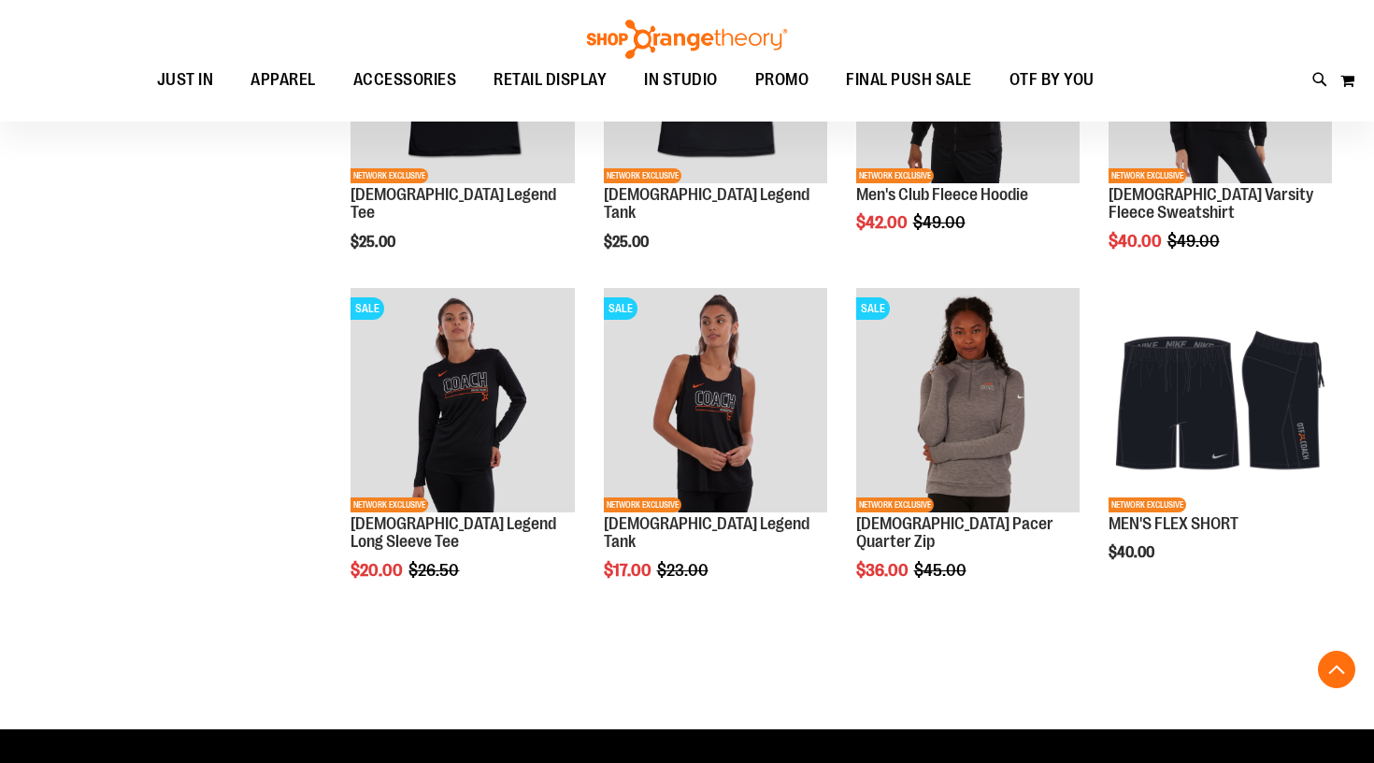
scroll to position [1201, 0]
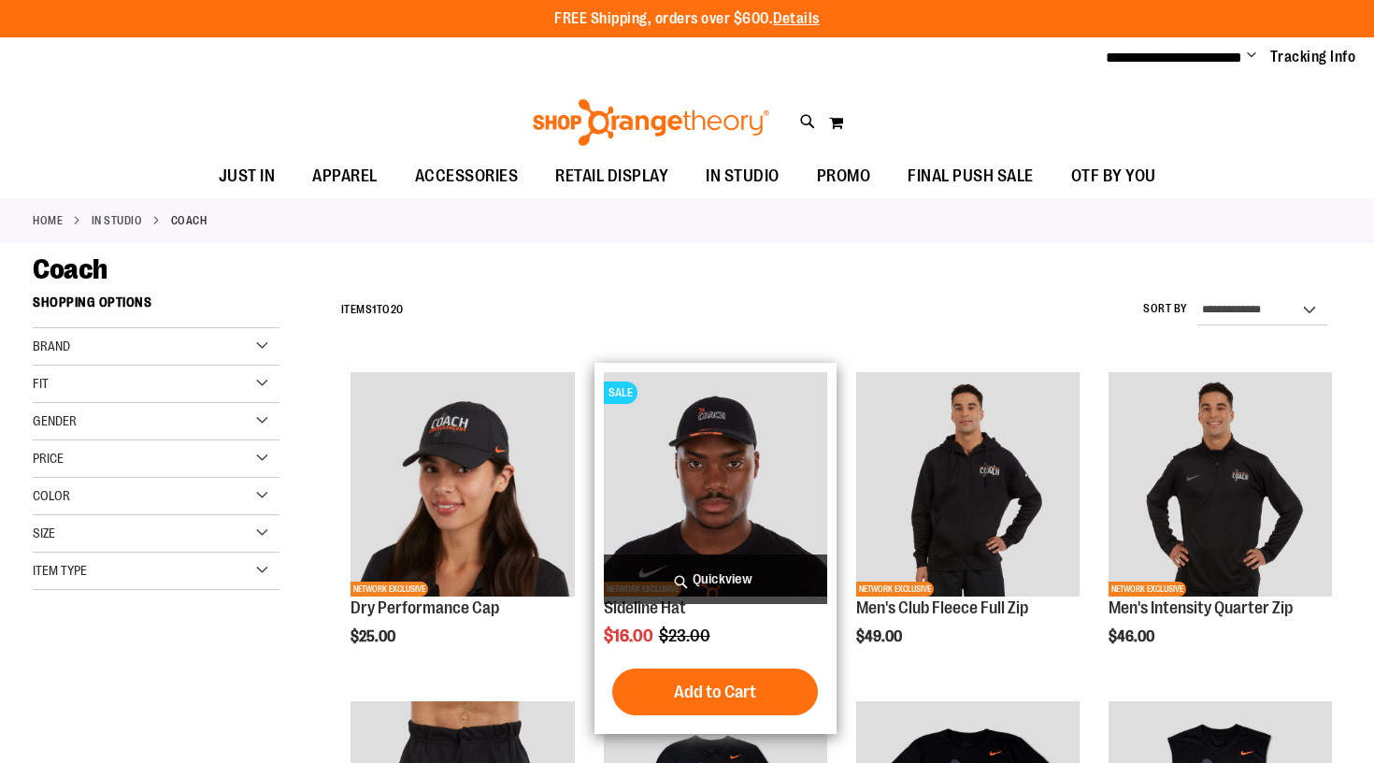
click at [628, 482] on img "product" at bounding box center [715, 483] width 223 height 223
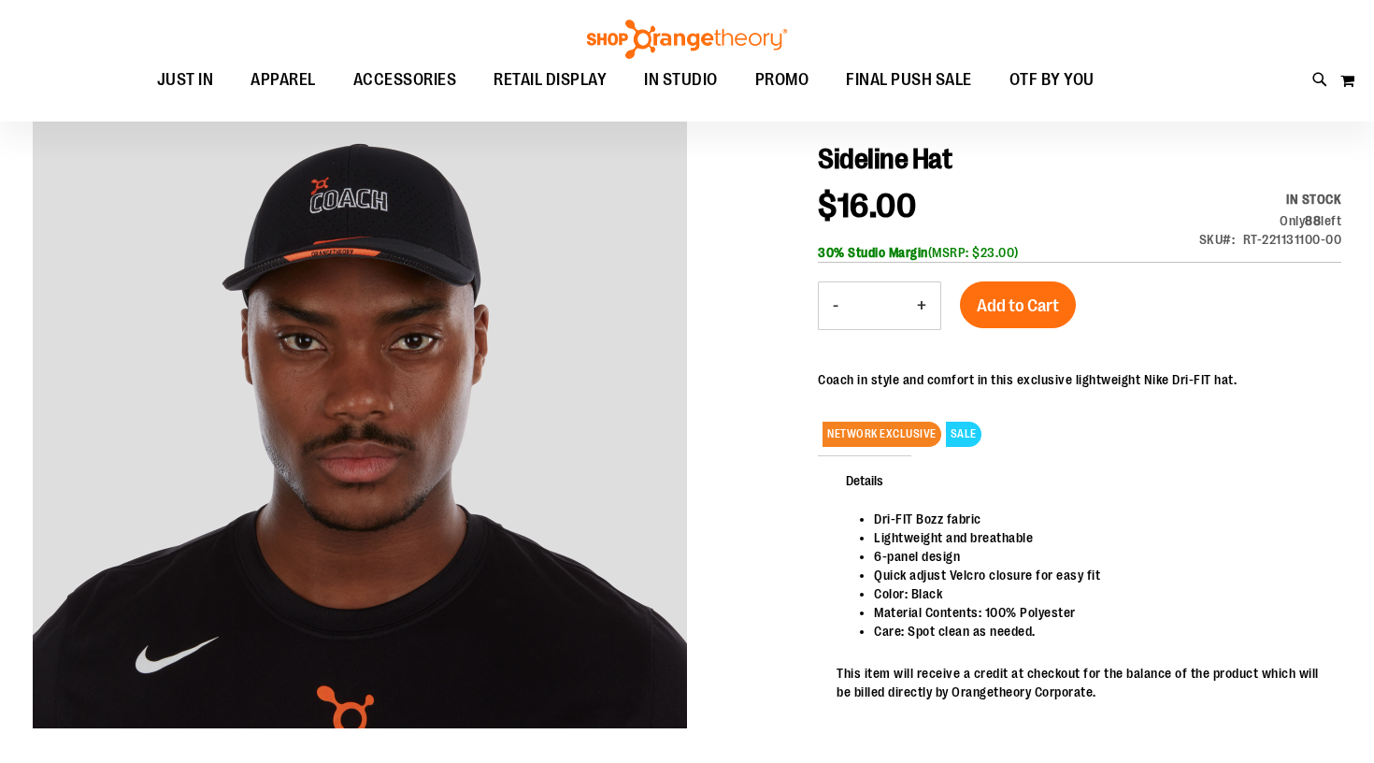
scroll to position [181, 0]
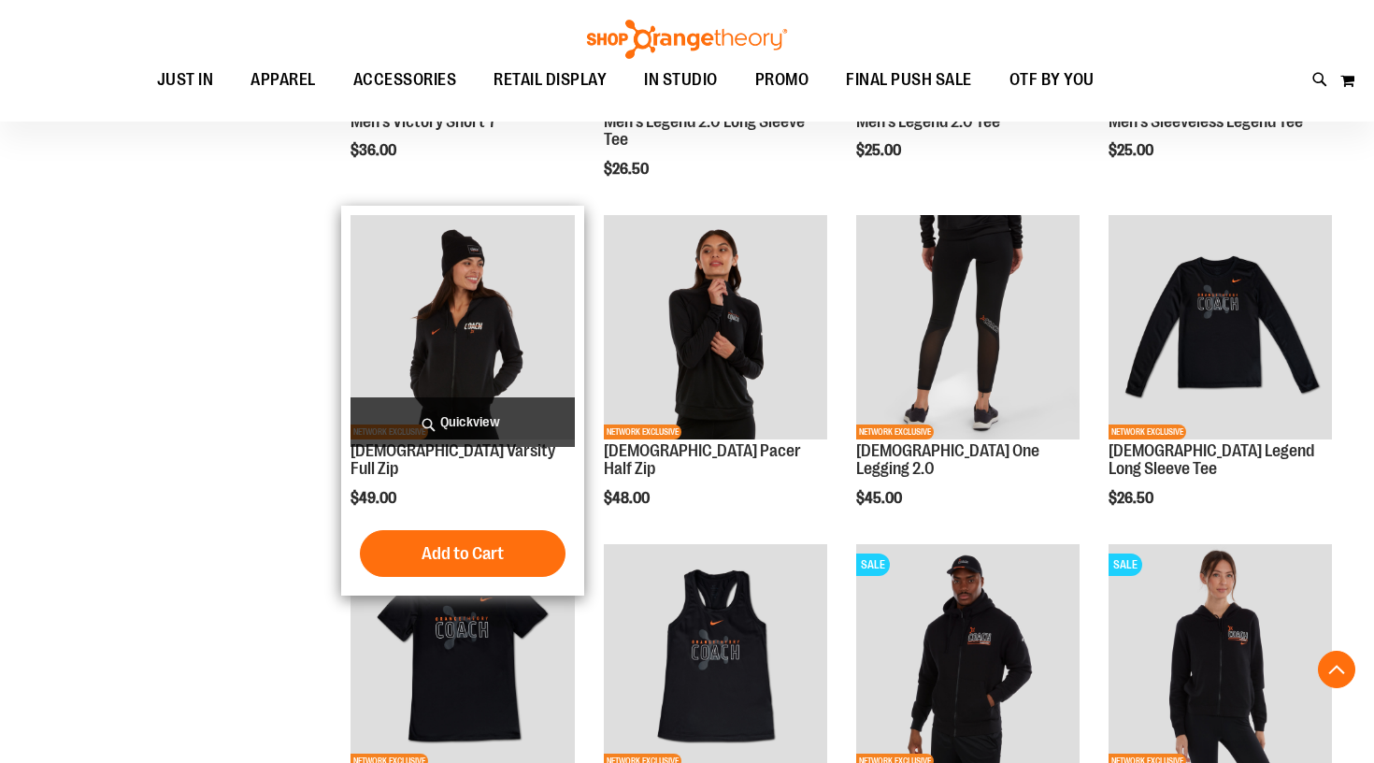
scroll to position [814, 0]
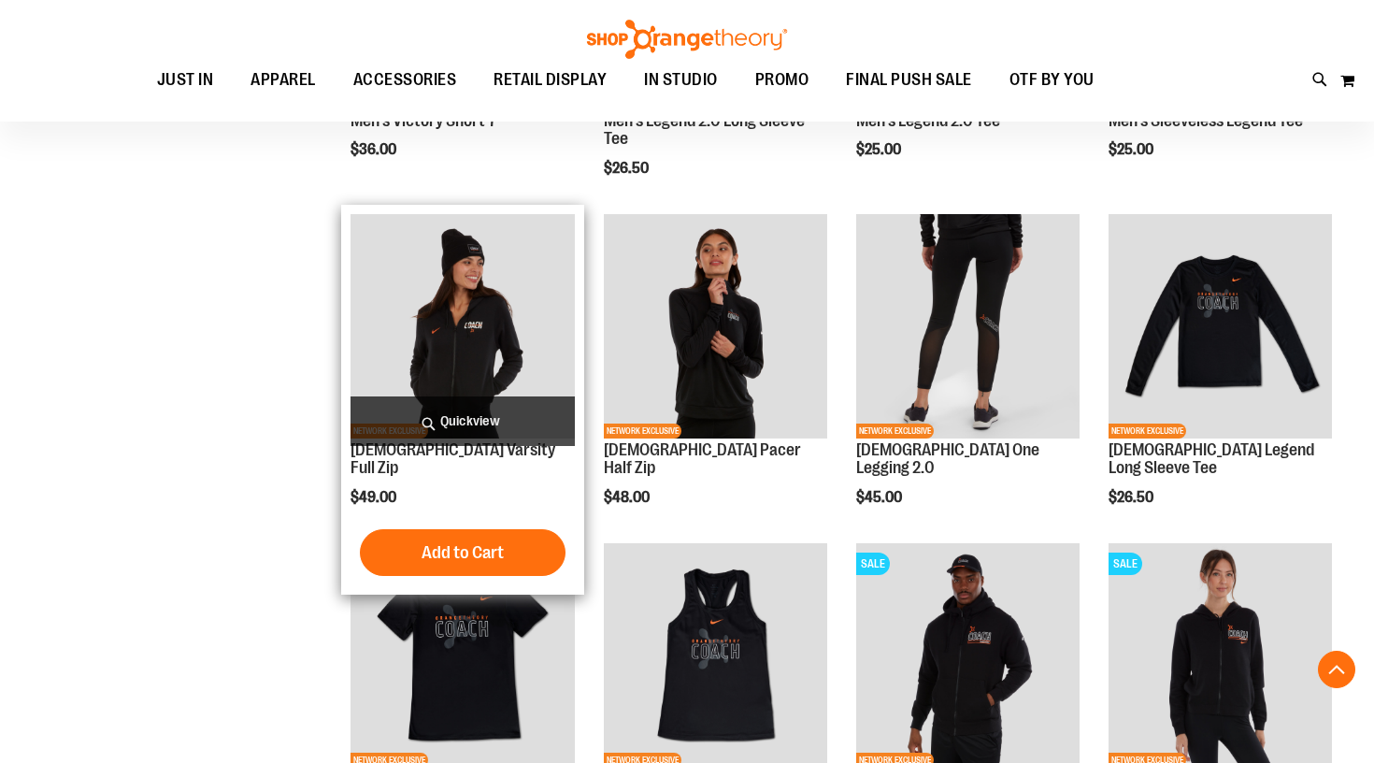
click at [487, 366] on img "product" at bounding box center [462, 325] width 223 height 223
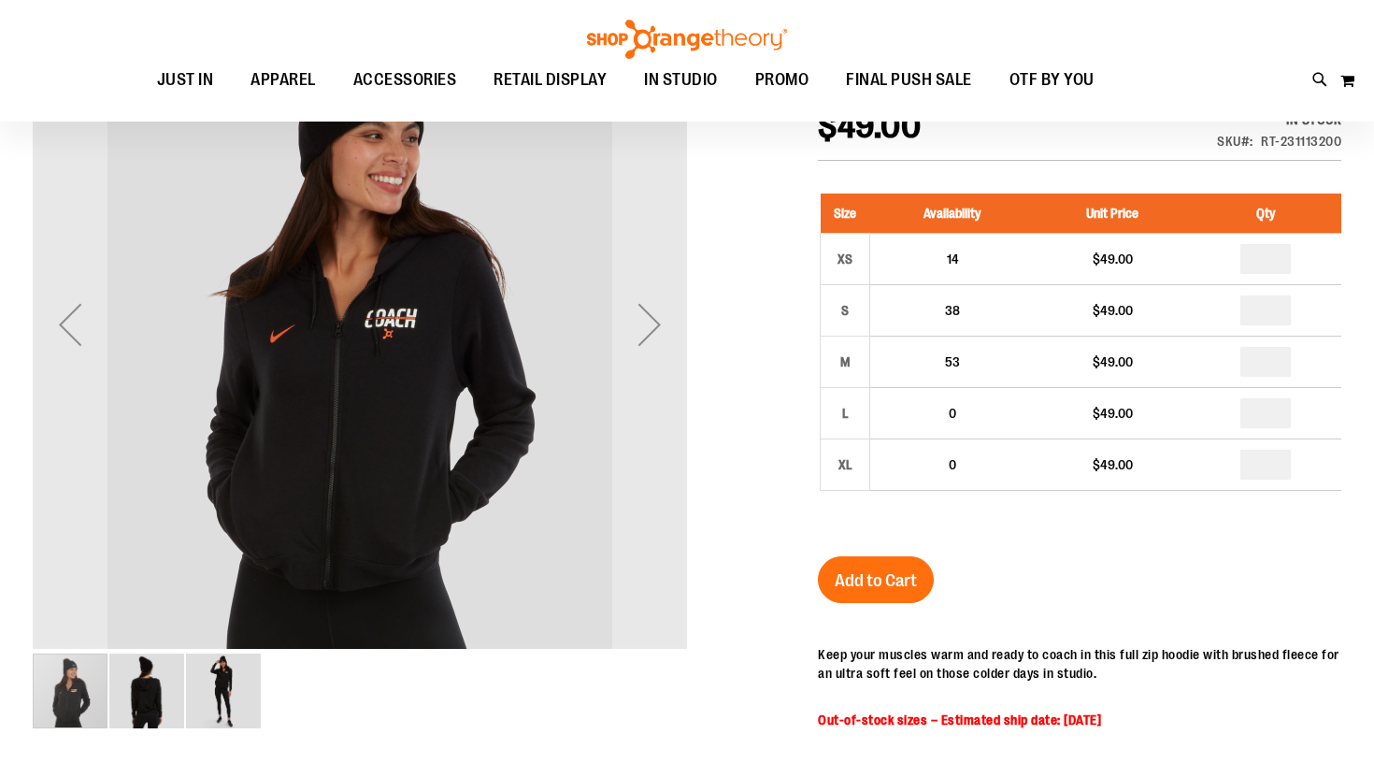
scroll to position [266, 0]
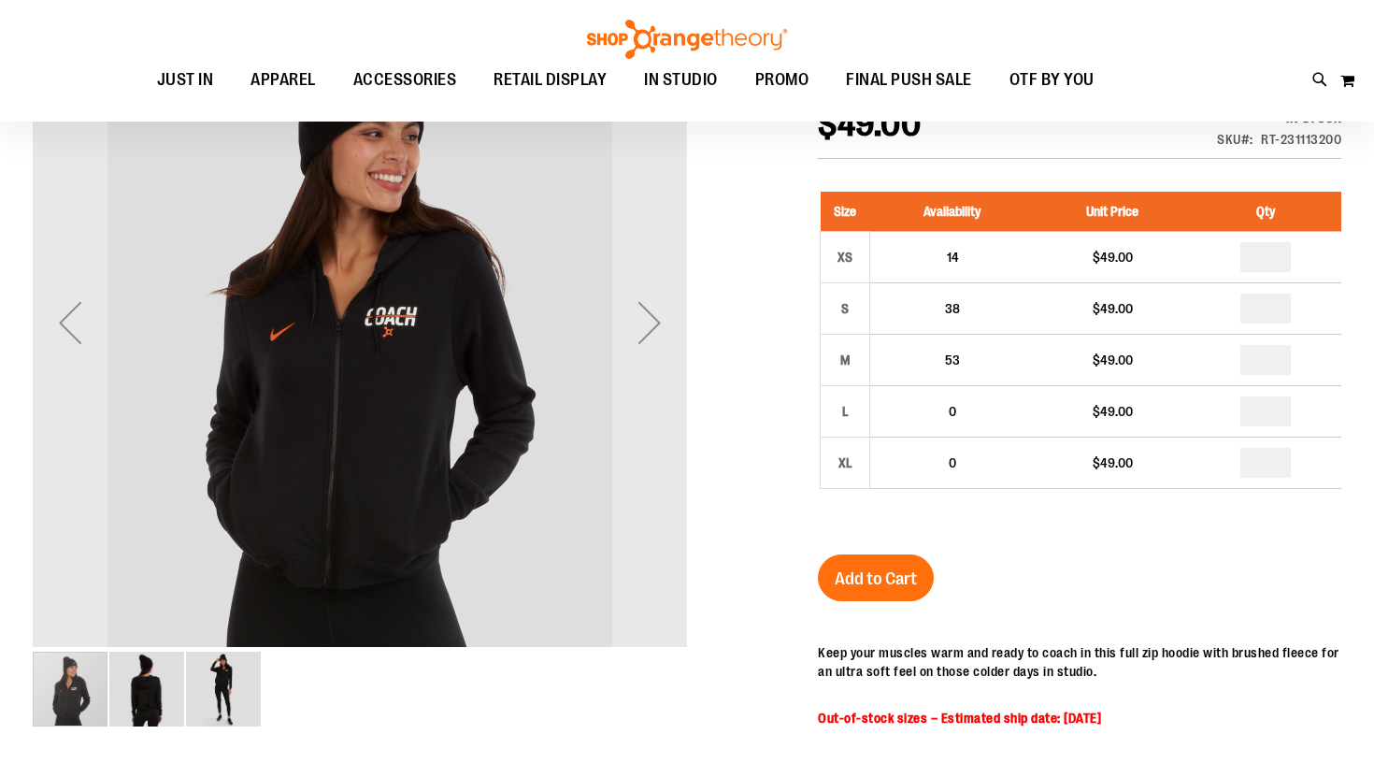
click at [130, 683] on img "image 2 of 3" at bounding box center [146, 689] width 75 height 75
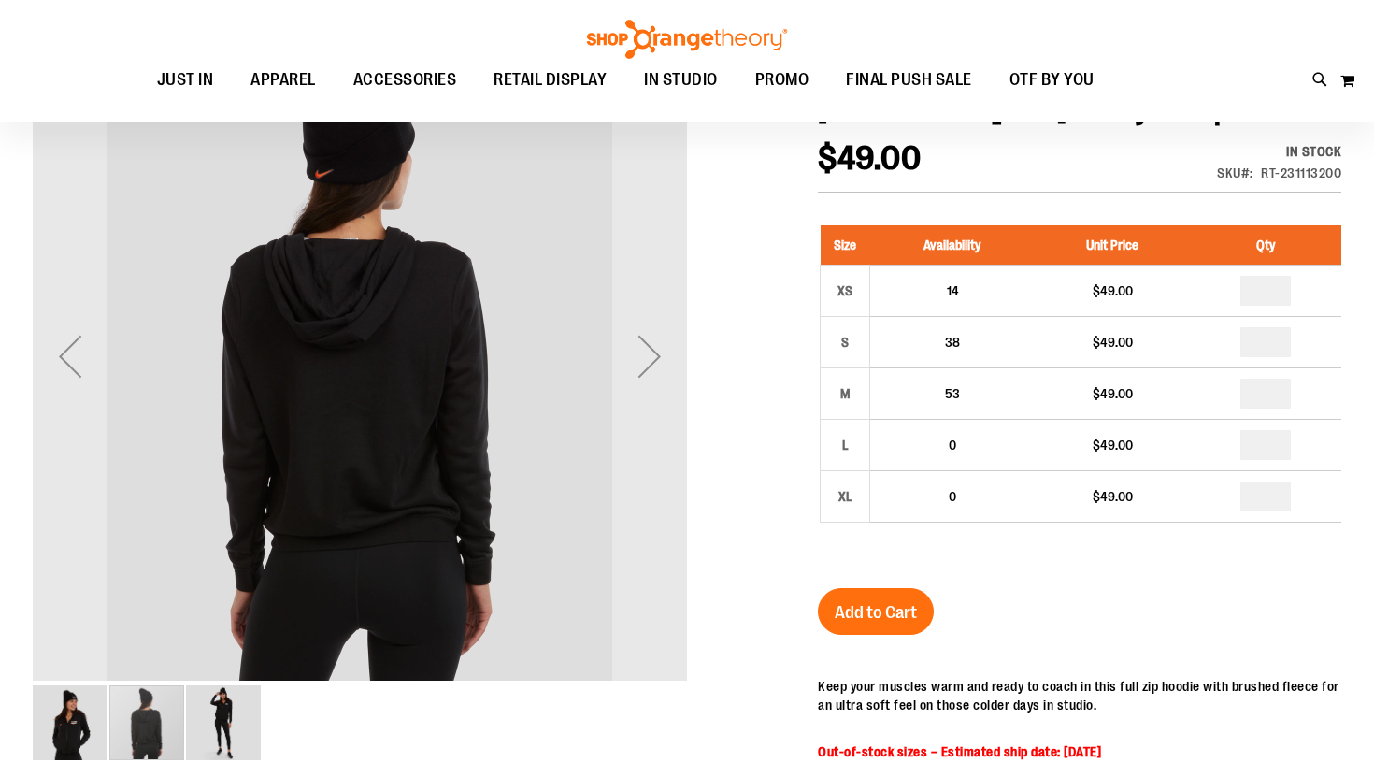
scroll to position [258, 0]
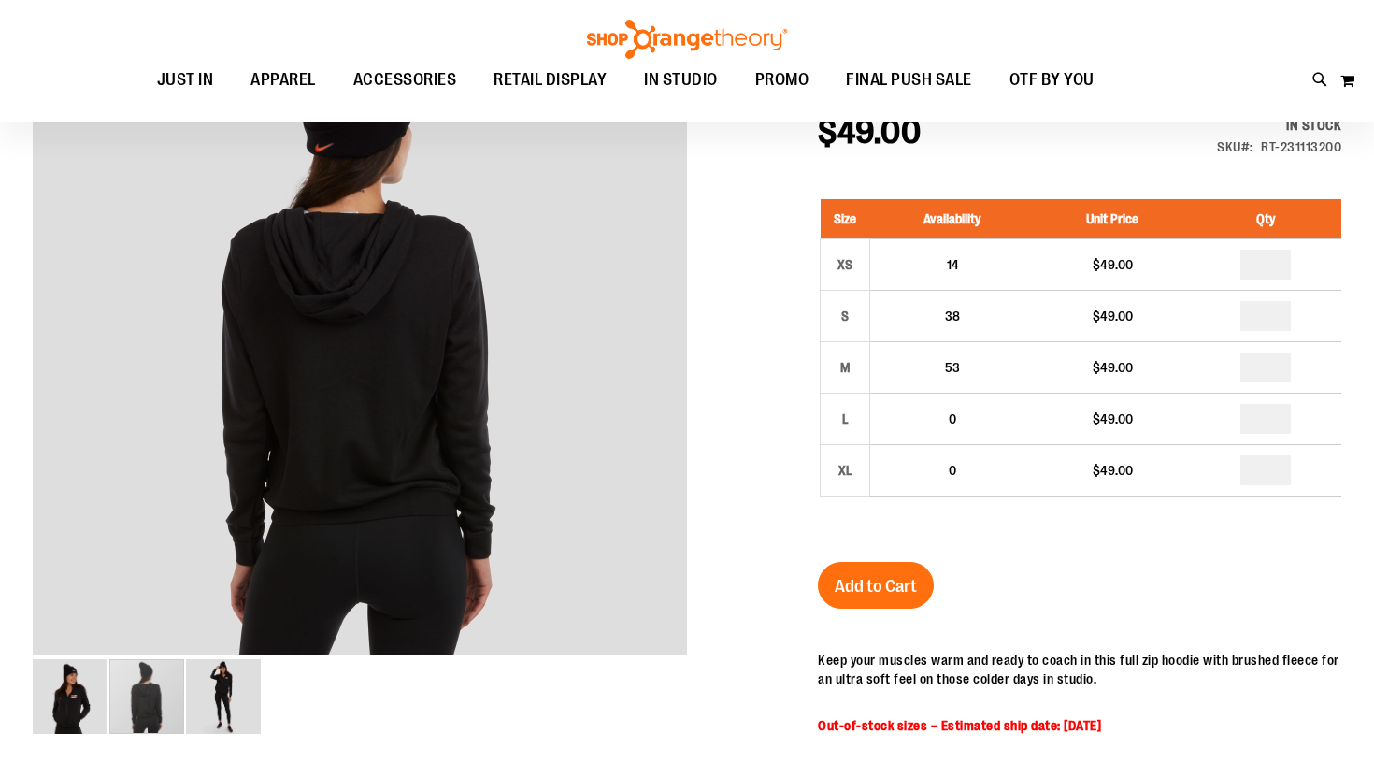
click at [235, 736] on div at bounding box center [687, 546] width 1309 height 1087
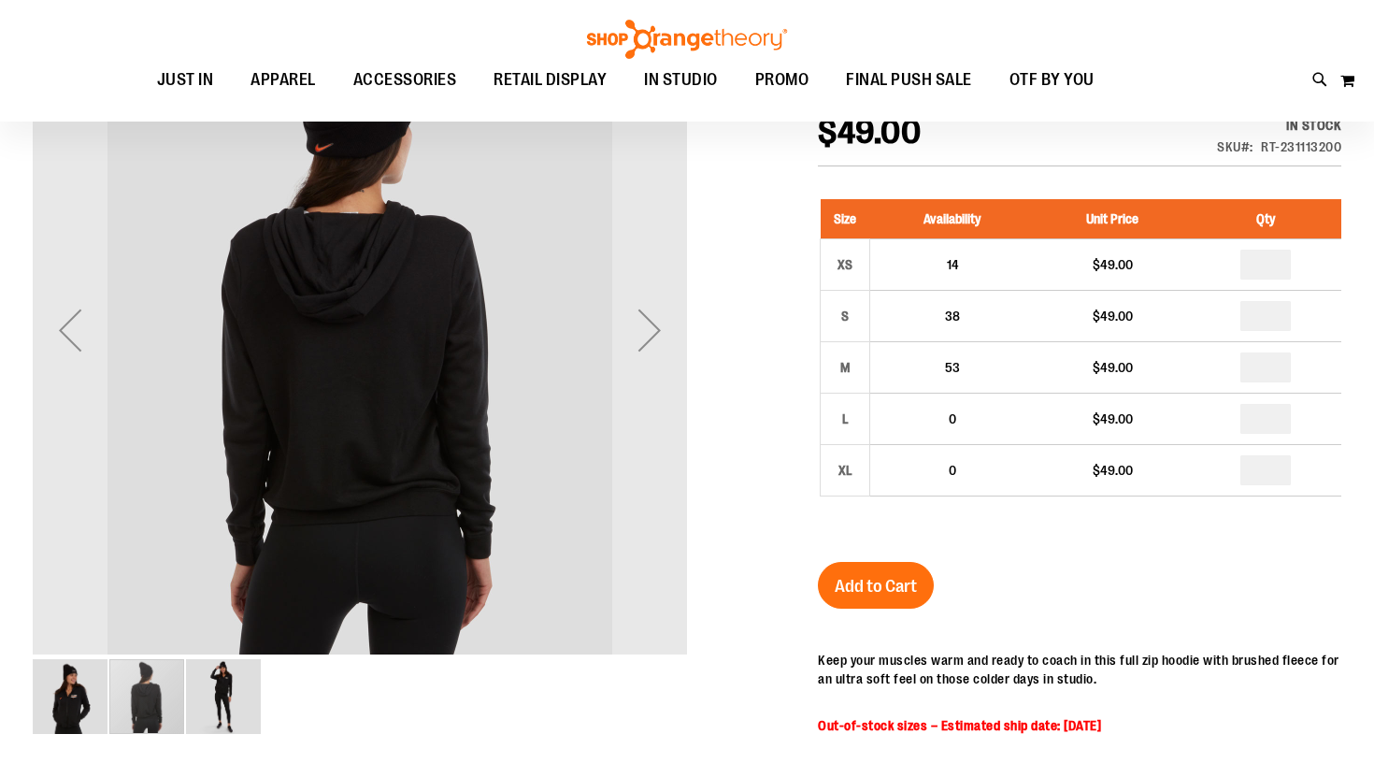
click at [235, 712] on img "image 3 of 3" at bounding box center [223, 696] width 75 height 75
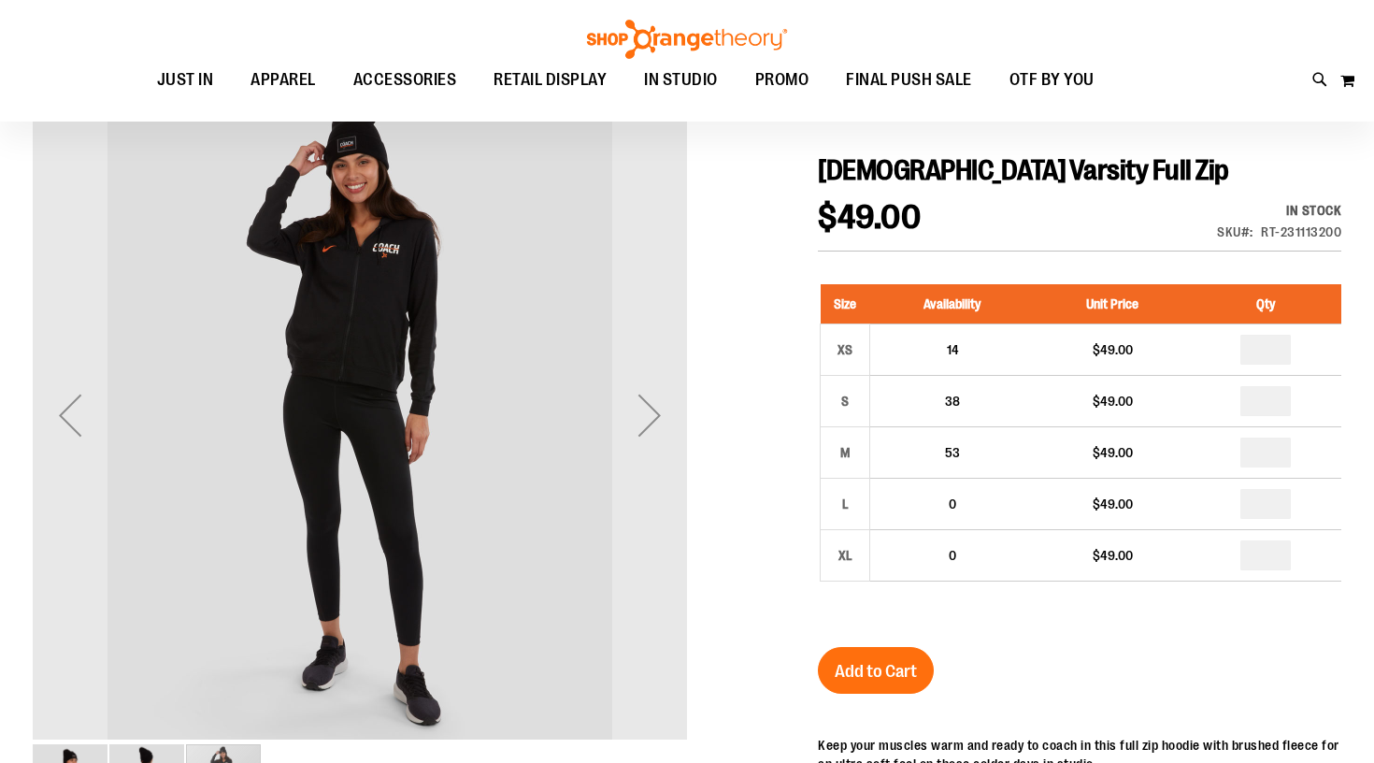
scroll to position [163, 0]
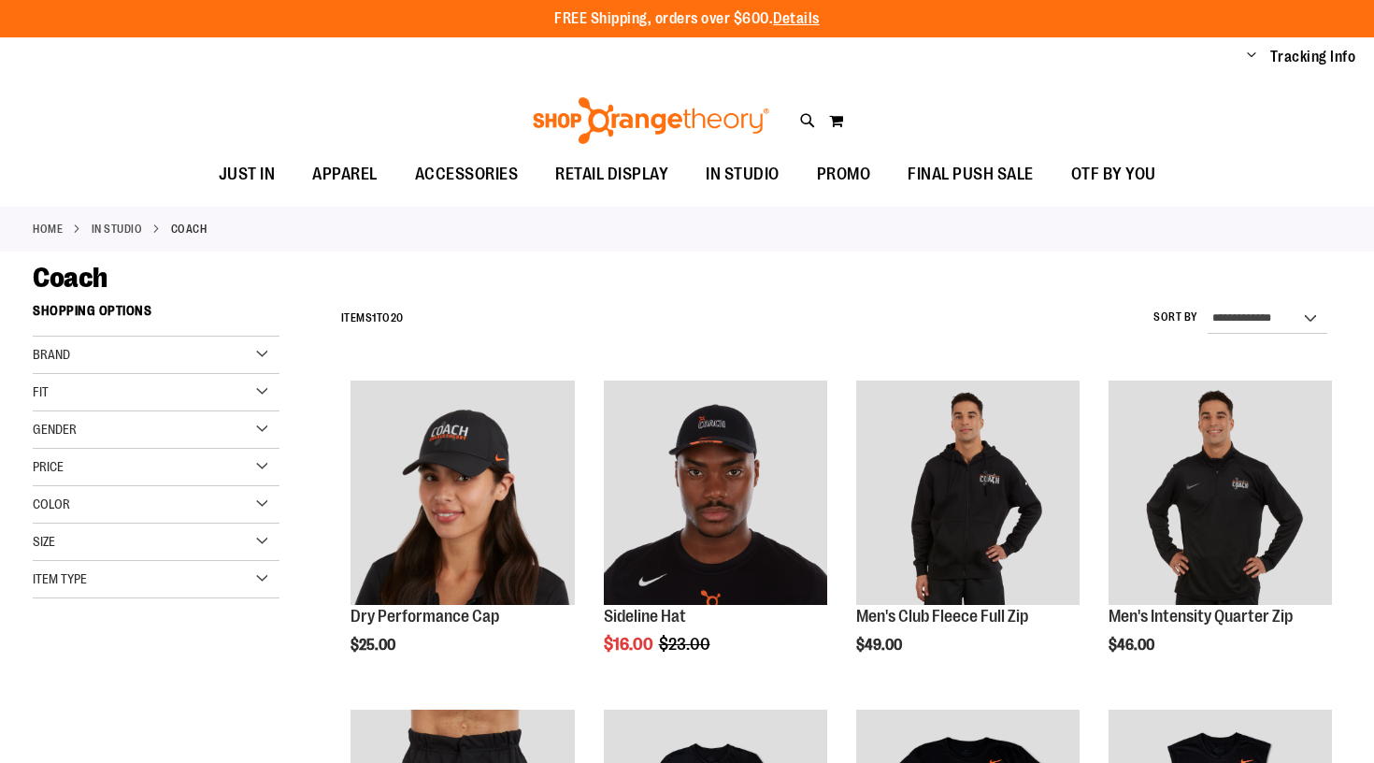
scroll to position [814, 0]
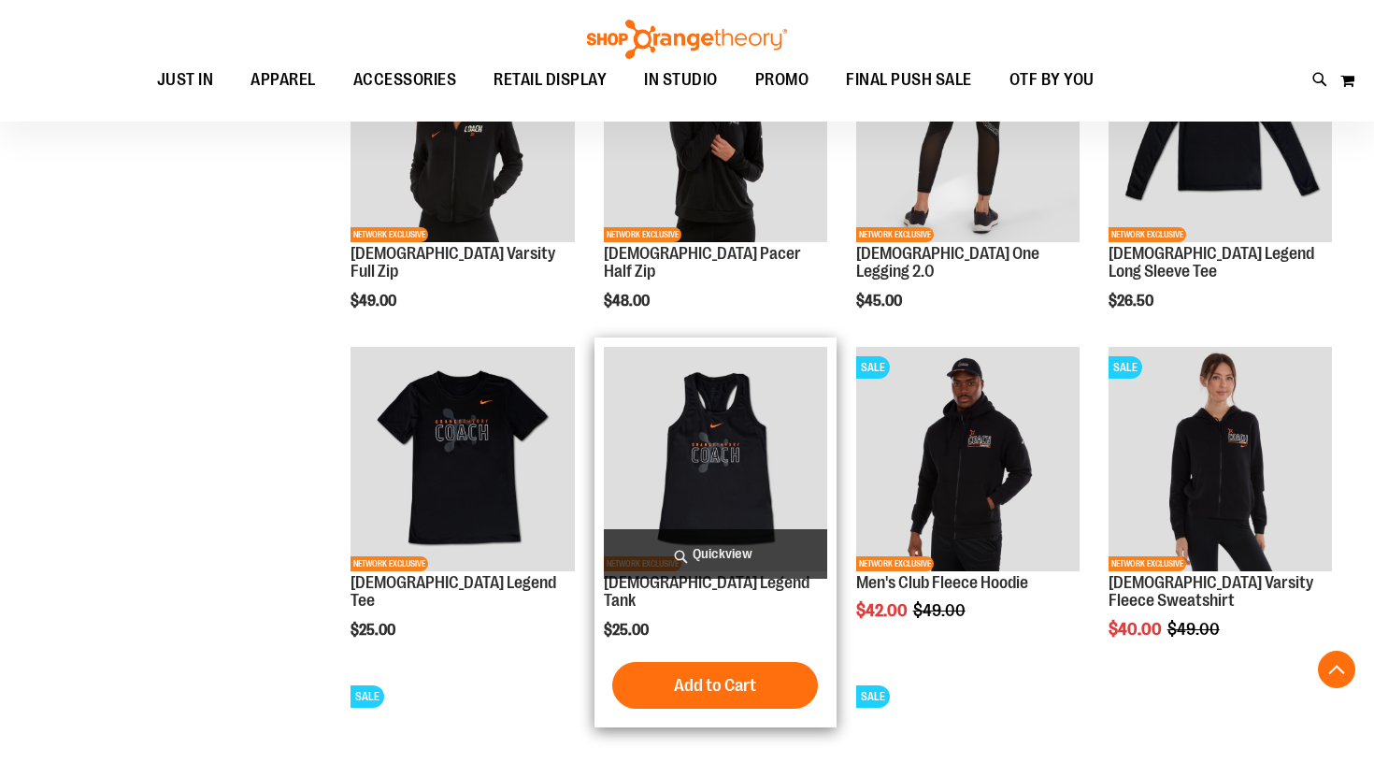
click at [717, 381] on img "product" at bounding box center [715, 458] width 223 height 223
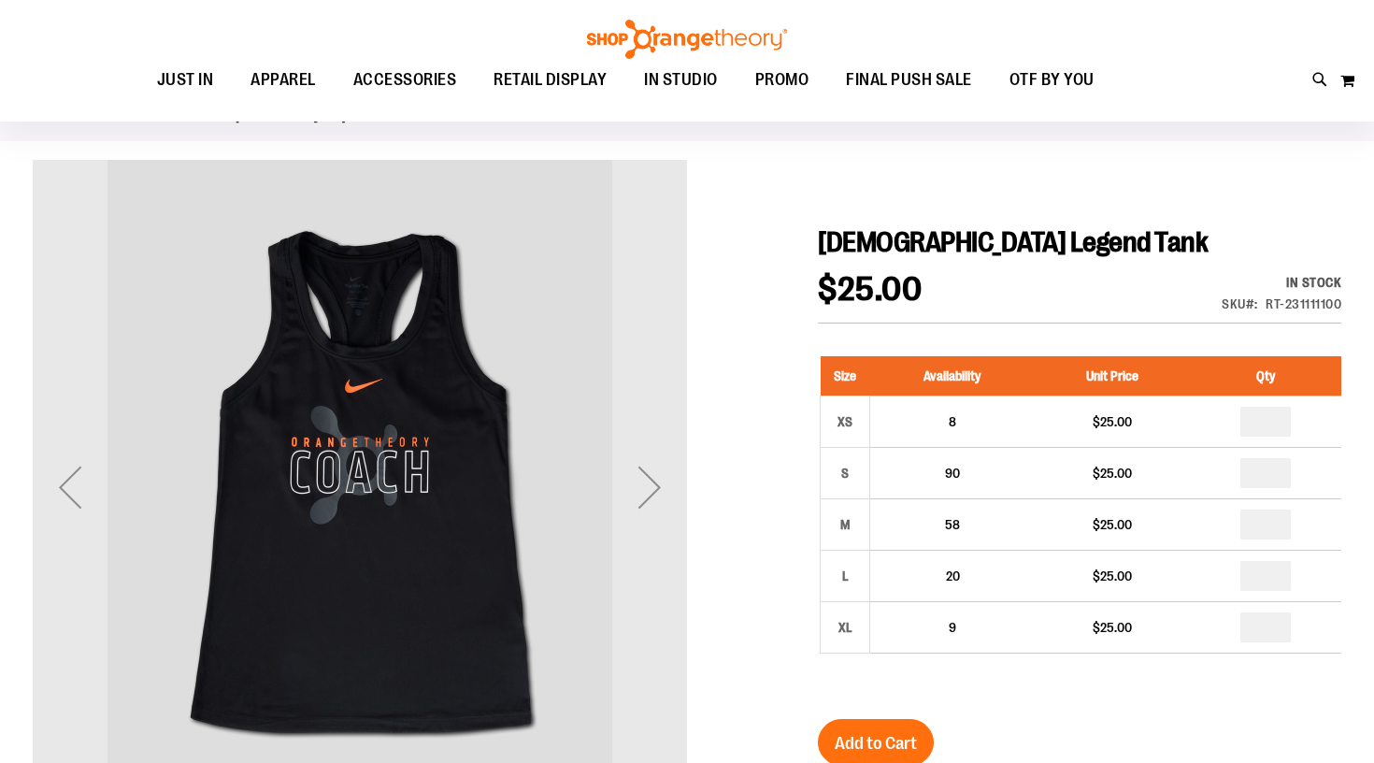
scroll to position [107, 0]
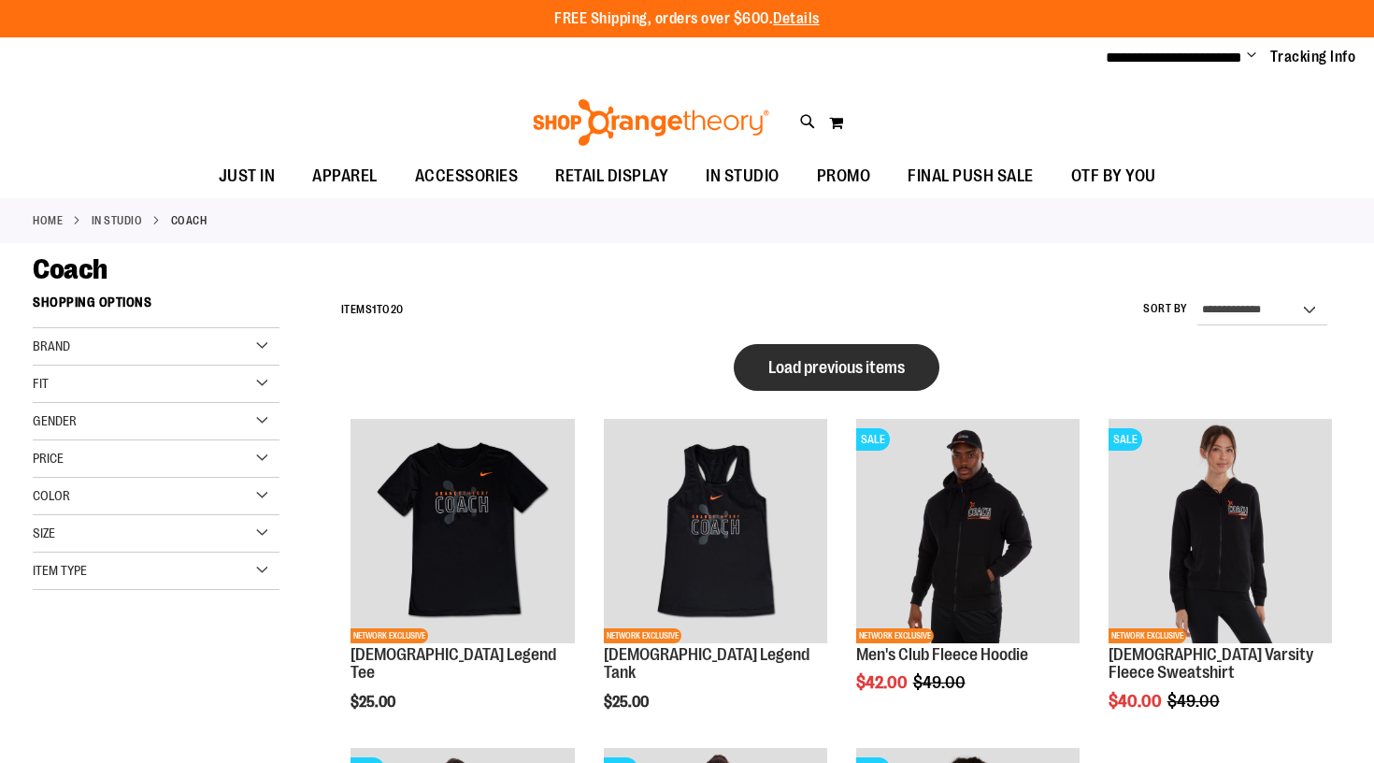
click at [848, 381] on button "Load previous items" at bounding box center [837, 367] width 206 height 47
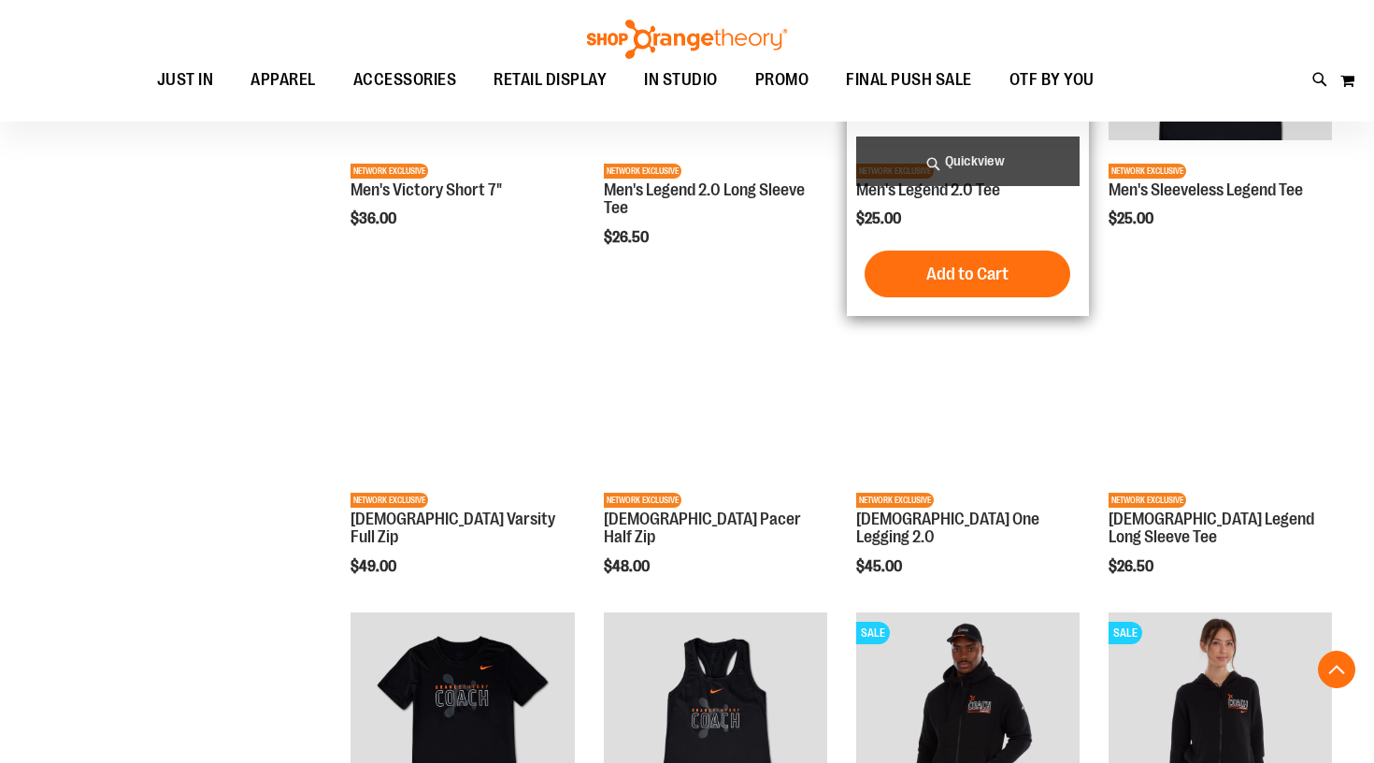
scroll to position [551, 0]
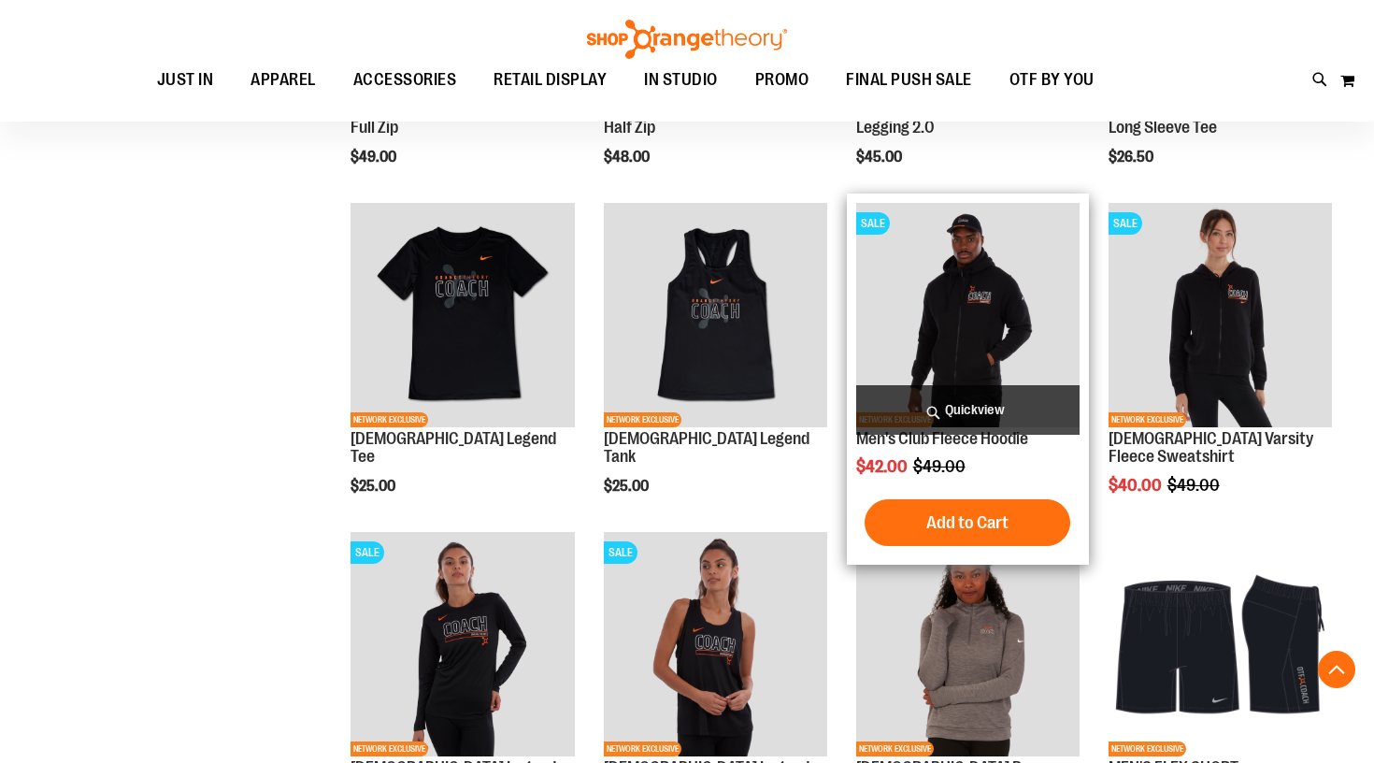
scroll to position [930, 0]
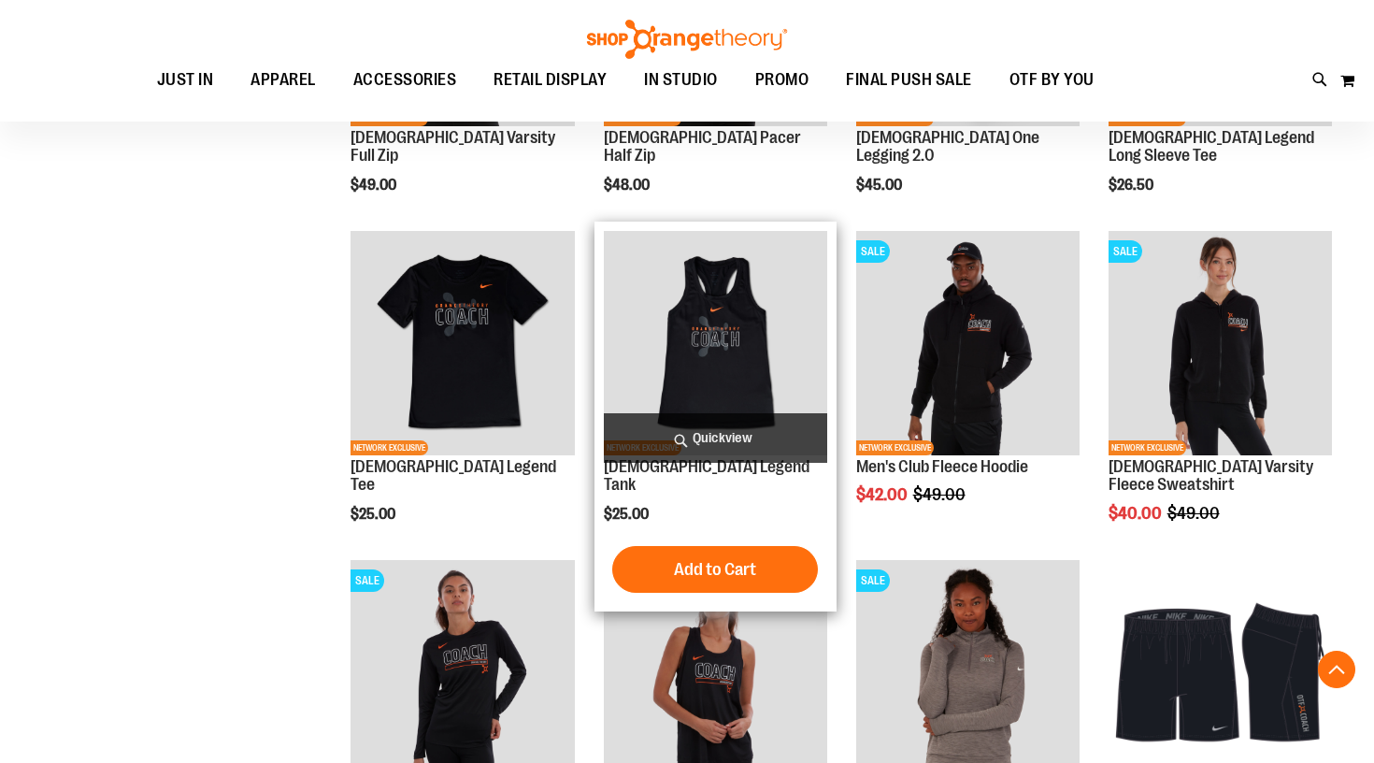
click at [733, 297] on img "product" at bounding box center [715, 342] width 223 height 223
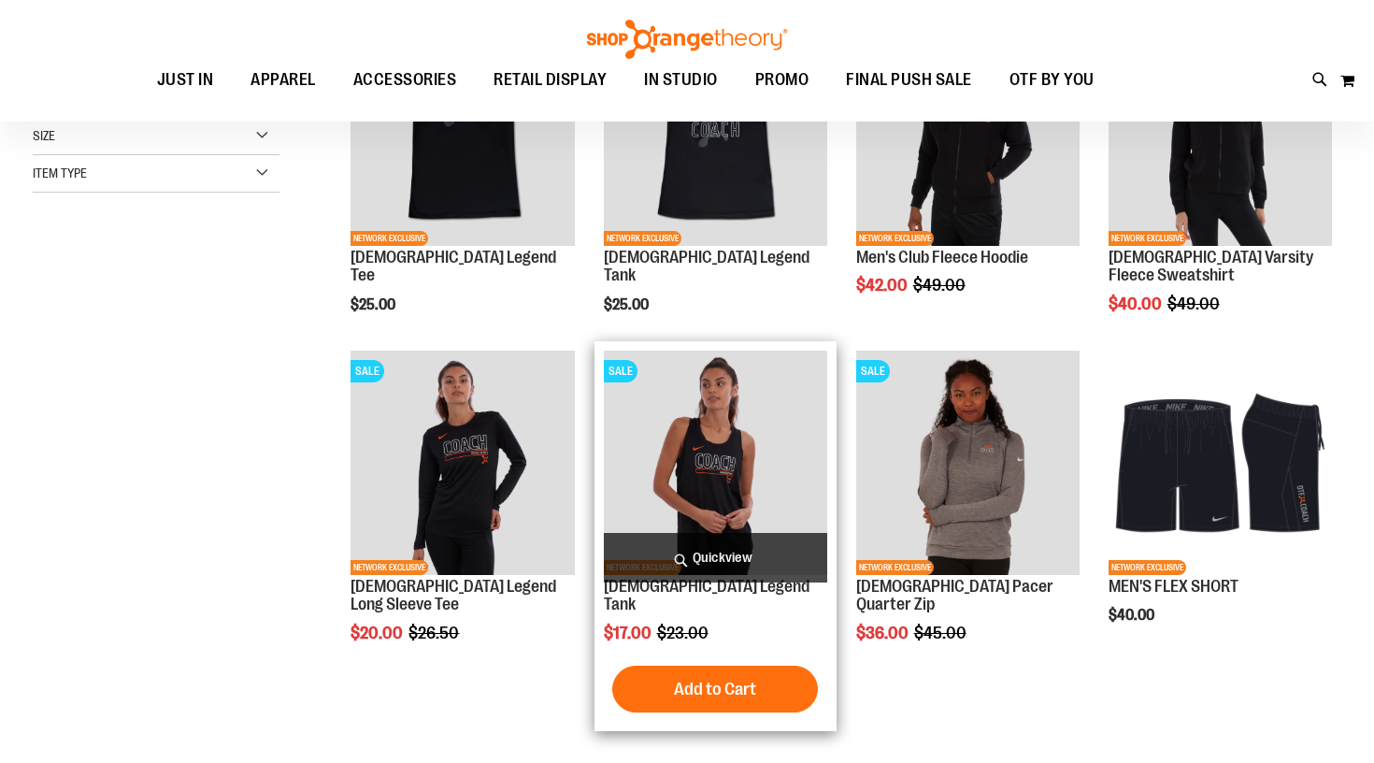
scroll to position [56, 0]
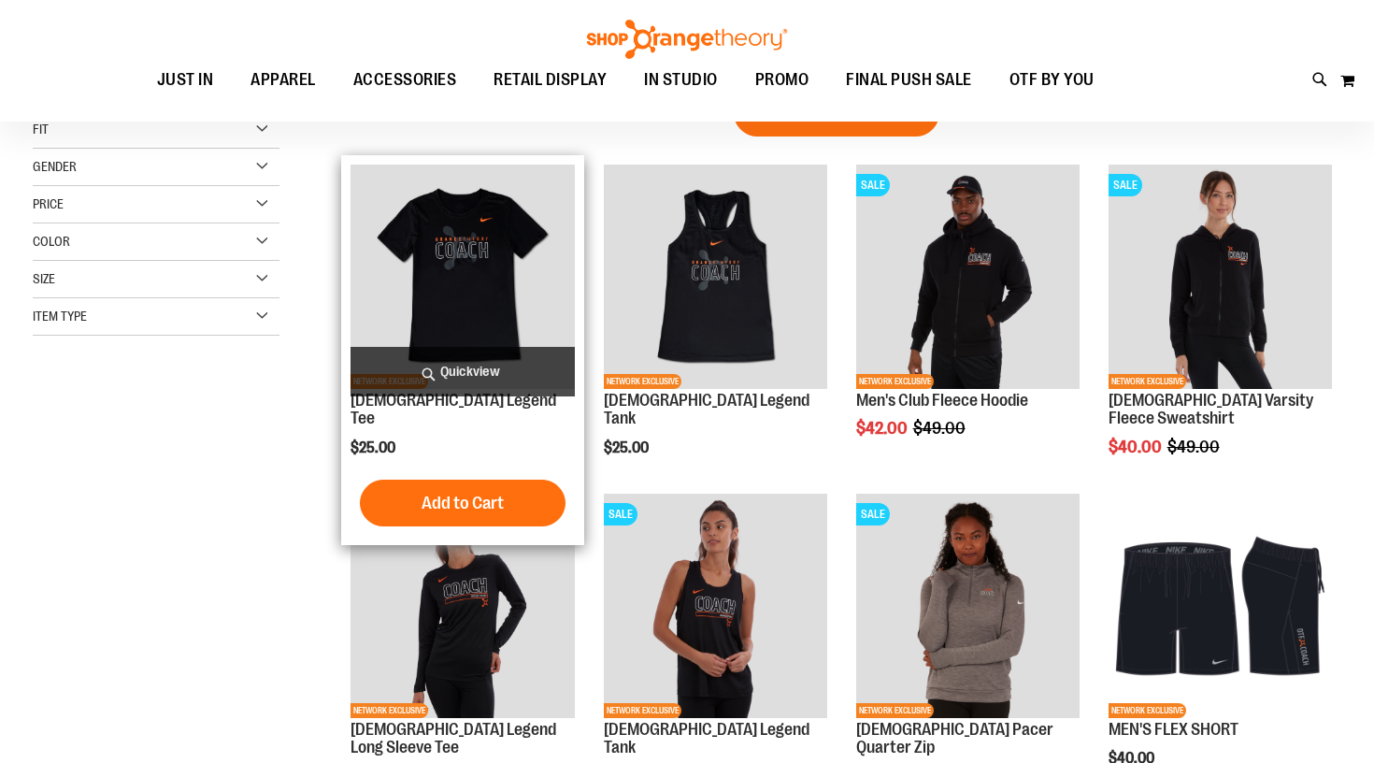
click at [521, 331] on img "product" at bounding box center [462, 276] width 223 height 223
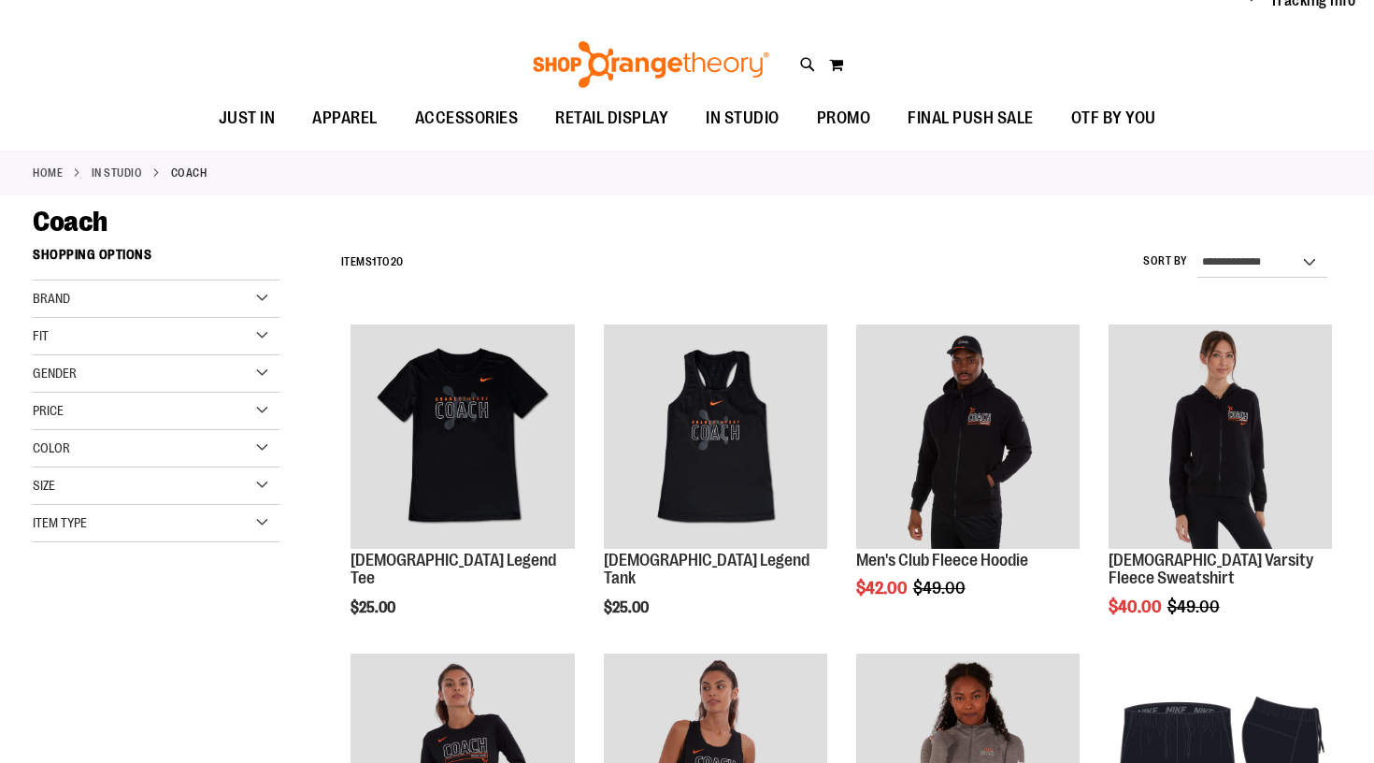
scroll to position [56, 0]
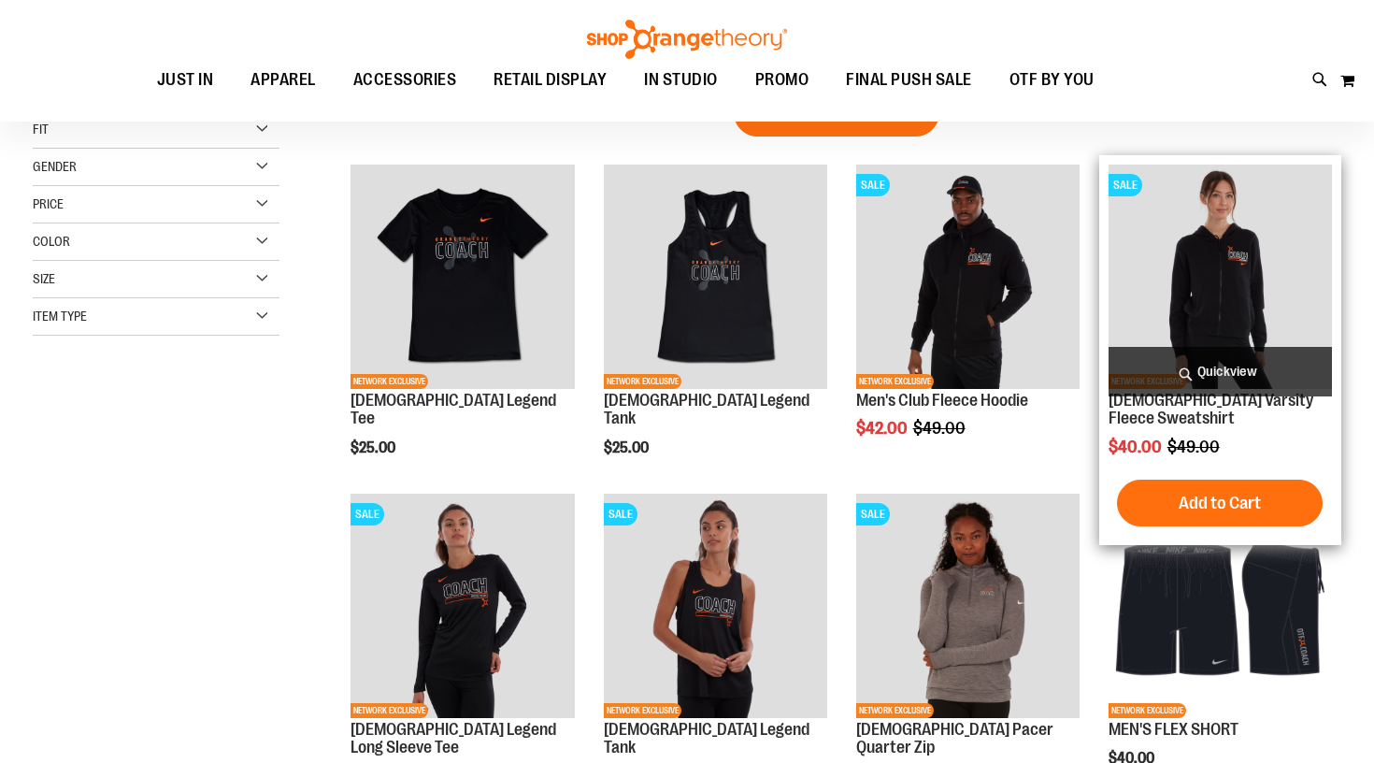
click at [1281, 302] on img "product" at bounding box center [1220, 276] width 223 height 223
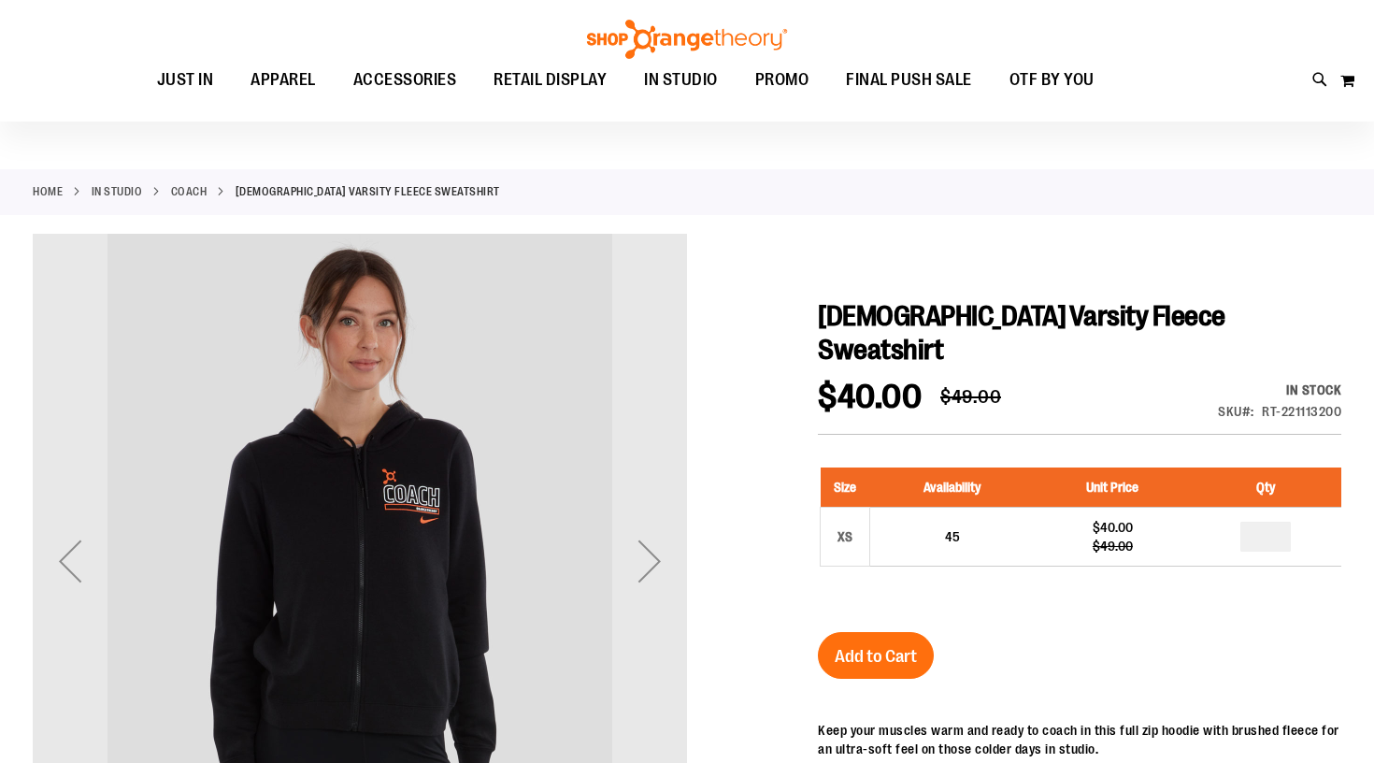
scroll to position [45, 0]
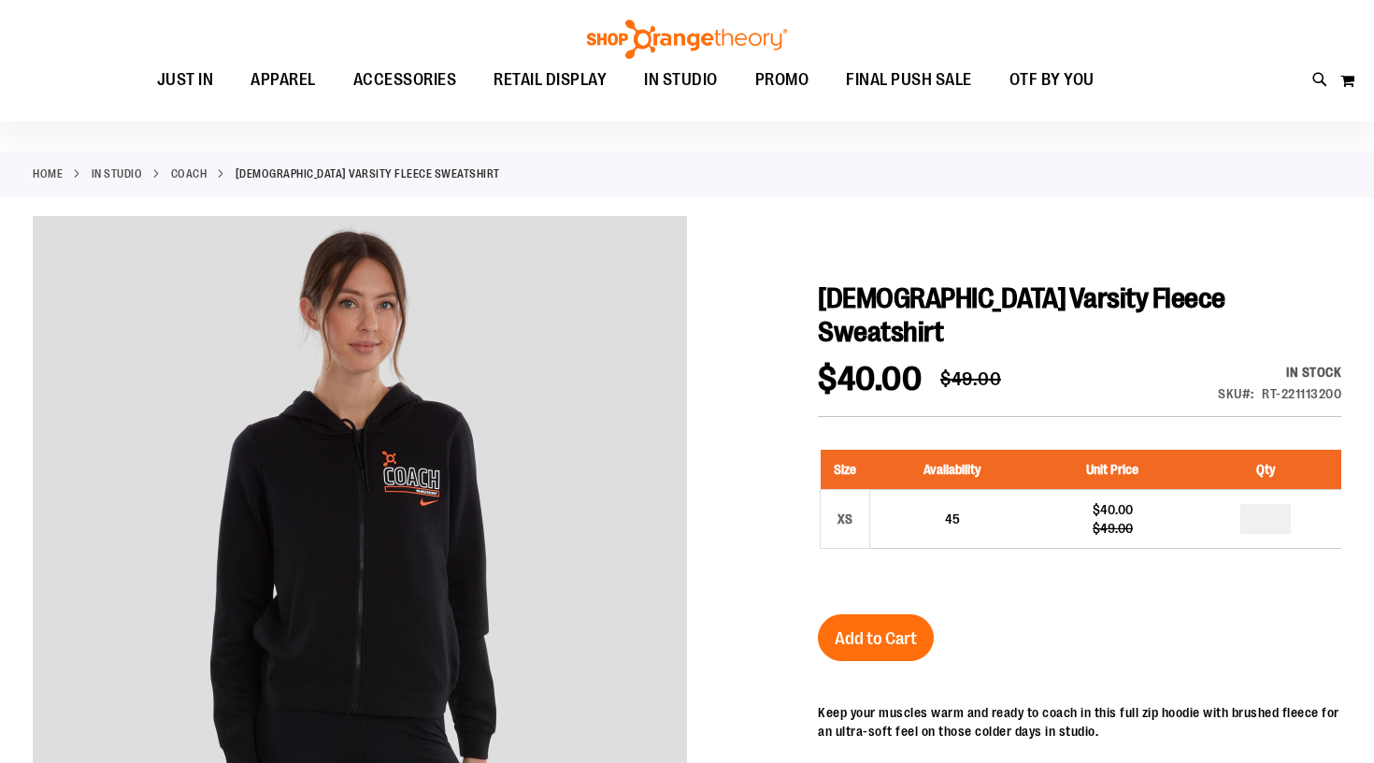
click at [191, 175] on link "Coach" at bounding box center [189, 173] width 36 height 17
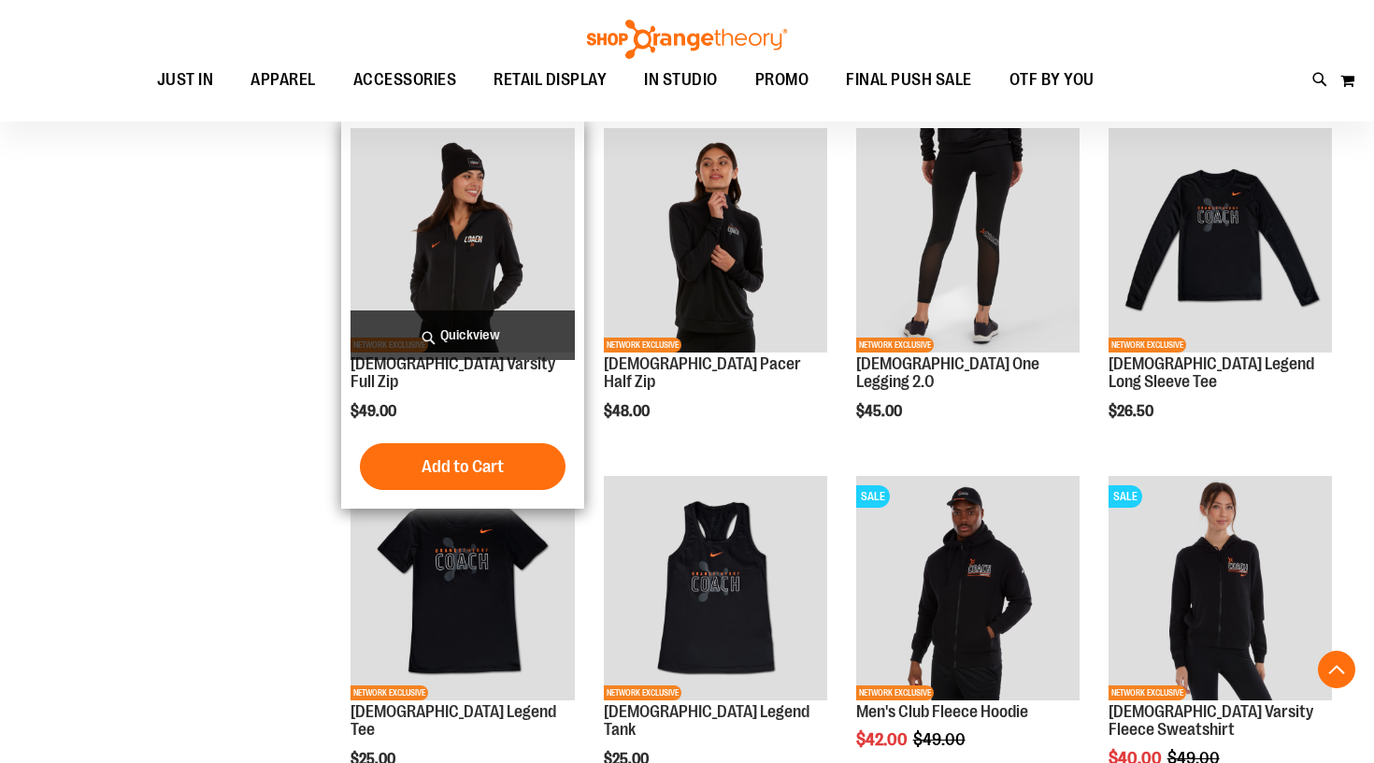
scroll to position [922, 0]
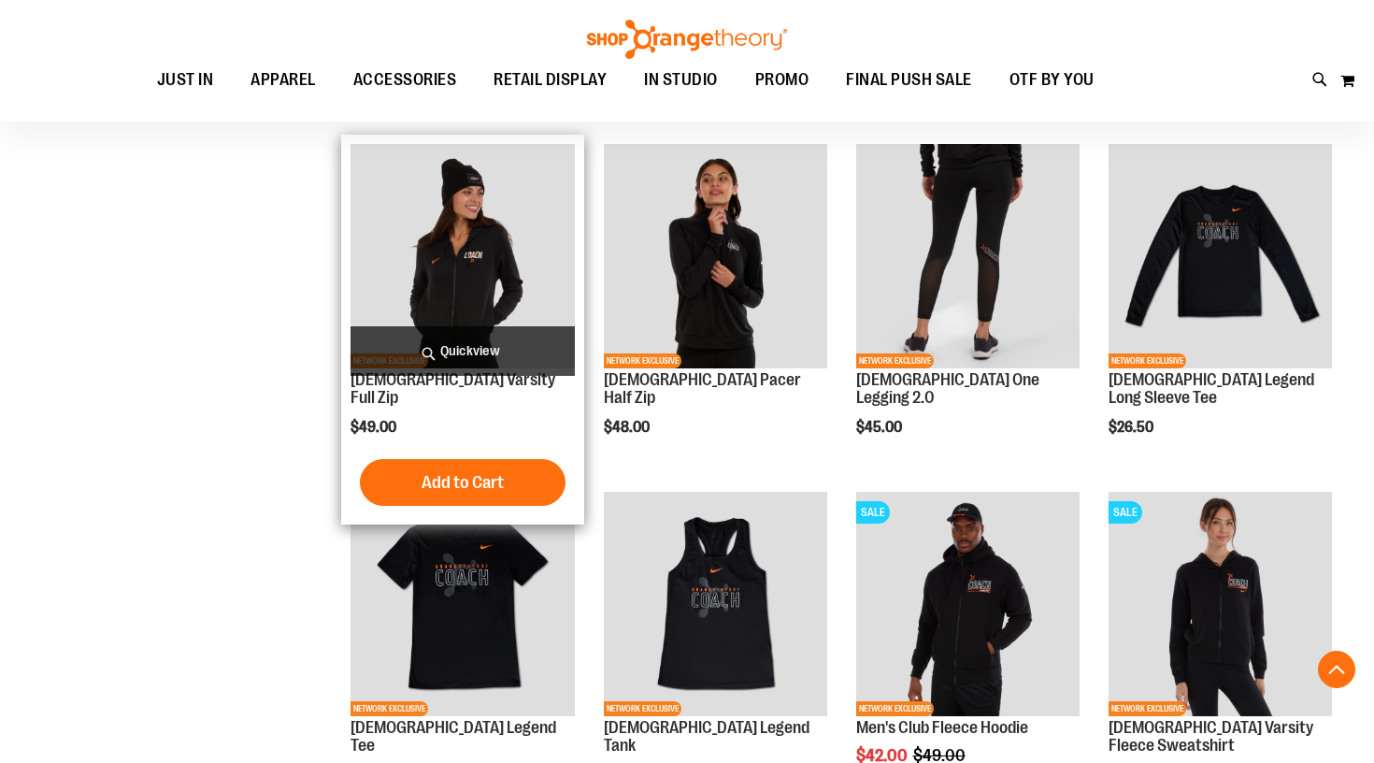
click at [493, 292] on img "product" at bounding box center [462, 255] width 223 height 223
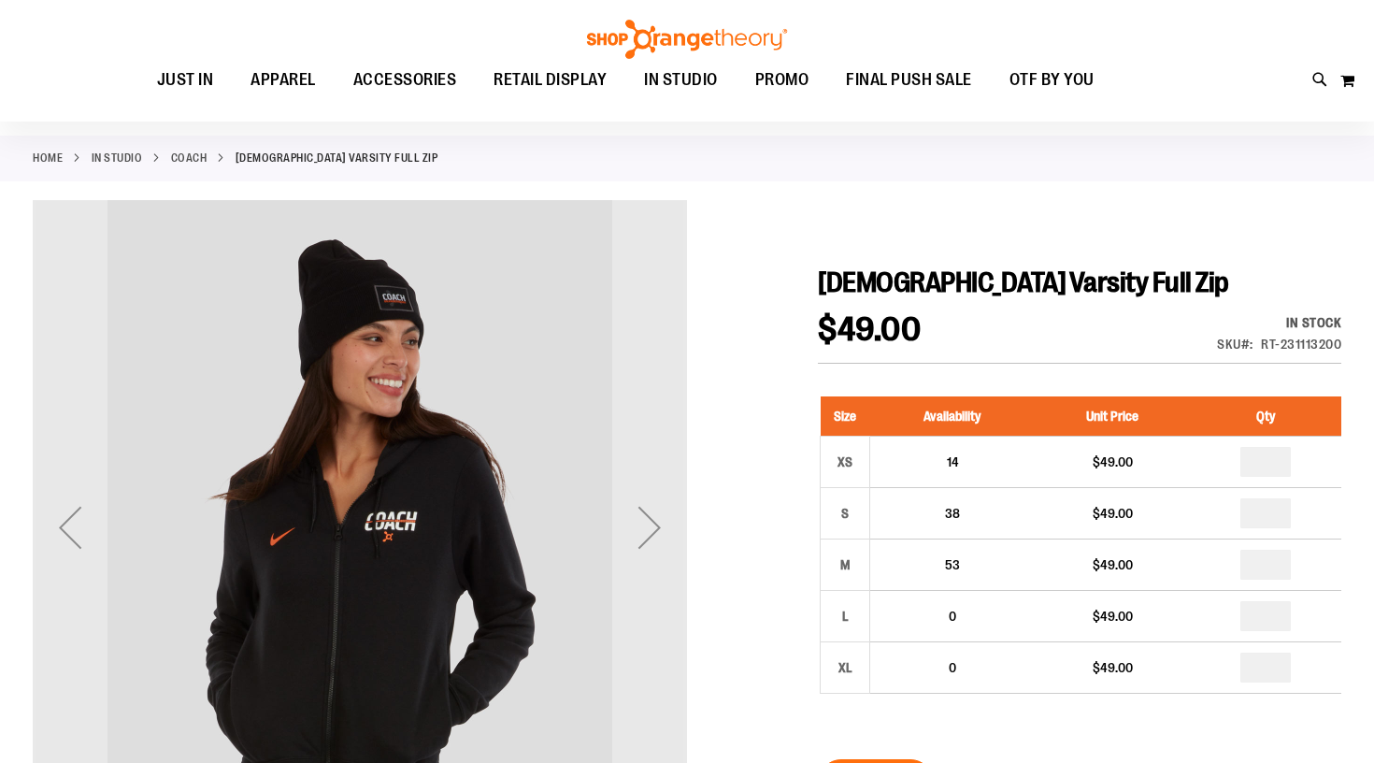
scroll to position [44, 0]
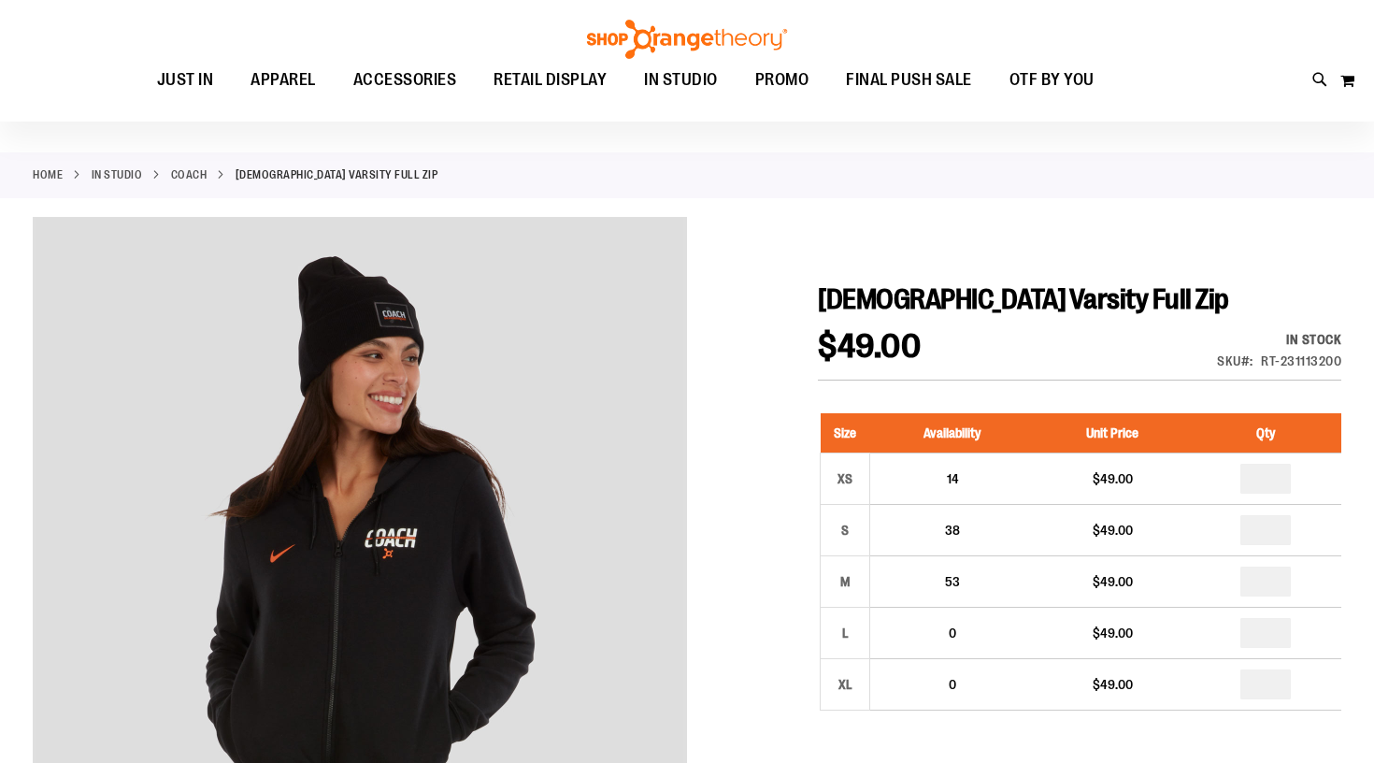
click at [189, 182] on link "Coach" at bounding box center [189, 174] width 36 height 17
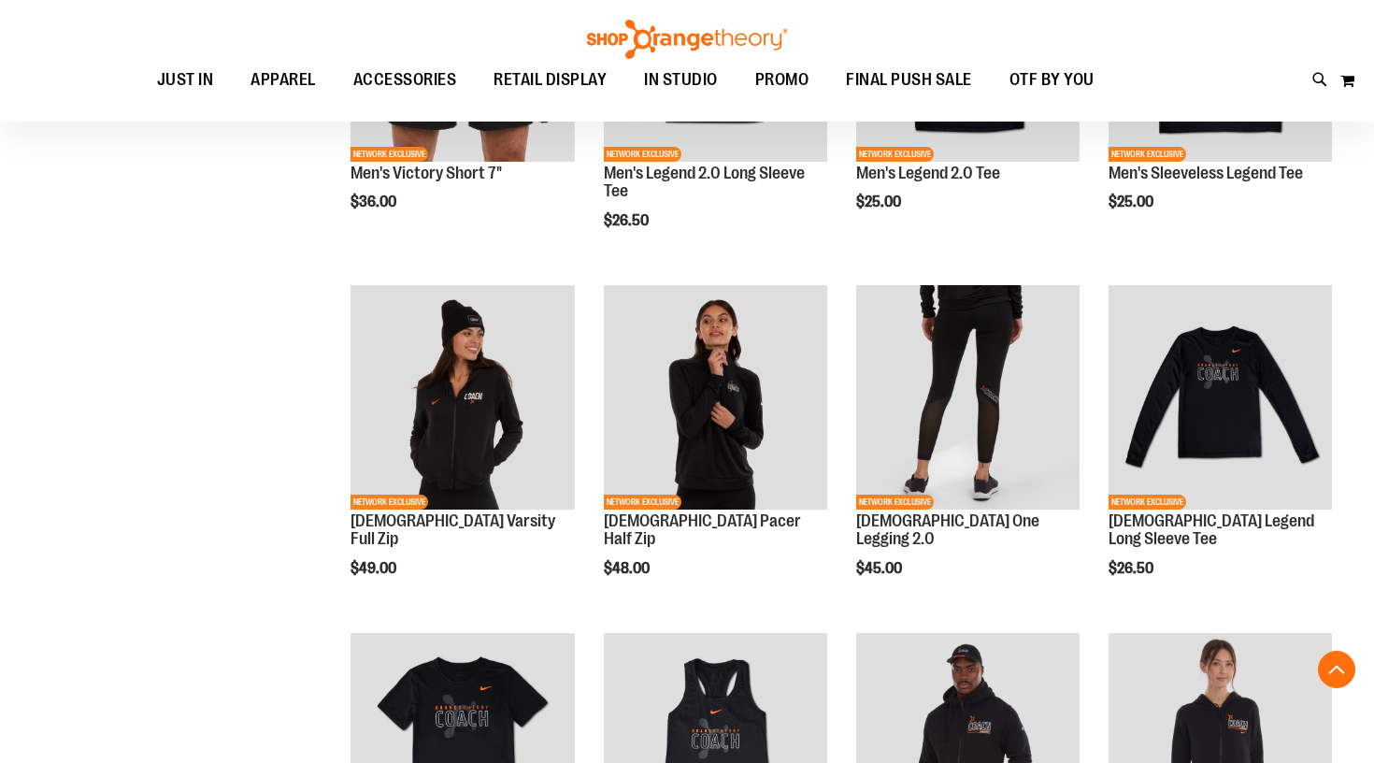
scroll to position [585, 0]
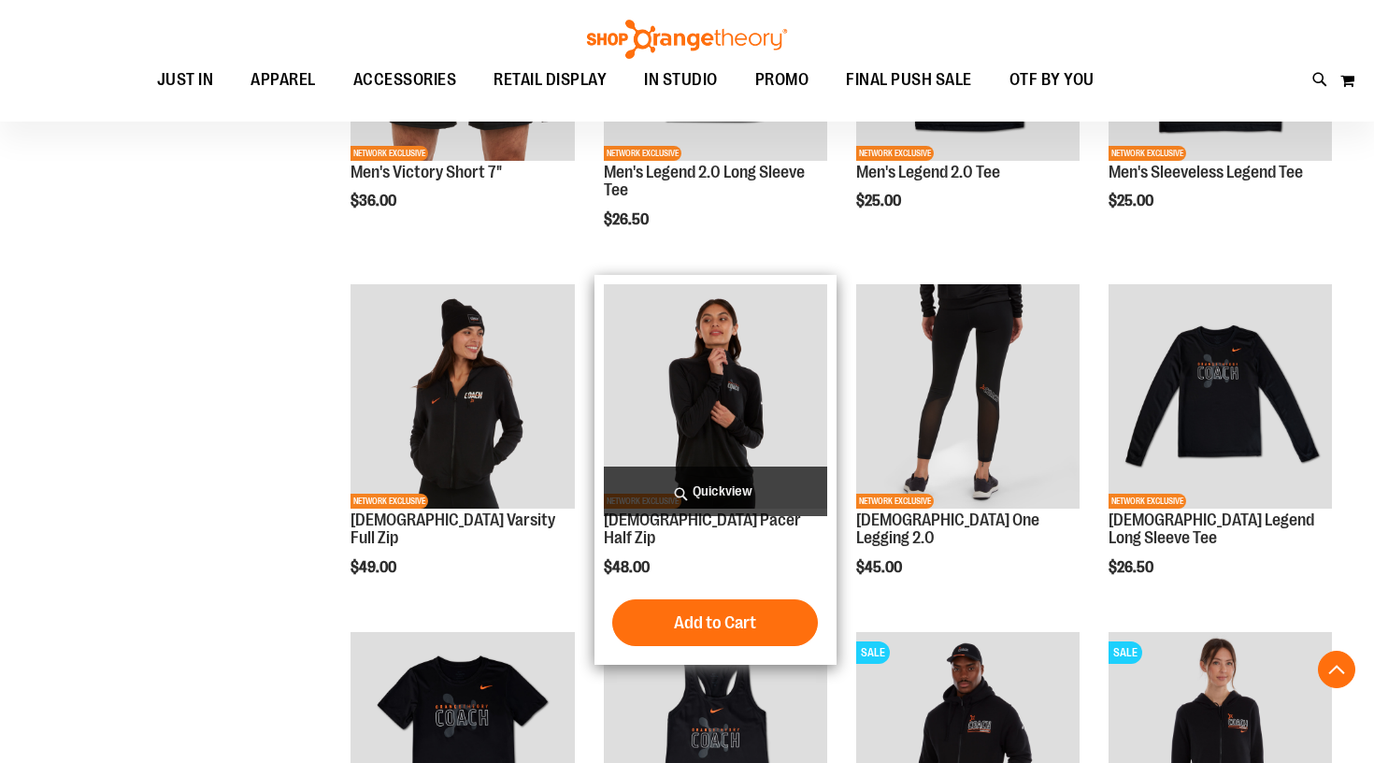
click at [724, 373] on img "product" at bounding box center [715, 395] width 223 height 223
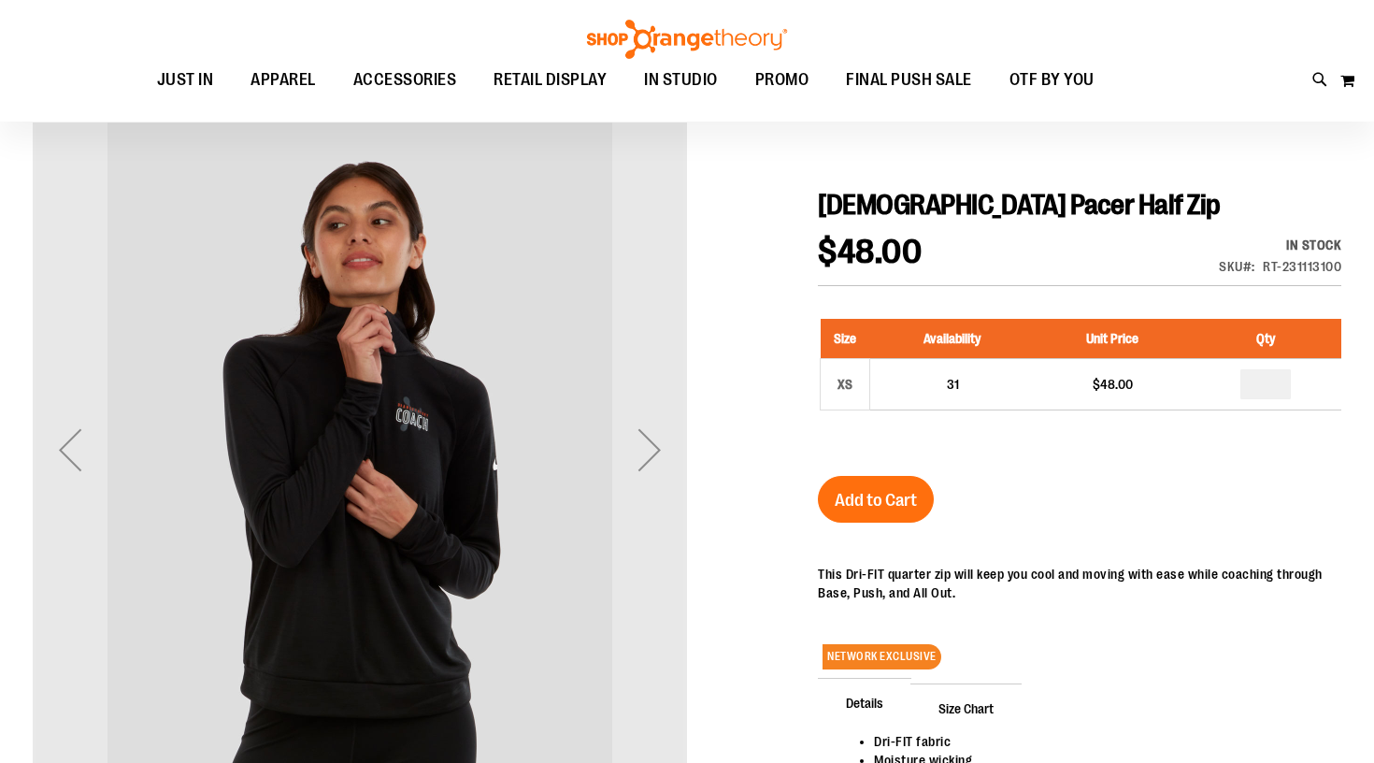
scroll to position [149, 0]
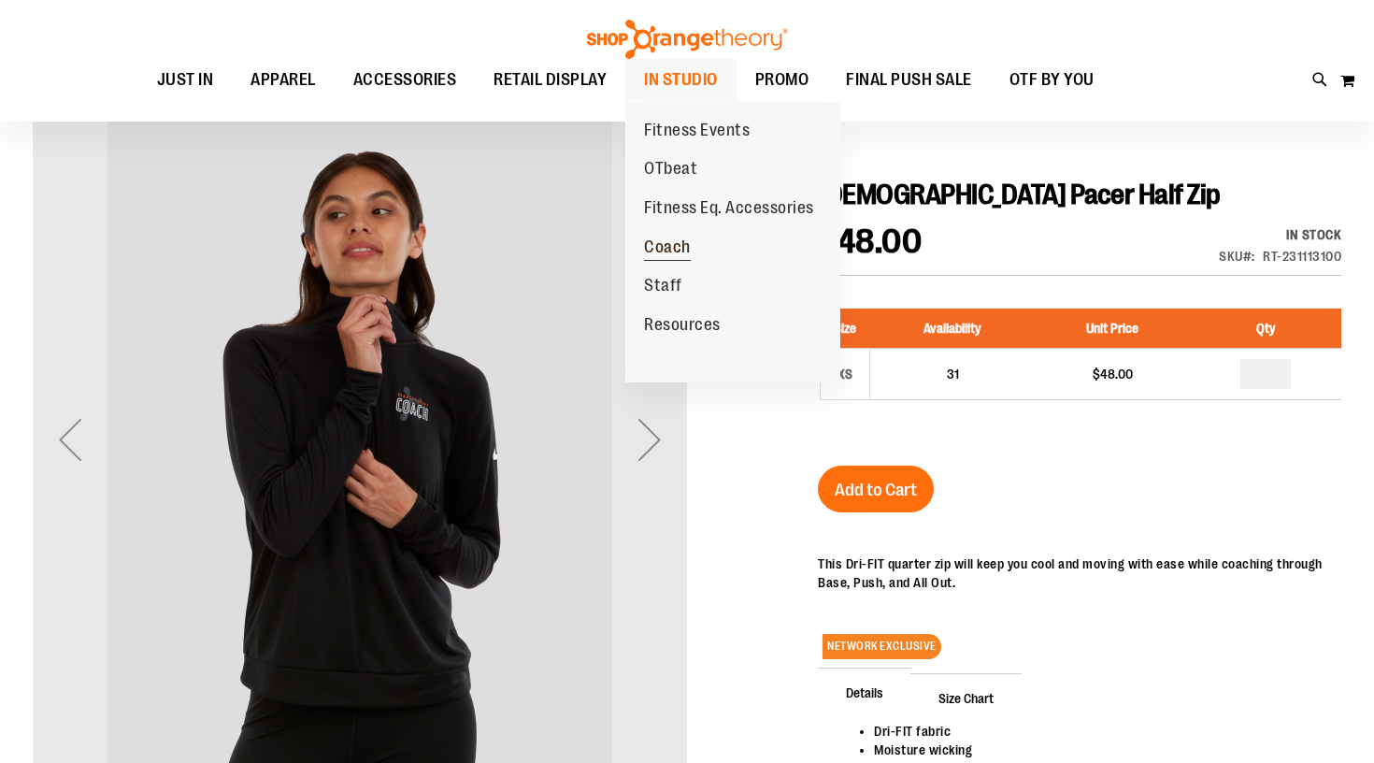
click at [679, 237] on span "Coach" at bounding box center [667, 248] width 47 height 23
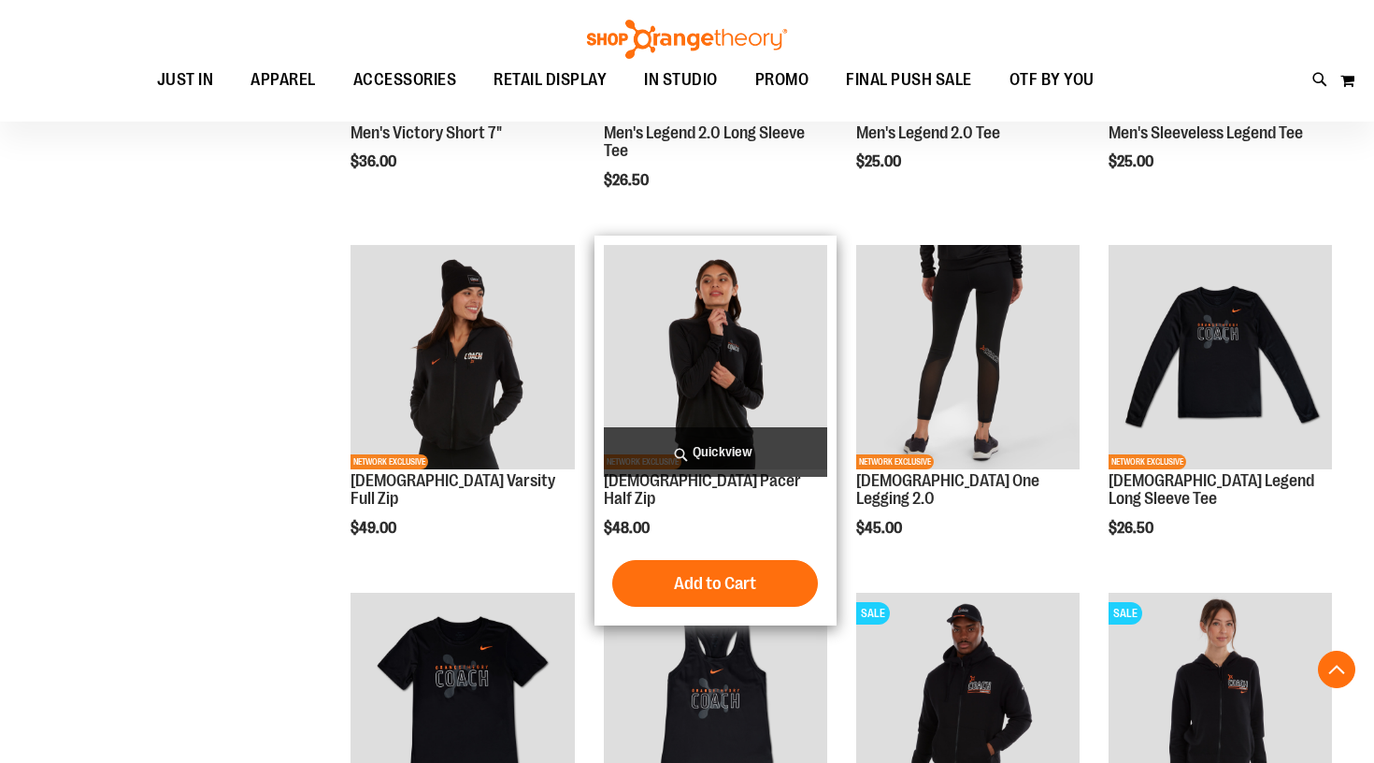
scroll to position [626, 0]
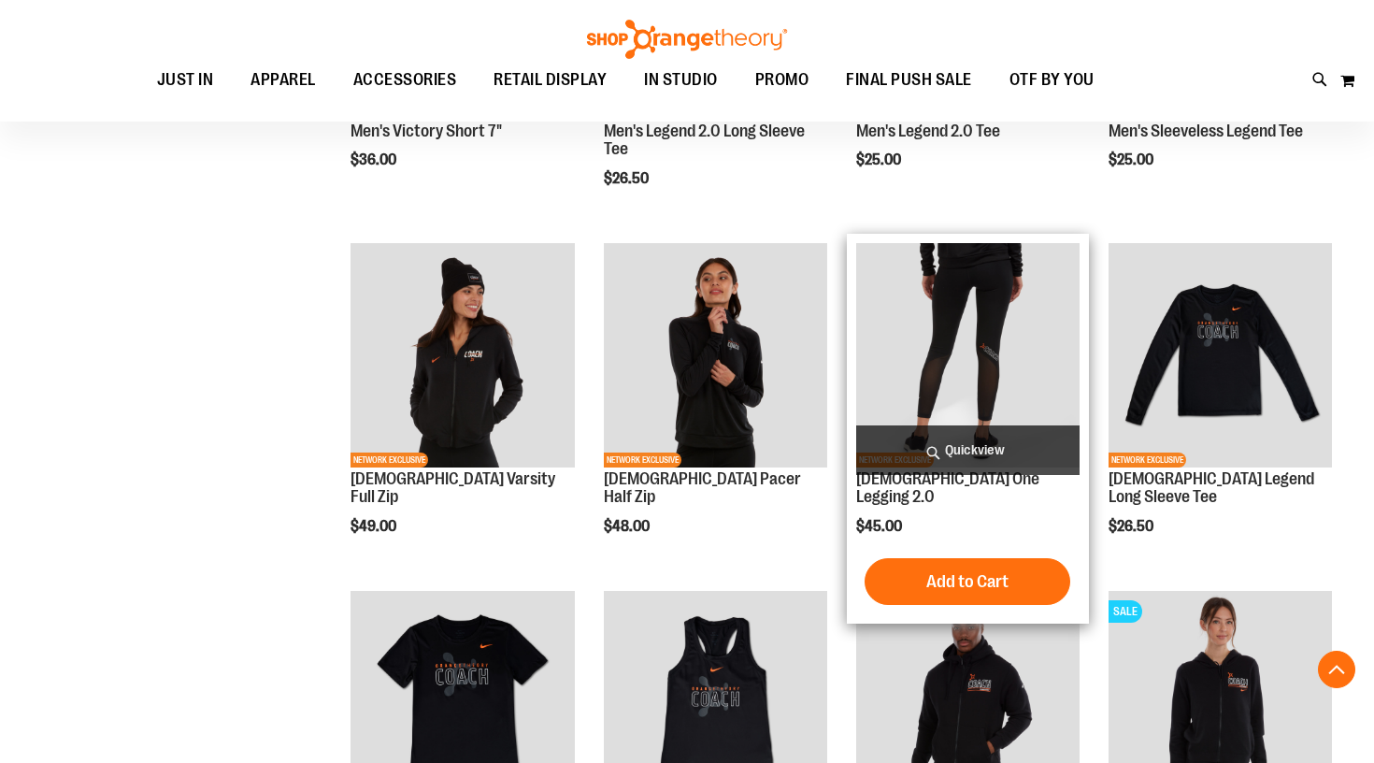
click at [906, 361] on img "product" at bounding box center [967, 354] width 223 height 223
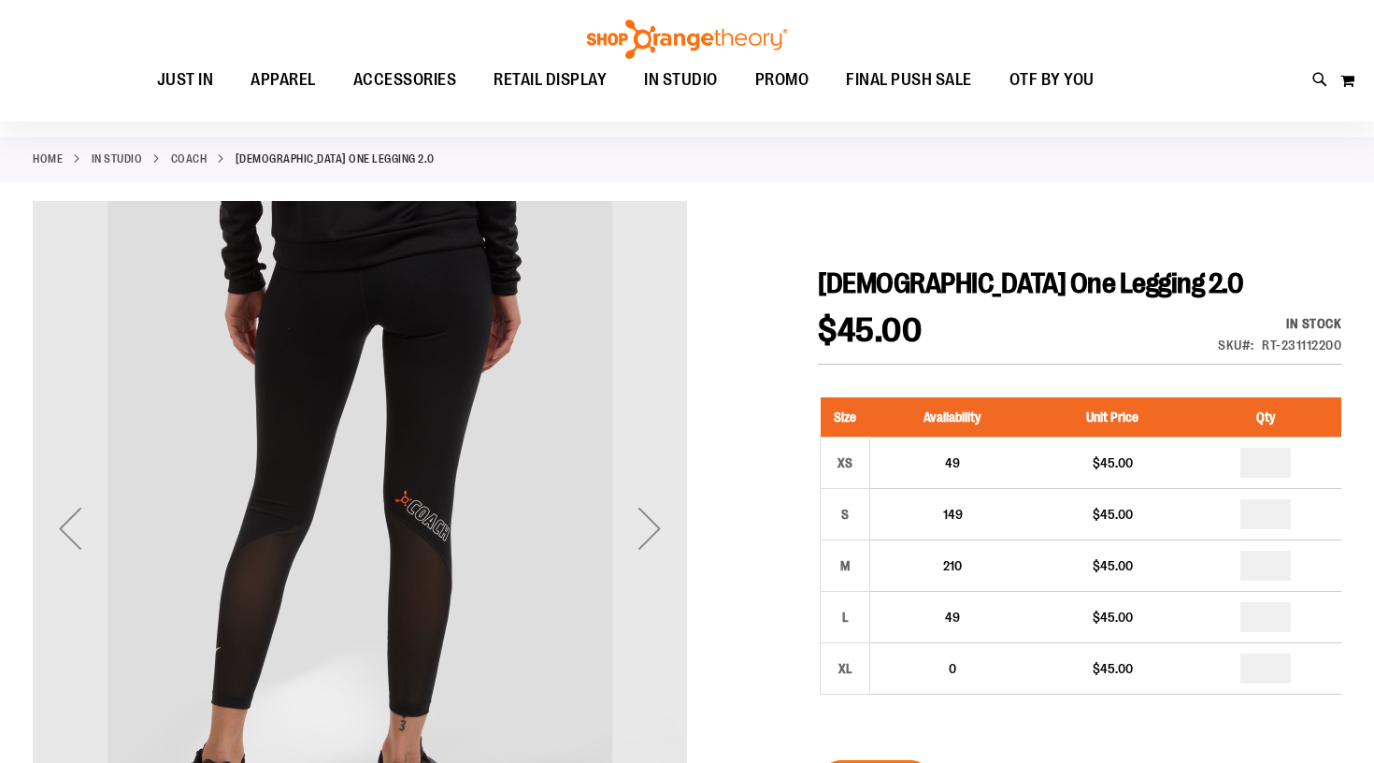
scroll to position [65, 0]
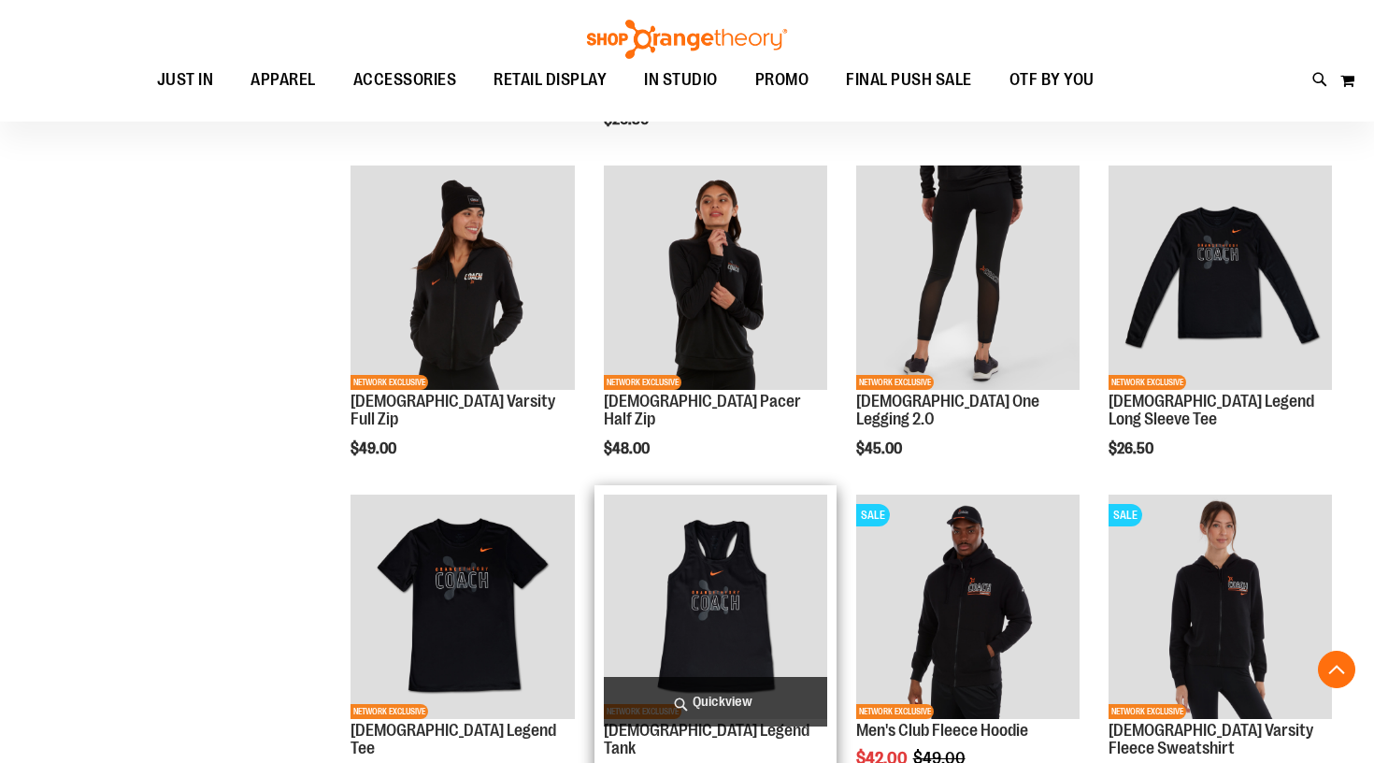
scroll to position [664, 0]
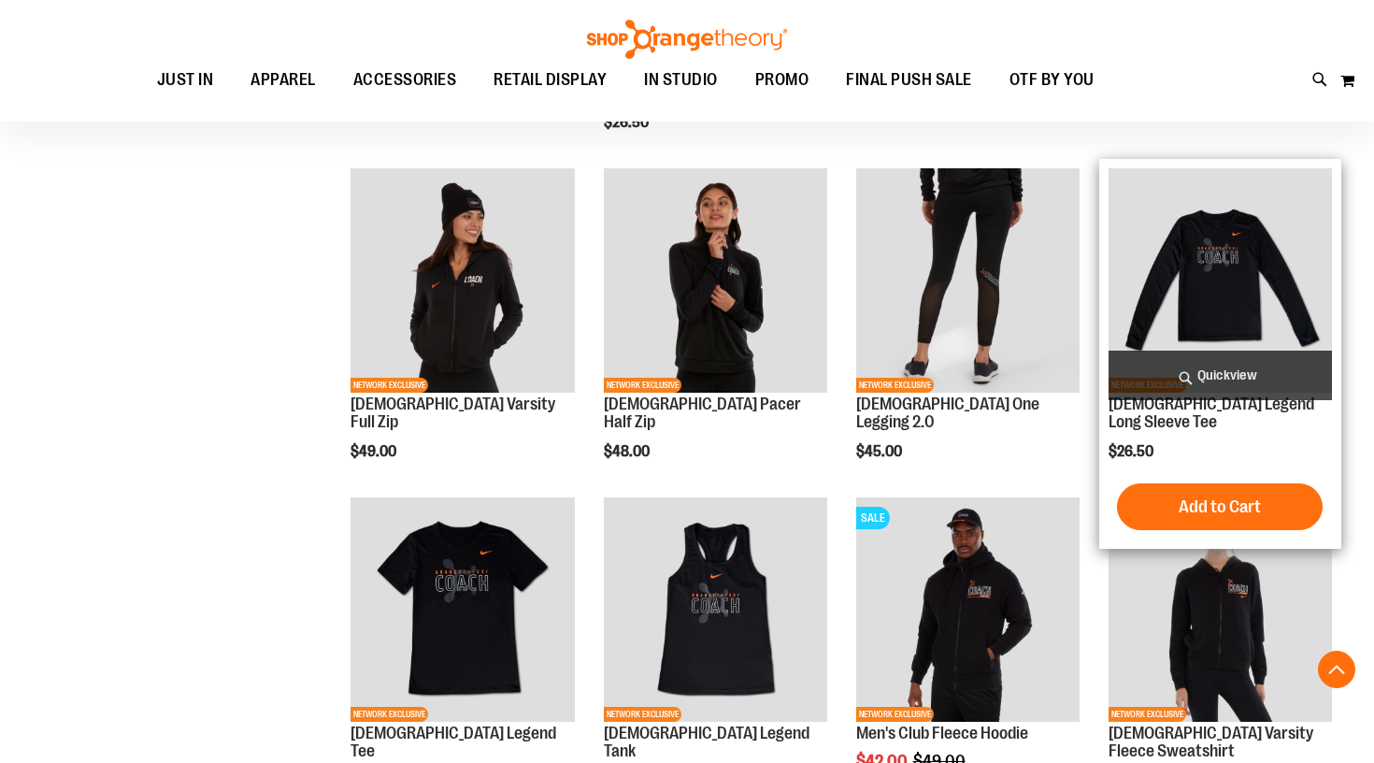
click at [1255, 243] on img "product" at bounding box center [1220, 279] width 223 height 223
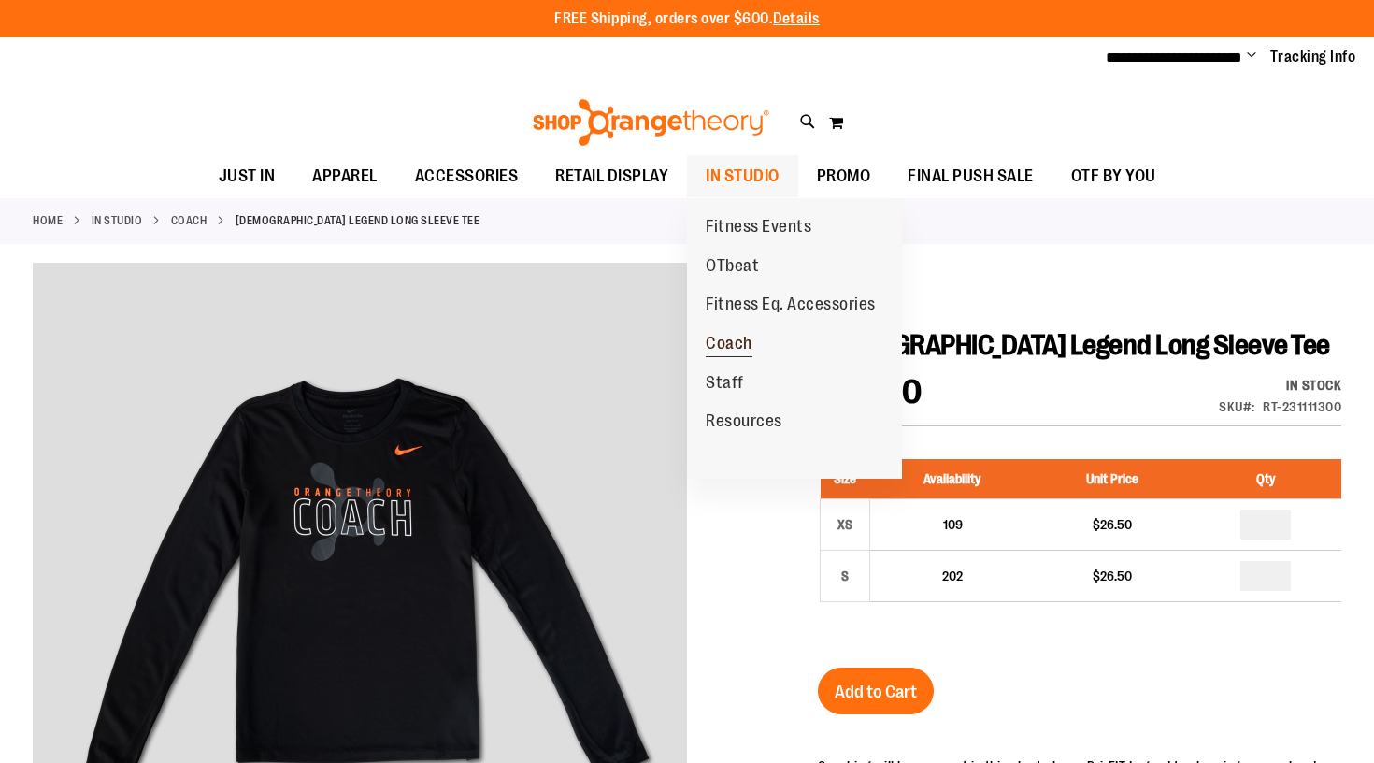
click at [718, 334] on span "Coach" at bounding box center [729, 345] width 47 height 23
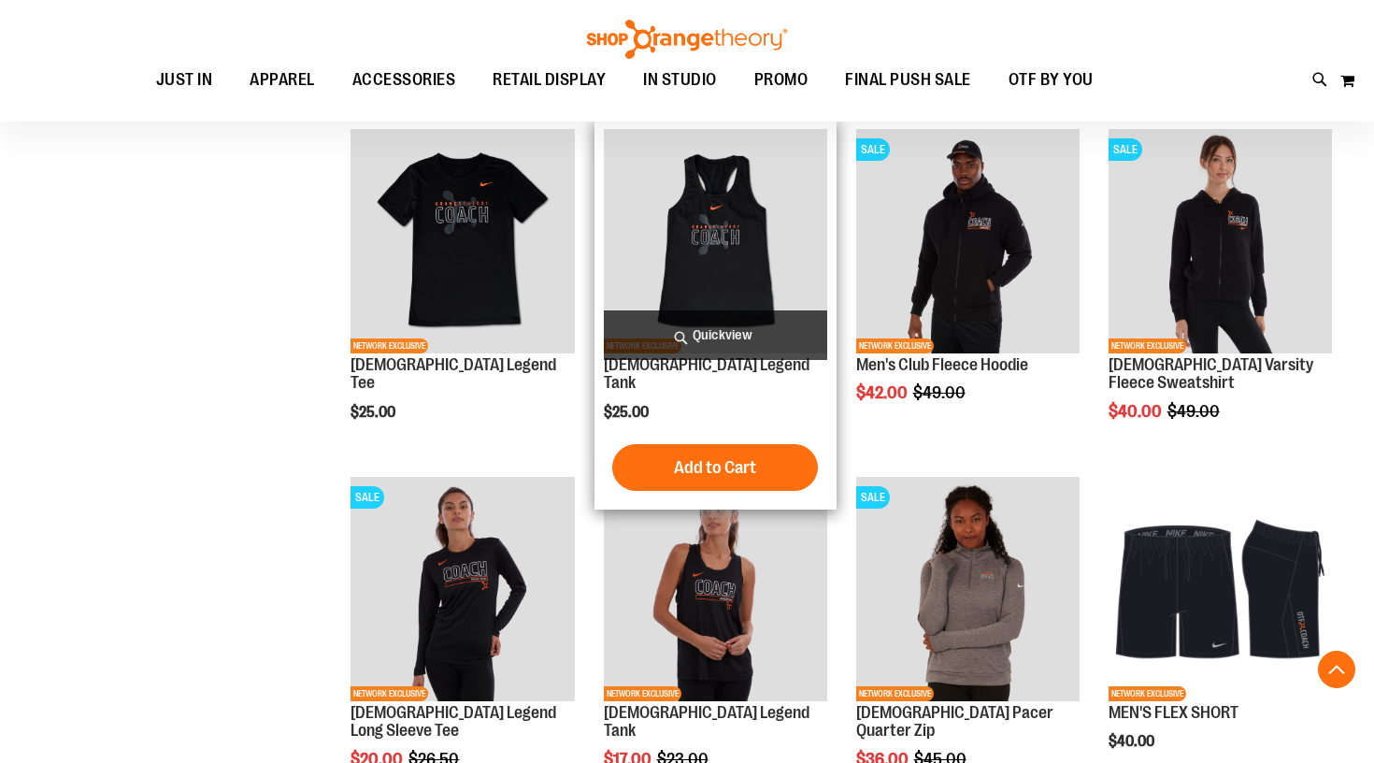
scroll to position [1286, 0]
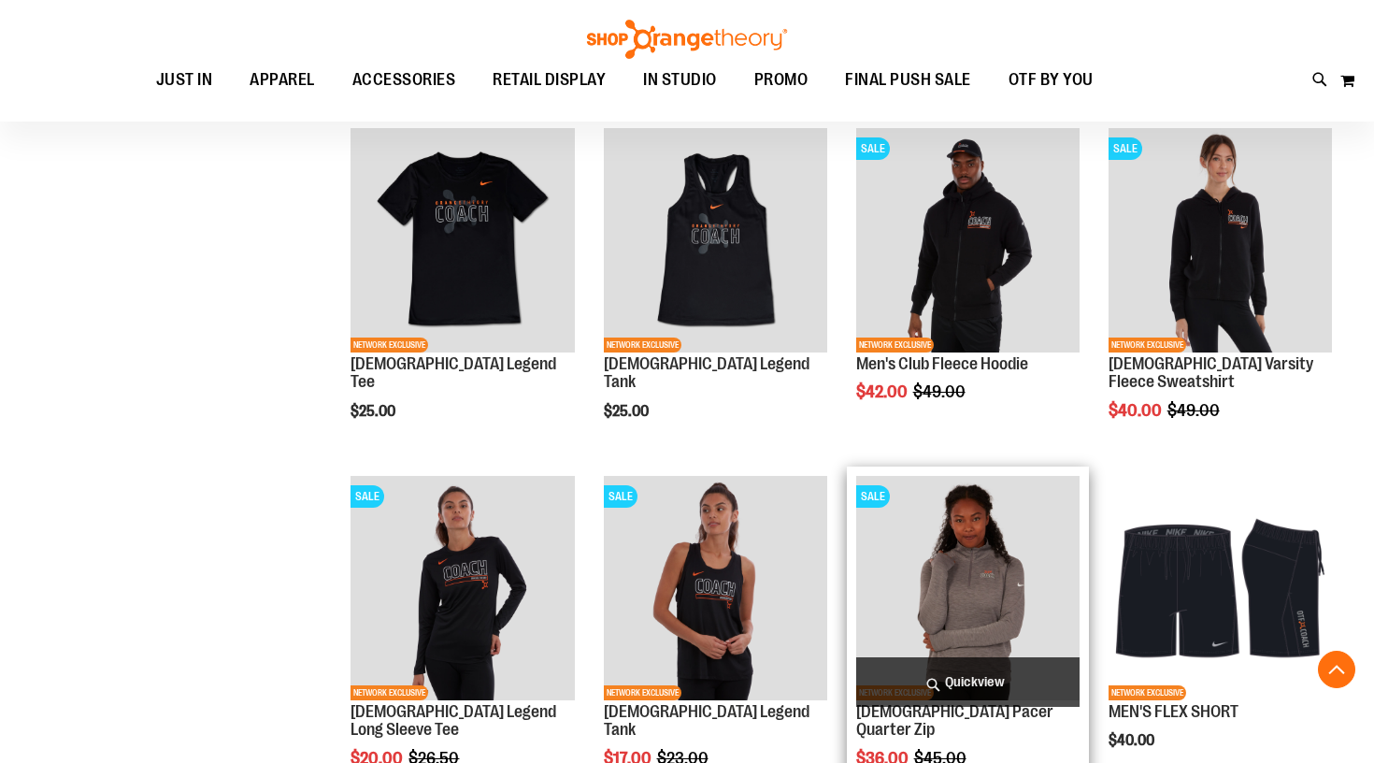
click at [947, 597] on img "product" at bounding box center [967, 587] width 223 height 223
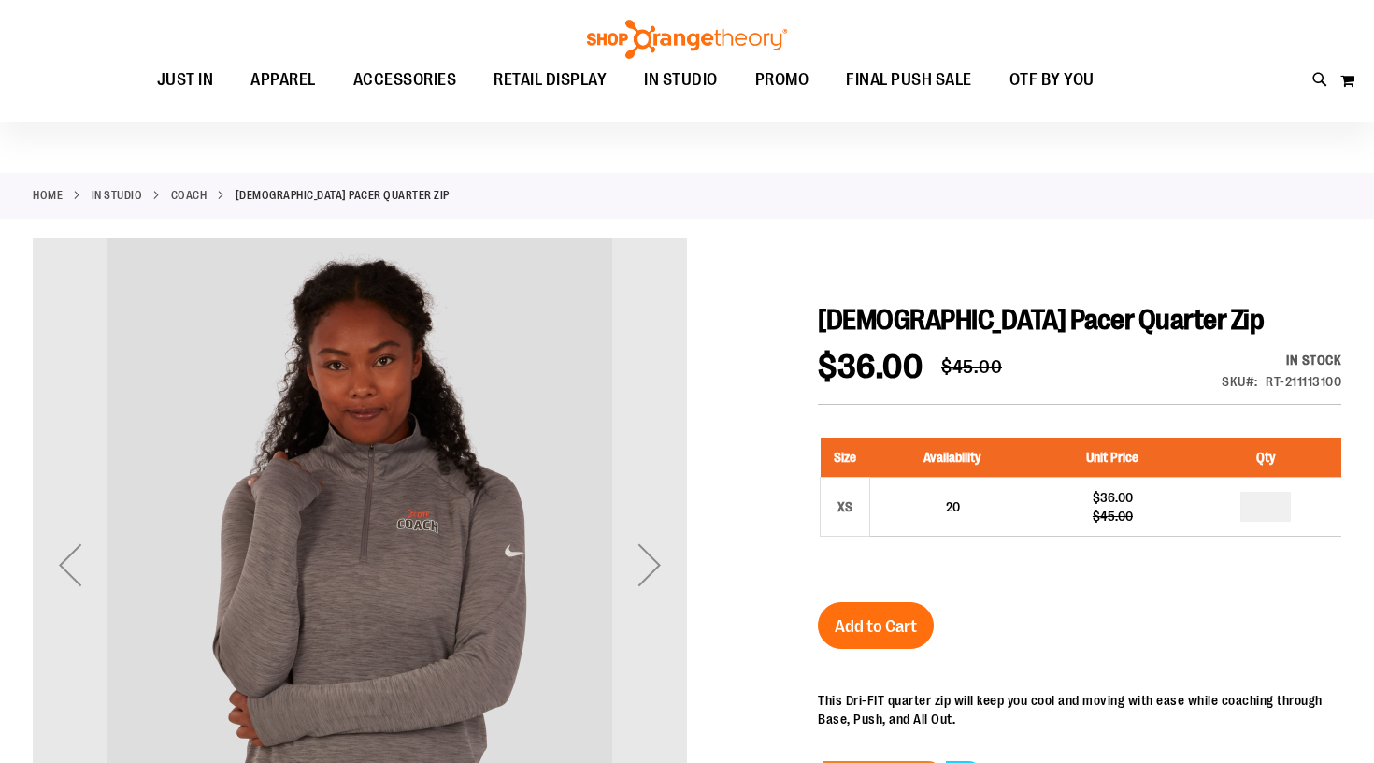
scroll to position [25, 0]
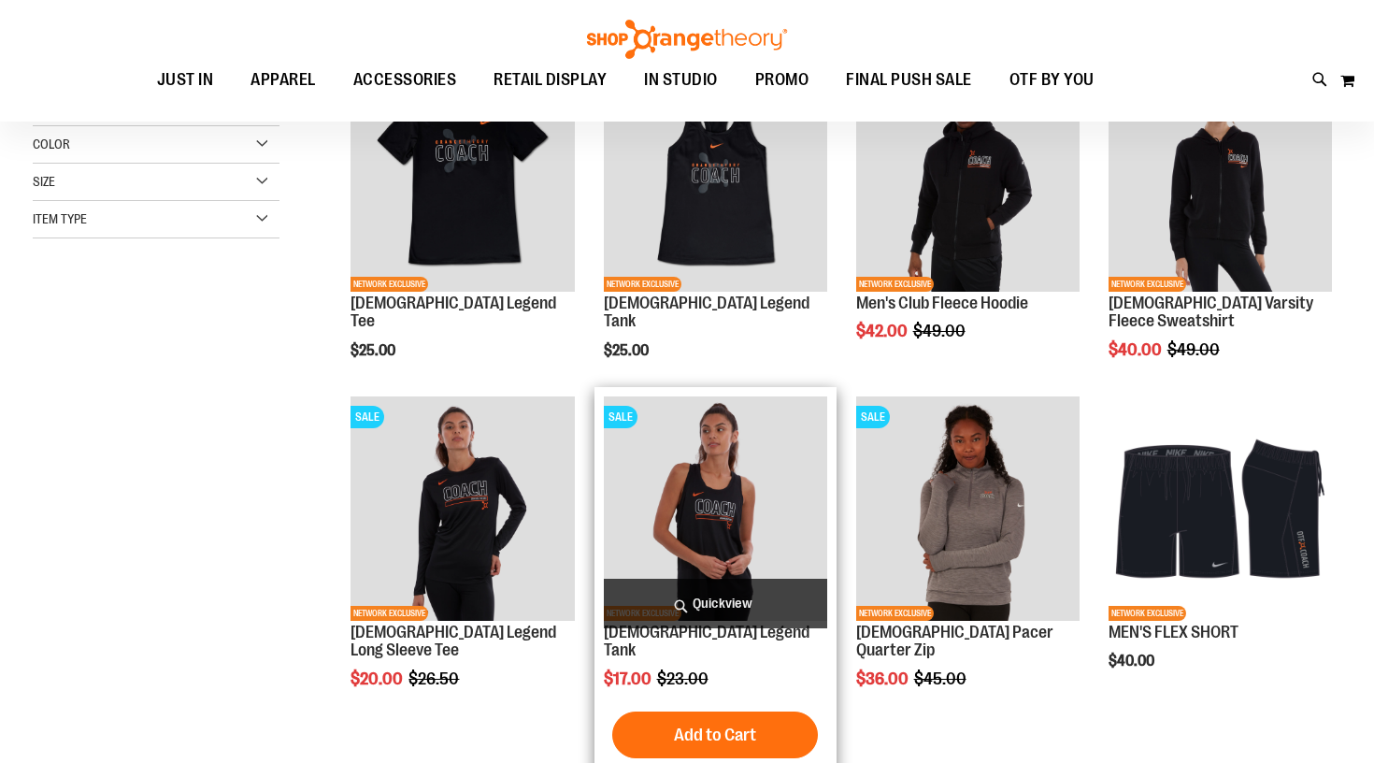
scroll to position [152, 0]
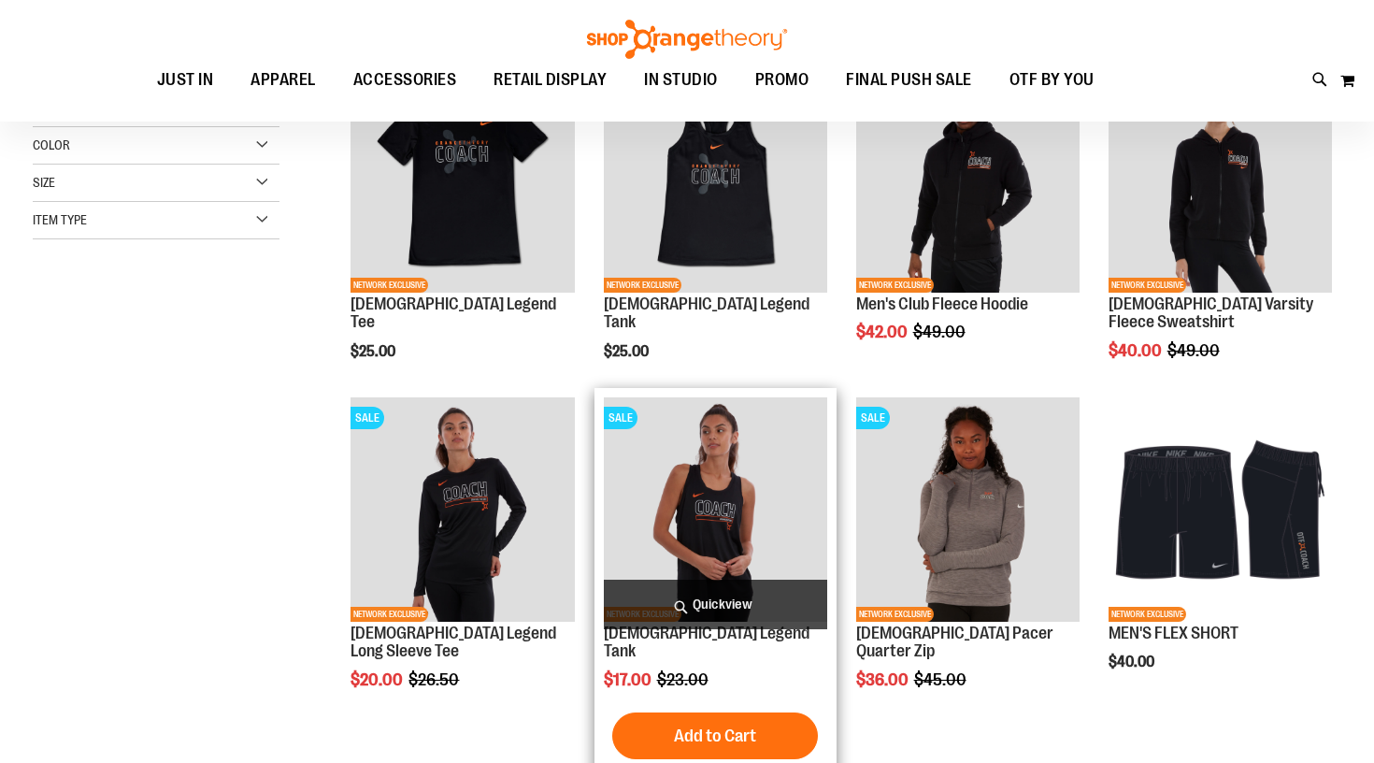
click at [712, 496] on img "product" at bounding box center [715, 508] width 223 height 223
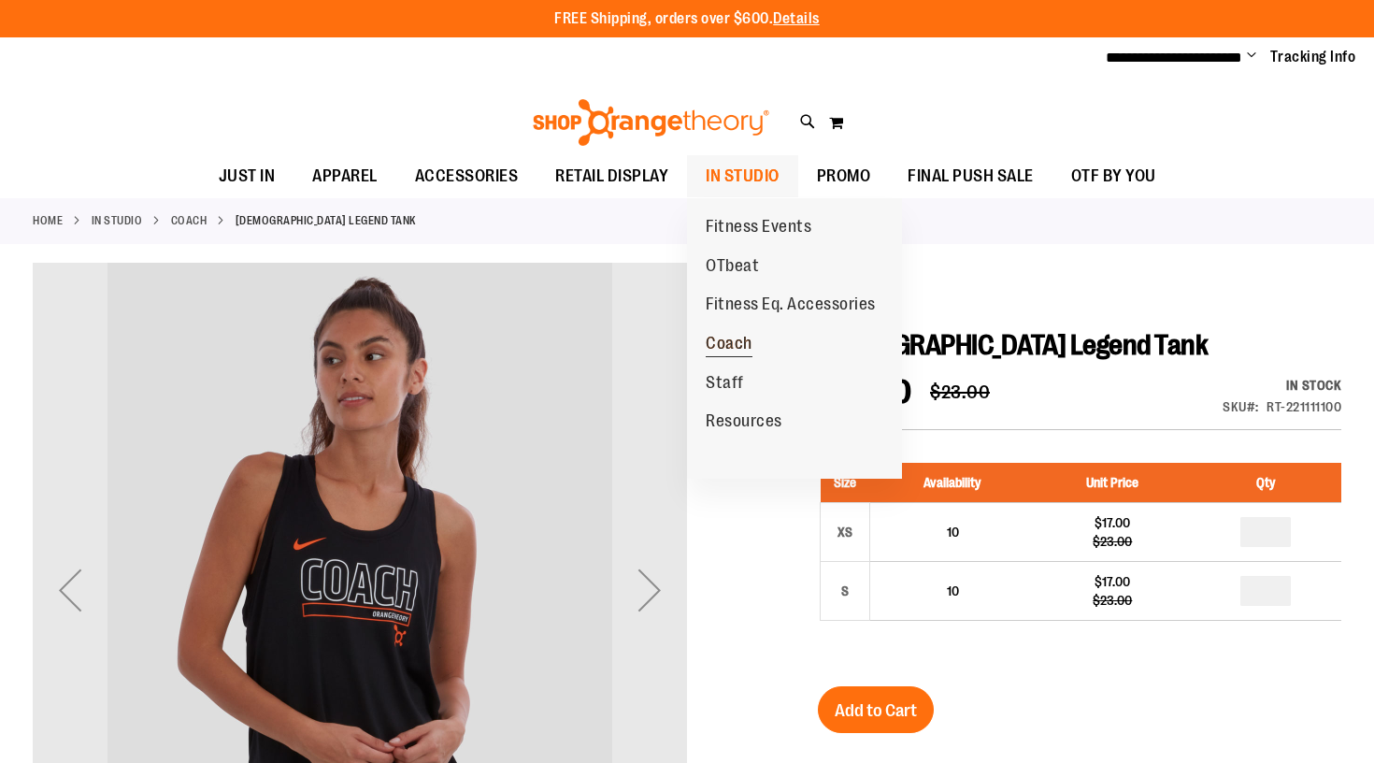
click at [739, 338] on span "Coach" at bounding box center [729, 345] width 47 height 23
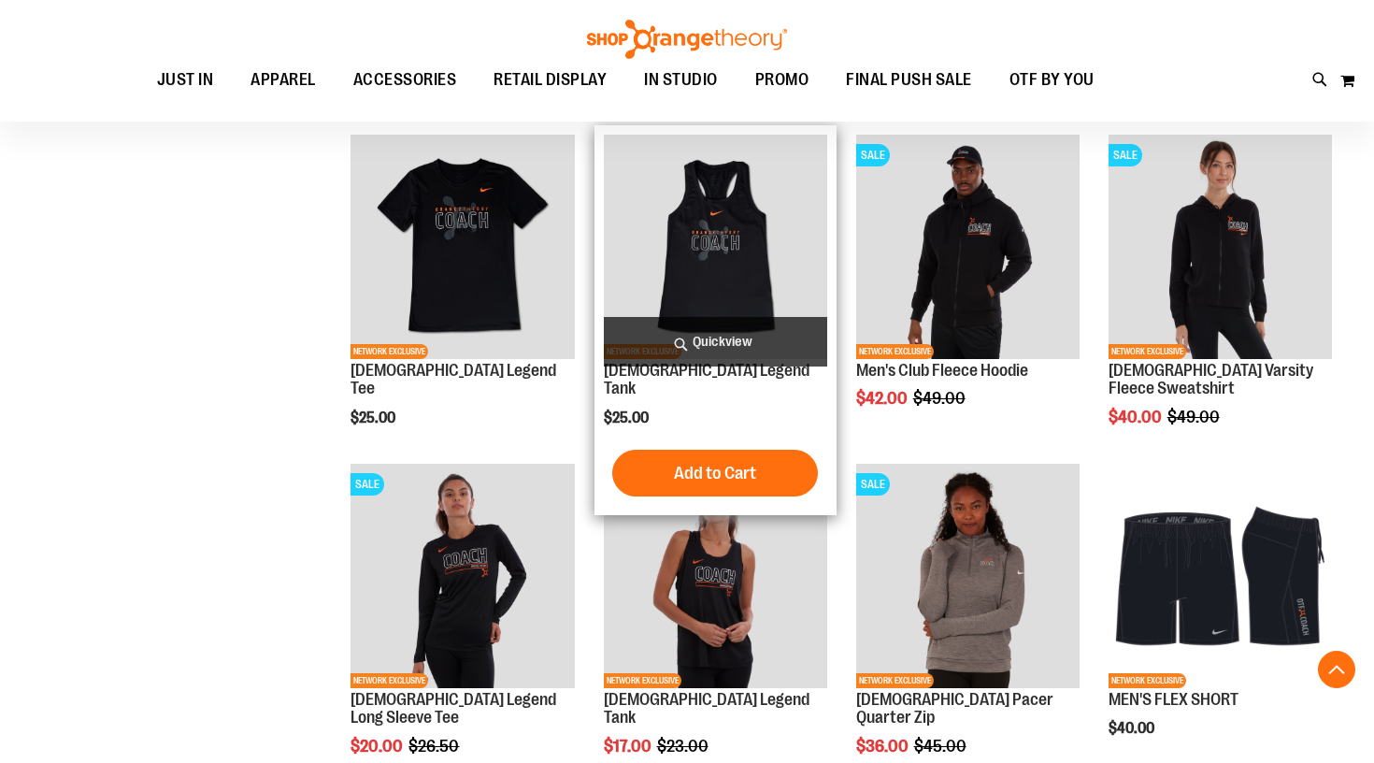
scroll to position [1244, 0]
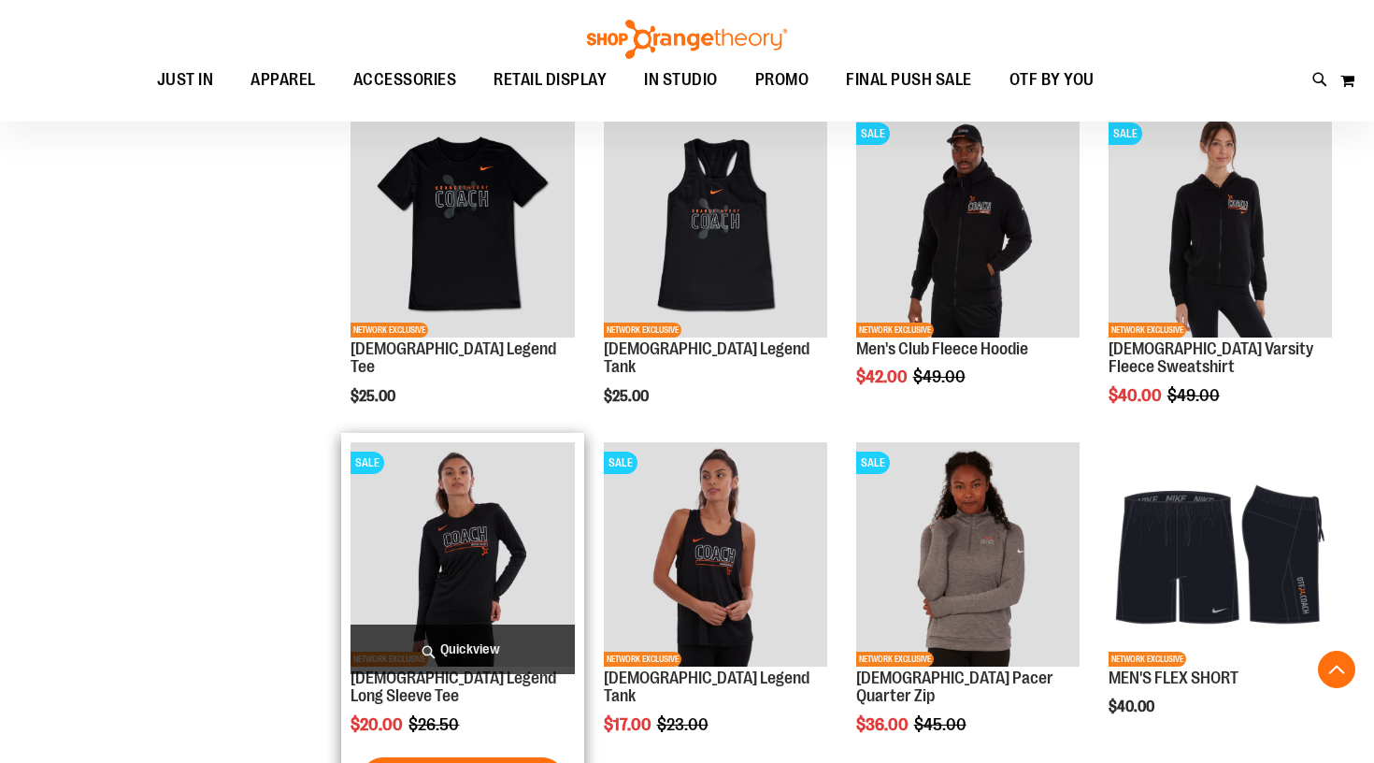
click at [447, 597] on img "product" at bounding box center [462, 553] width 223 height 223
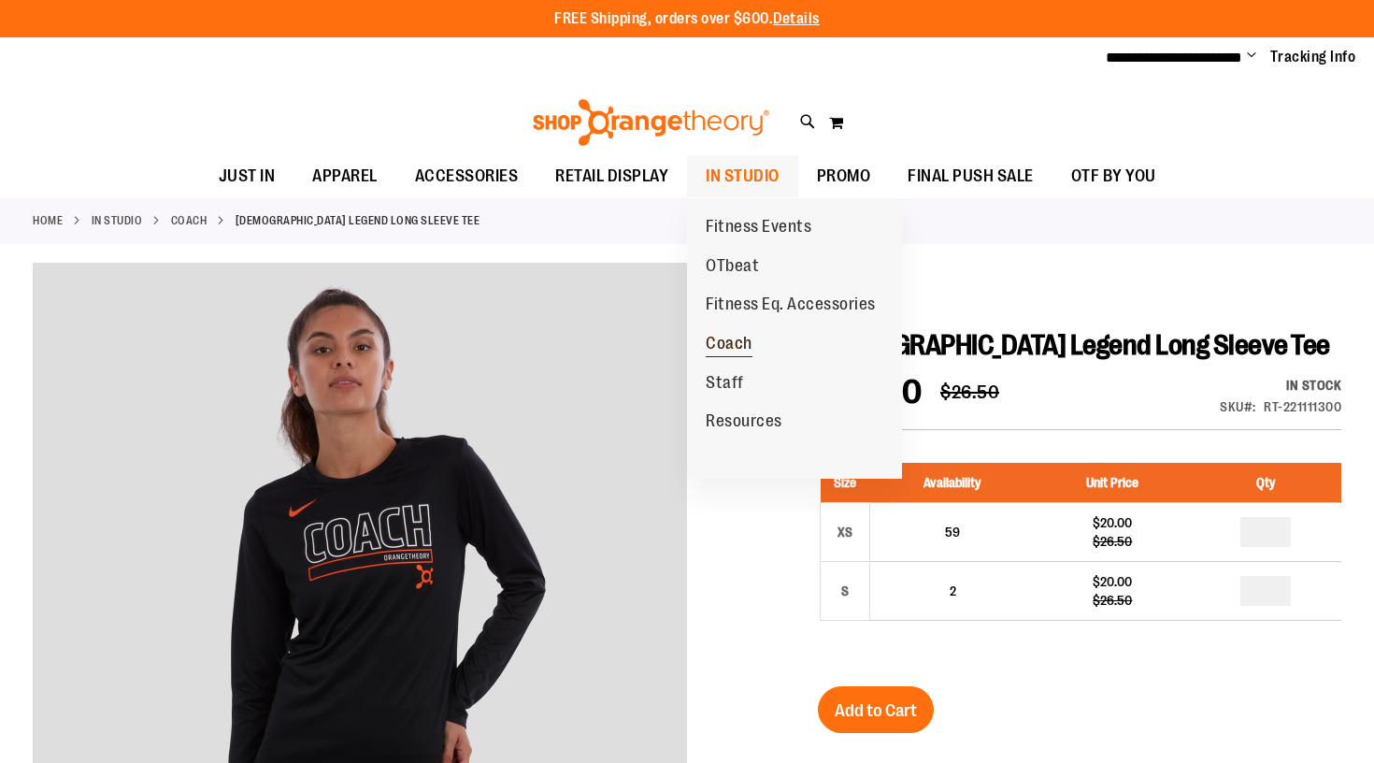
click at [756, 334] on link "Coach" at bounding box center [729, 343] width 84 height 39
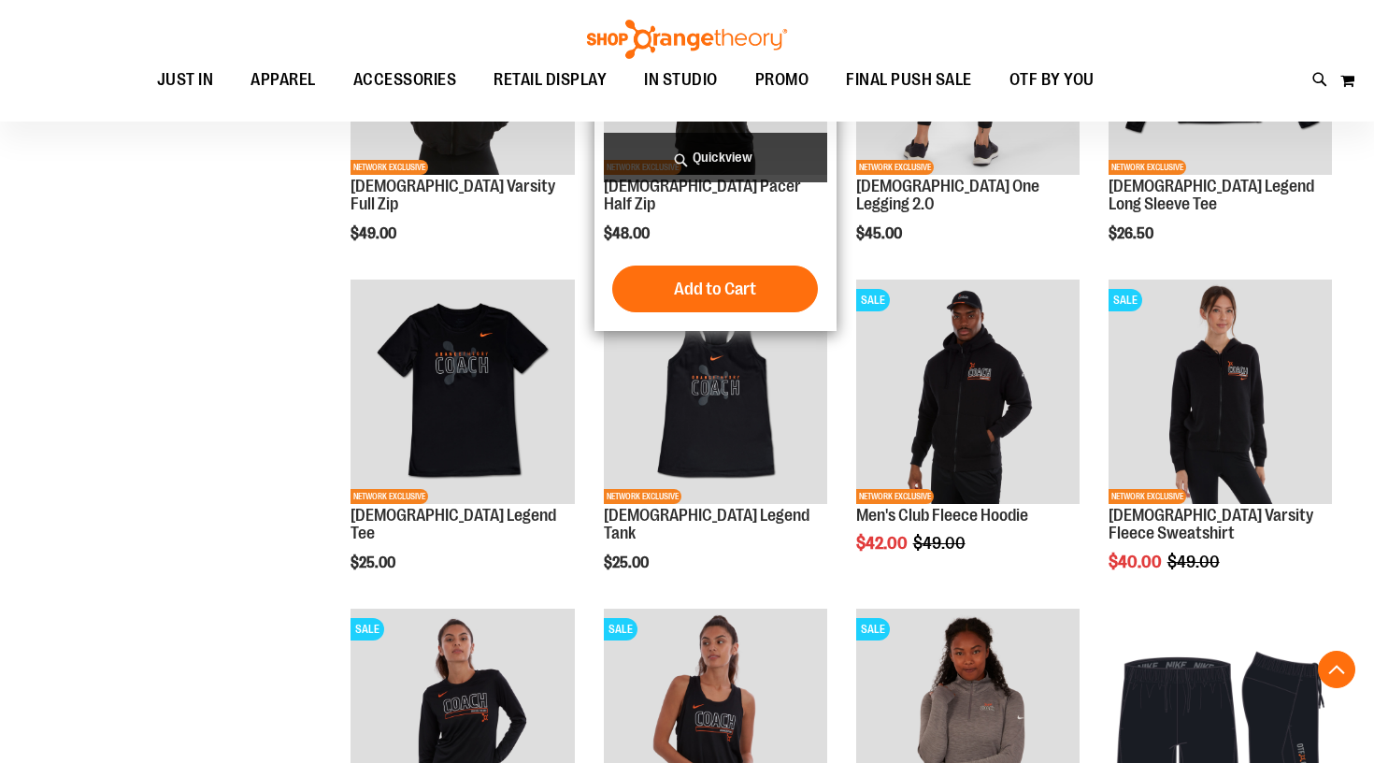
scroll to position [1079, 0]
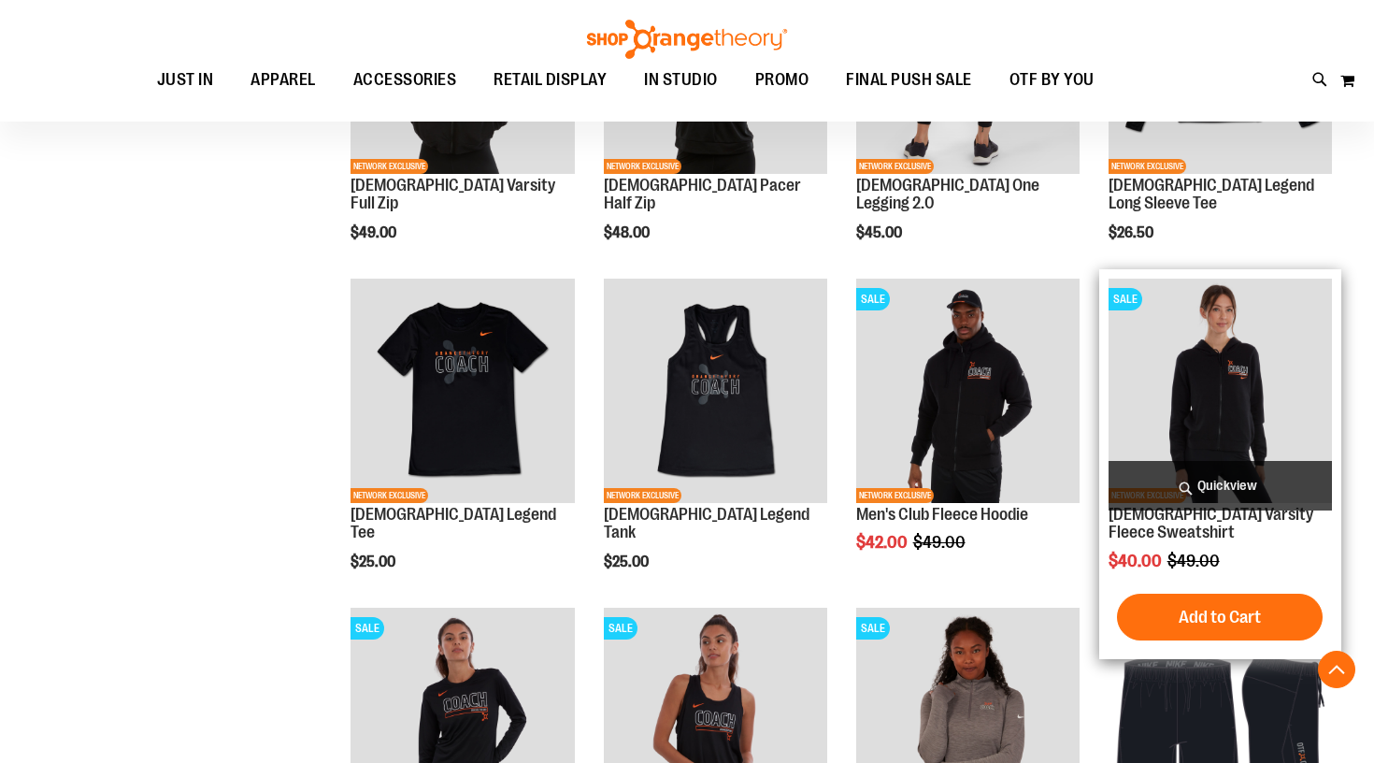
click at [1282, 387] on img "product" at bounding box center [1220, 390] width 223 height 223
